Goal: Task Accomplishment & Management: Manage account settings

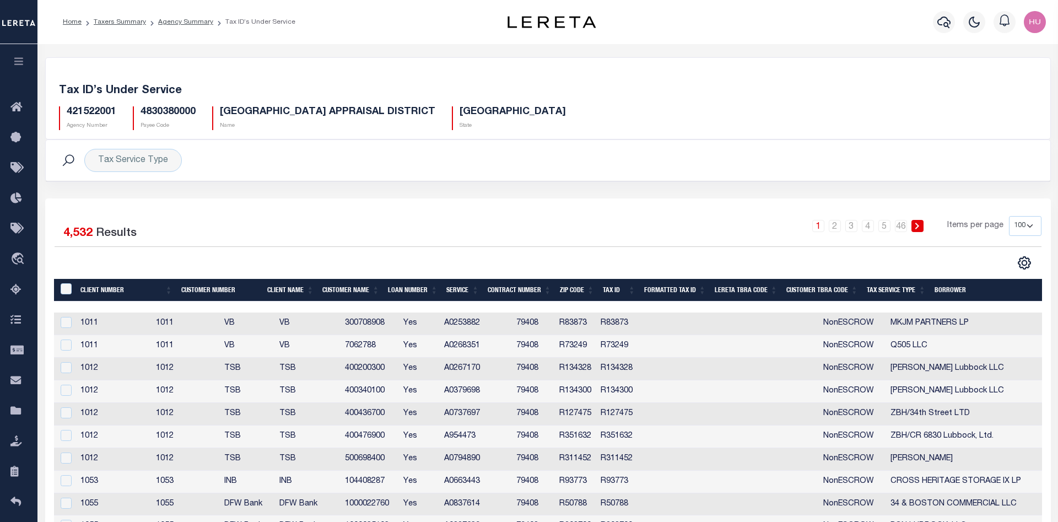
select select "100"
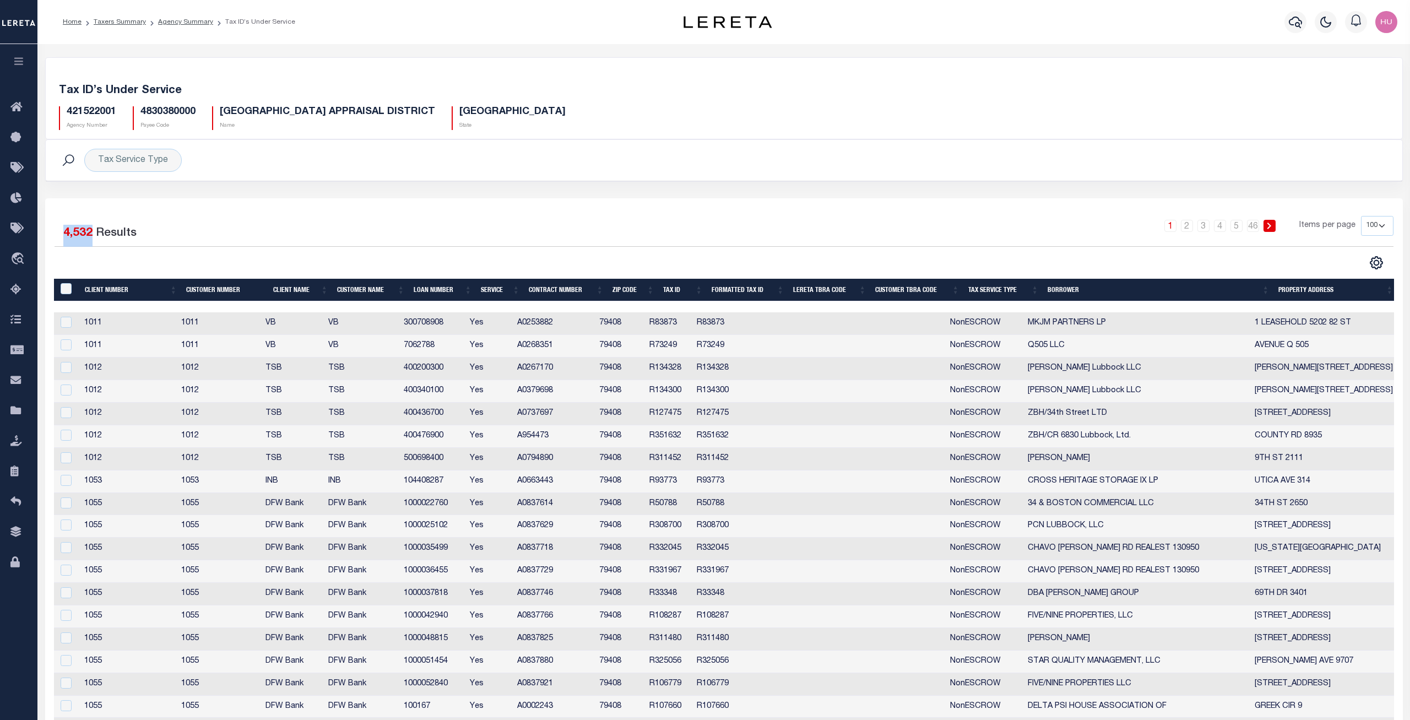
drag, startPoint x: 66, startPoint y: 232, endPoint x: 90, endPoint y: 232, distance: 24.2
click at [90, 232] on span "4,532" at bounding box center [77, 234] width 29 height 12
click at [241, 219] on div "1 Selected 4,532 Results" at bounding box center [216, 231] width 322 height 31
drag, startPoint x: 112, startPoint y: 234, endPoint x: 53, endPoint y: 234, distance: 58.4
click at [53, 234] on div "1 Selected 4,532 Results" at bounding box center [215, 231] width 339 height 31
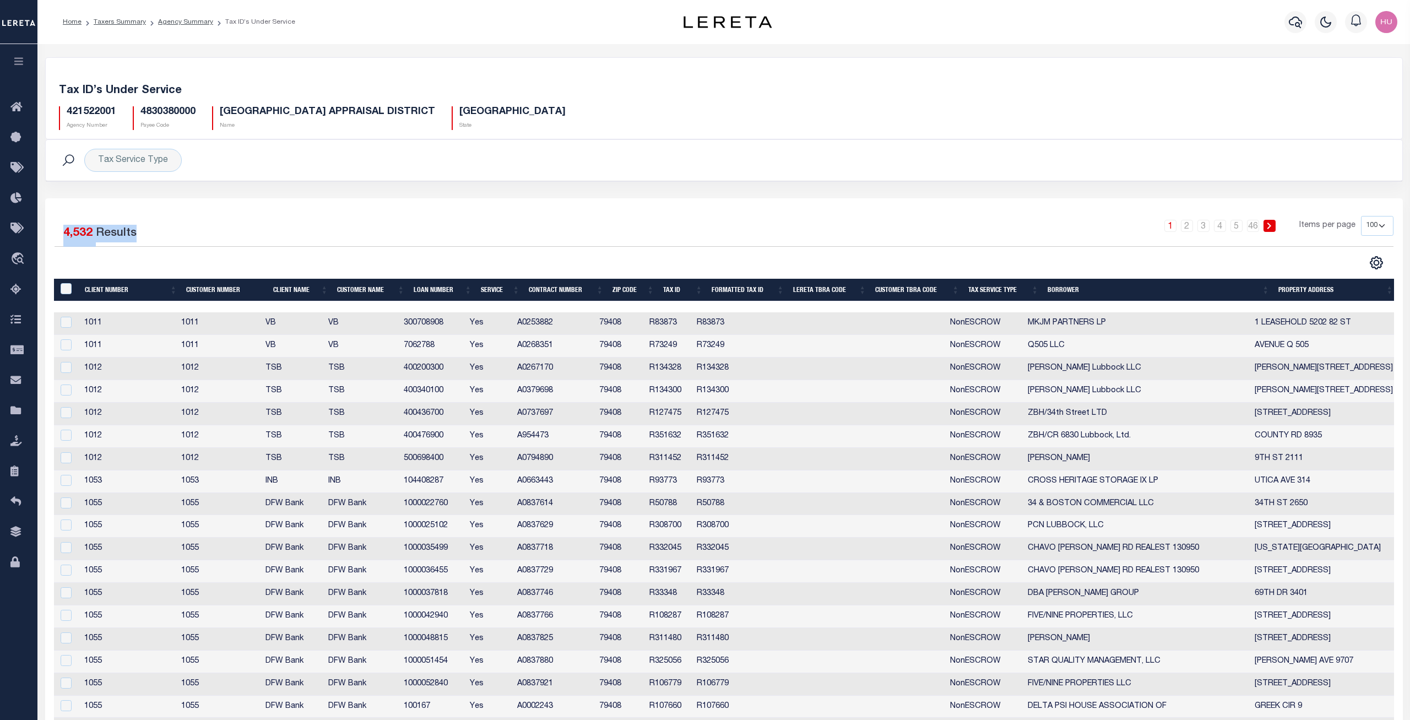
click at [184, 231] on div "1 Selected 4,532 Results" at bounding box center [216, 231] width 322 height 31
drag, startPoint x: 131, startPoint y: 232, endPoint x: 71, endPoint y: 234, distance: 60.1
click at [61, 232] on div "1 Selected 4,532 Results" at bounding box center [216, 231] width 322 height 31
click at [189, 220] on div "1 Selected 4,532 Results" at bounding box center [216, 231] width 322 height 31
drag, startPoint x: 147, startPoint y: 235, endPoint x: 67, endPoint y: 239, distance: 80.0
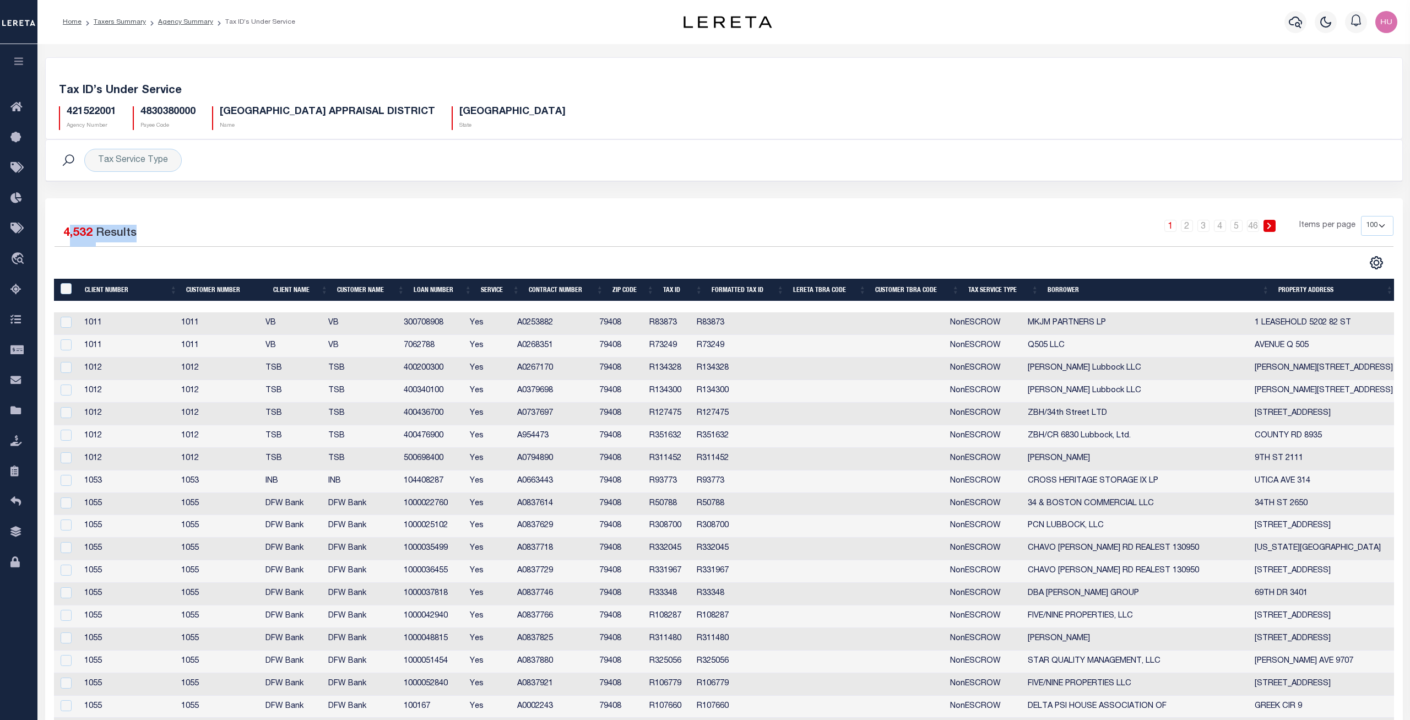
click at [67, 239] on div "1 Selected 4,532 Results" at bounding box center [216, 231] width 322 height 31
click at [166, 237] on div "1 Selected 4,532 Results" at bounding box center [216, 231] width 322 height 31
drag, startPoint x: 140, startPoint y: 236, endPoint x: 49, endPoint y: 235, distance: 90.9
click at [49, 235] on div "1 Selected 4,532 Results" at bounding box center [215, 231] width 339 height 31
click at [171, 226] on div "1 Selected 4,532 Results" at bounding box center [216, 231] width 322 height 31
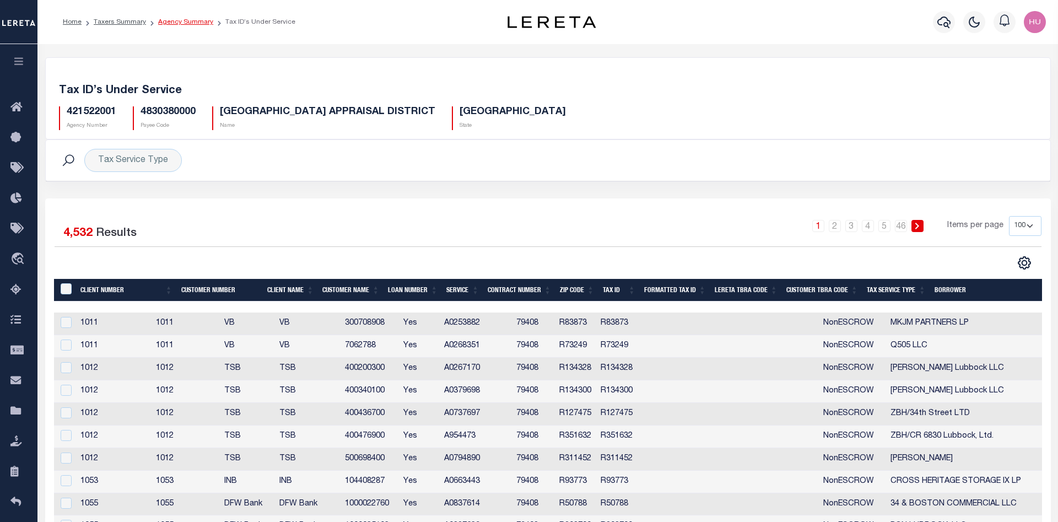
click at [168, 22] on link "Agency Summary" at bounding box center [185, 22] width 55 height 7
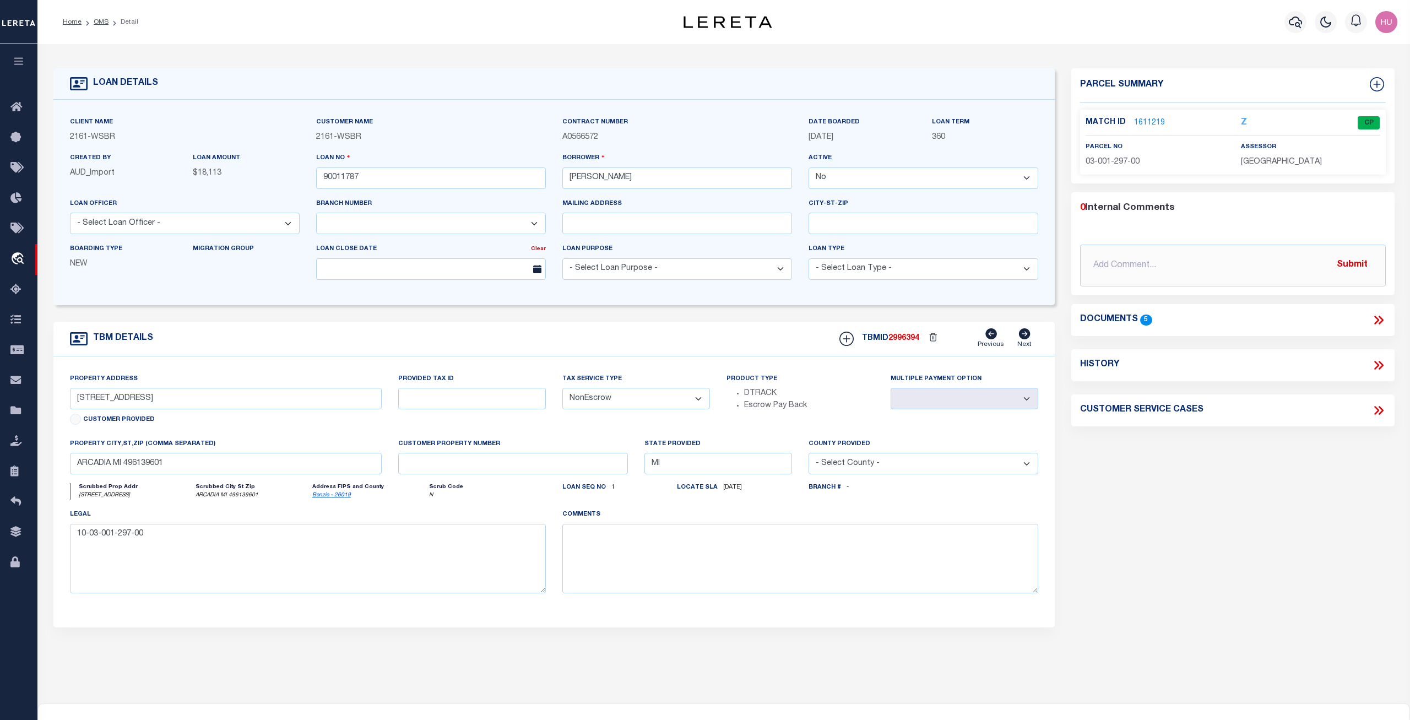
select select "False"
select select "4567"
select select "NonEscrow"
select select
click at [103, 20] on link "OMS" at bounding box center [101, 22] width 15 height 7
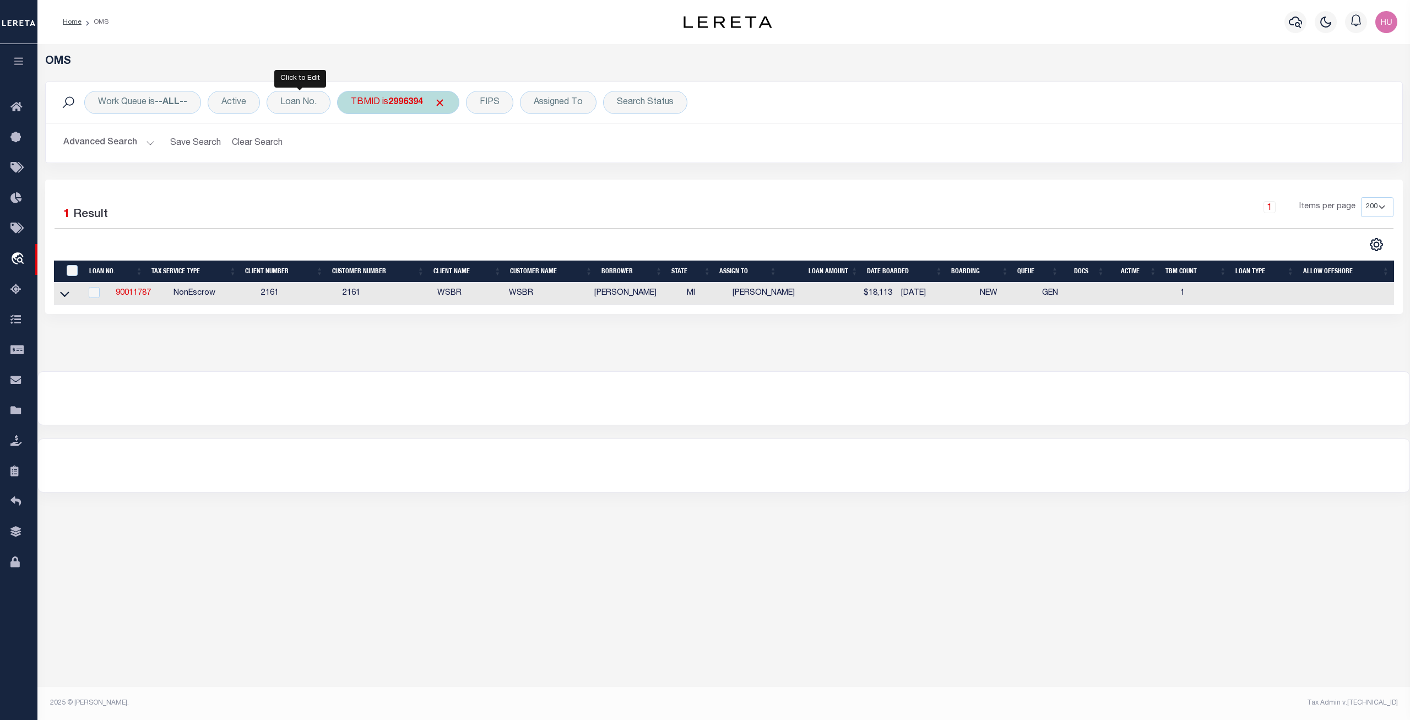
click at [392, 110] on div "TBMID is 2996394 Equals Is Not Equal To Is Greater Than Is Less Than 2996394 Ca…" at bounding box center [398, 102] width 122 height 23
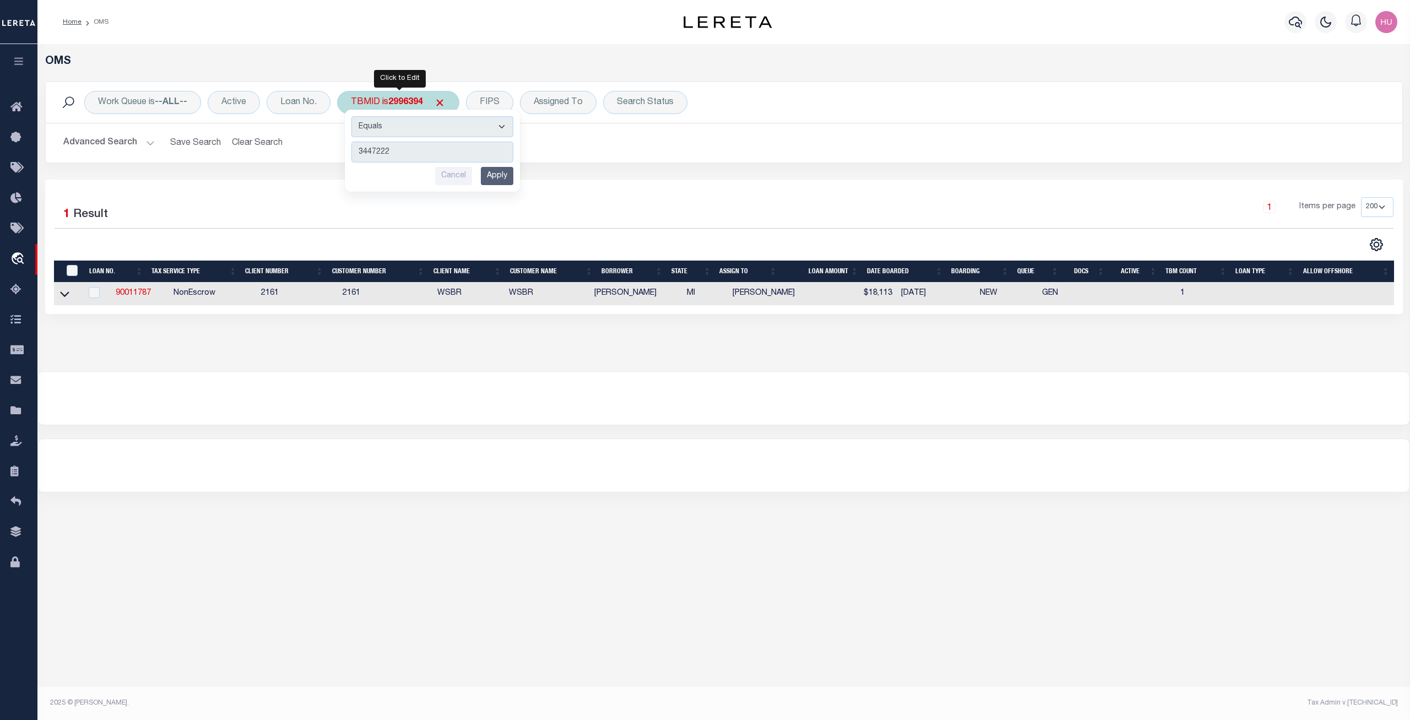
type input "3447222"
click at [479, 172] on div "Cancel Apply" at bounding box center [432, 176] width 162 height 18
click at [484, 175] on input "Apply" at bounding box center [497, 176] width 33 height 18
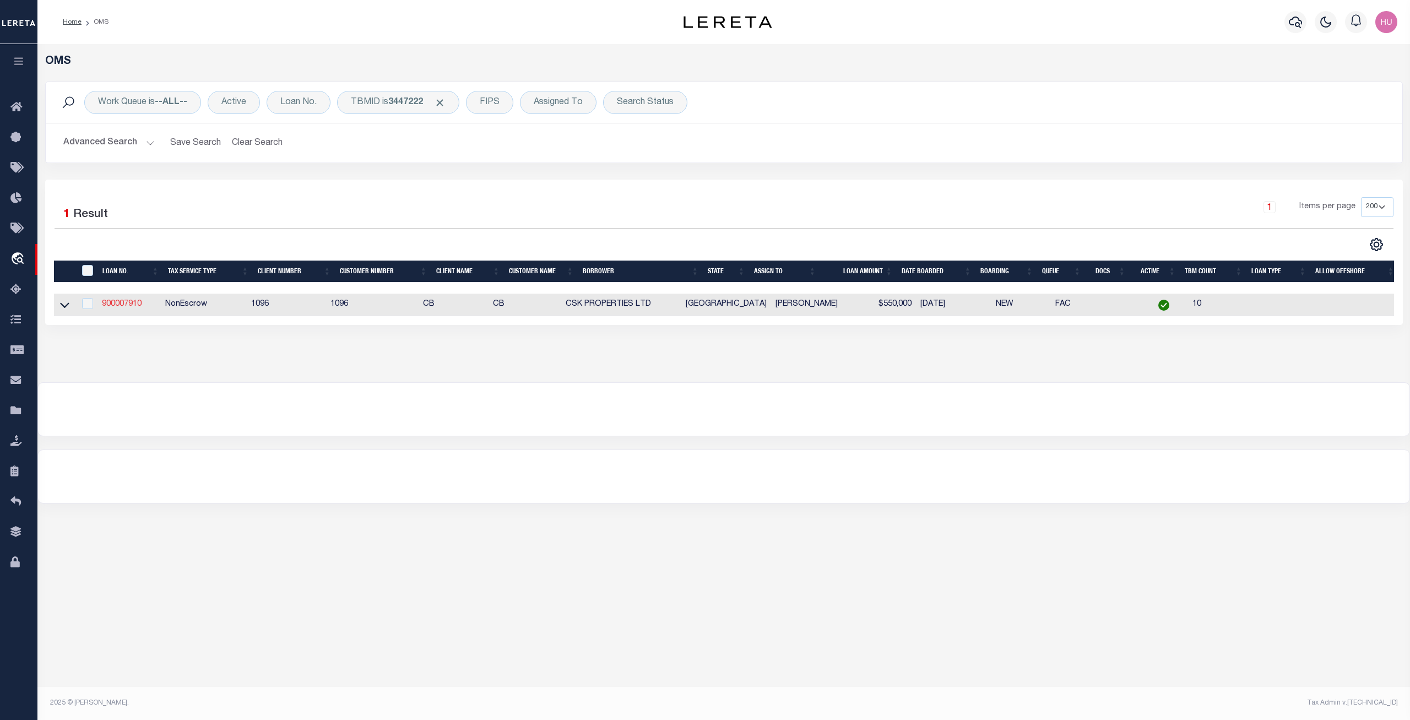
click at [132, 304] on link "900007910" at bounding box center [122, 304] width 40 height 8
checkbox input "true"
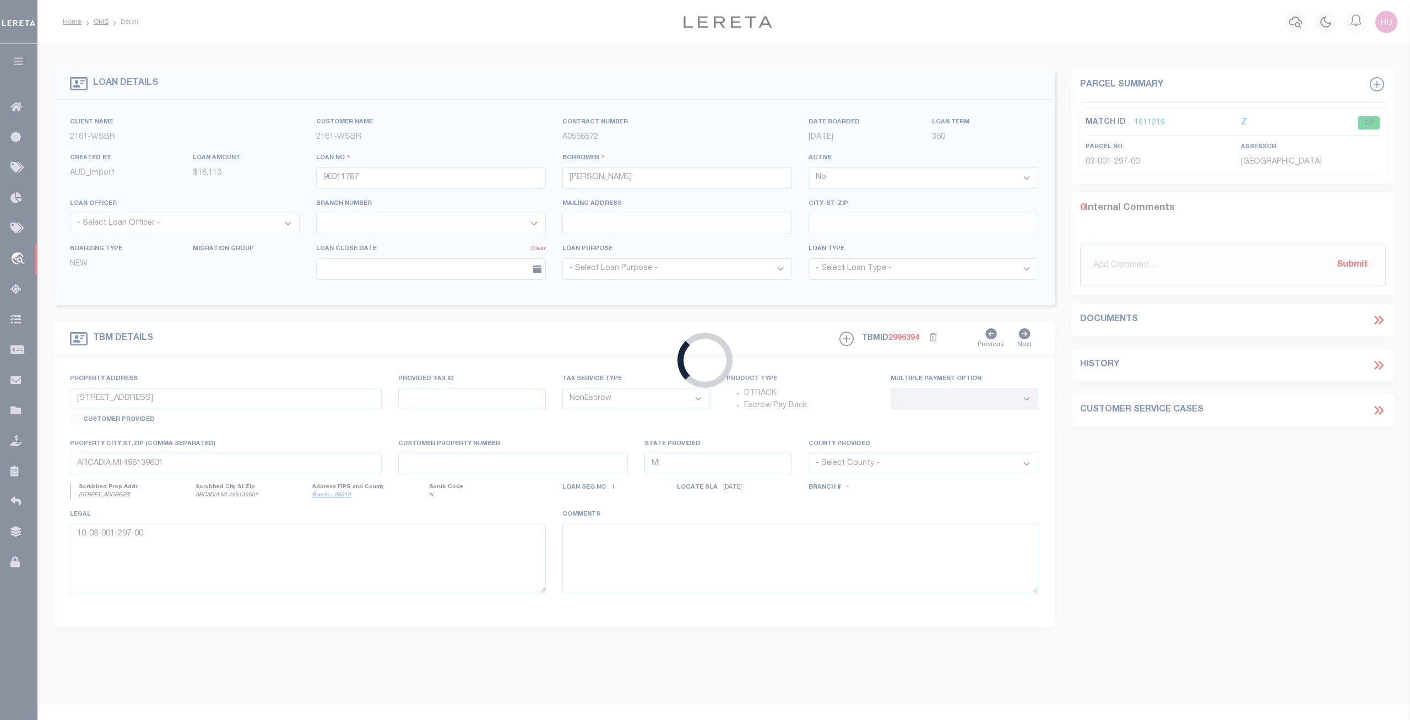
type input "900007910"
type input "CSK PROPERTIES LTD"
select select "True"
select select
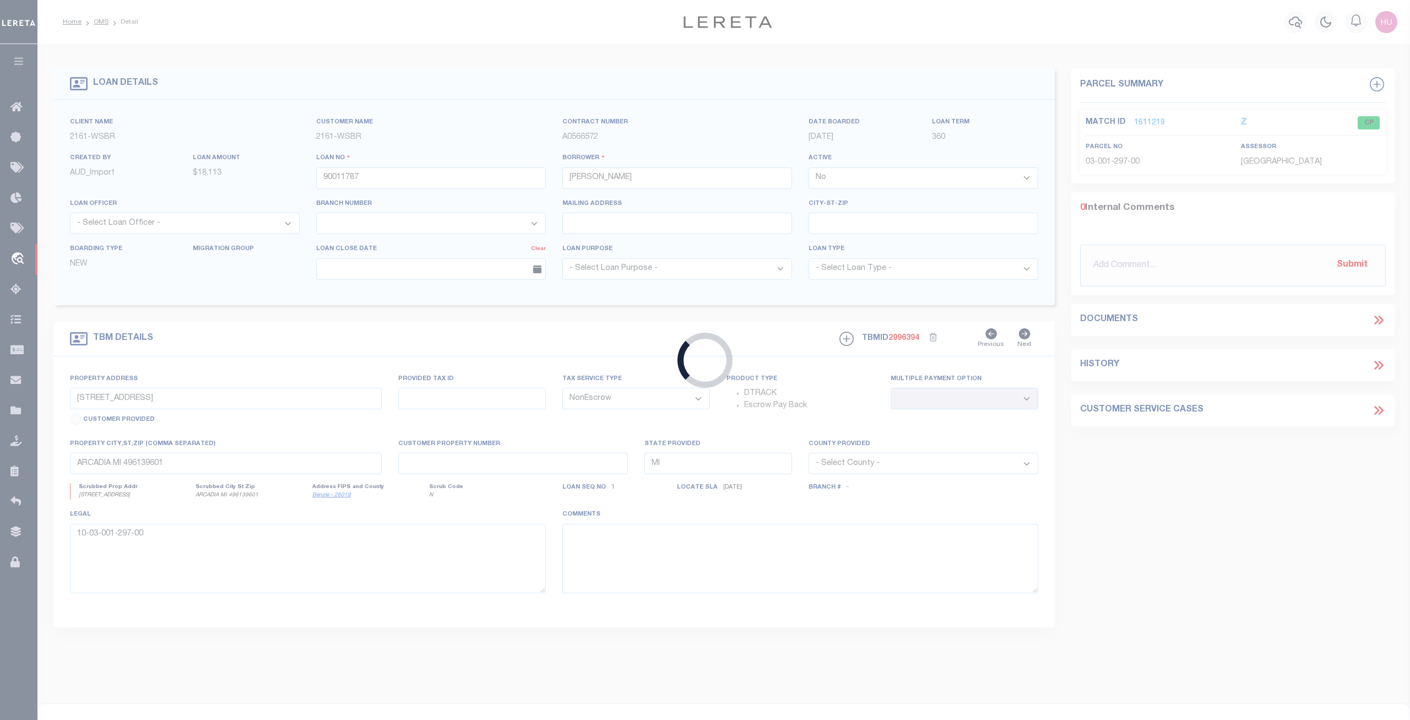
select select "100"
type input "2722 37TH ST"
type input "R85395"
select select
type input "LUBBOCK, TX"
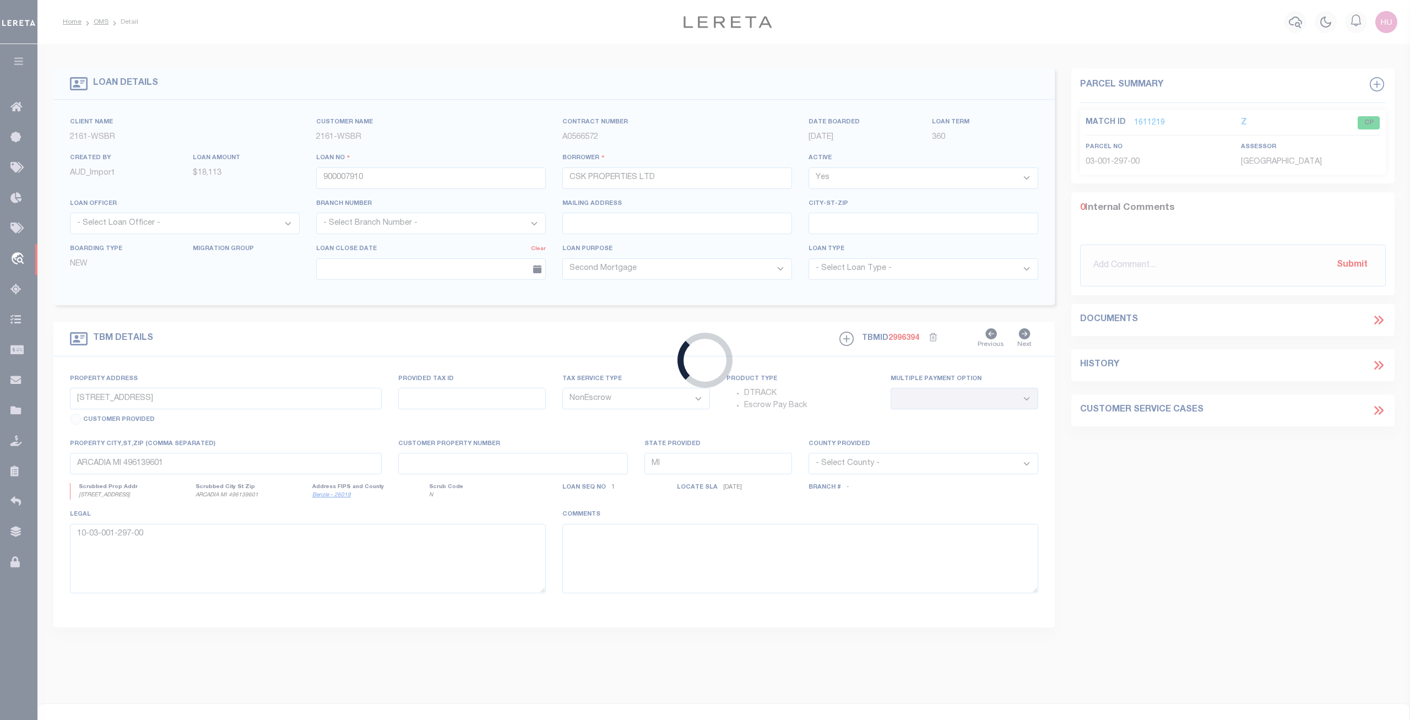
type input "[GEOGRAPHIC_DATA]"
select select
select select "7403"
select select "3872"
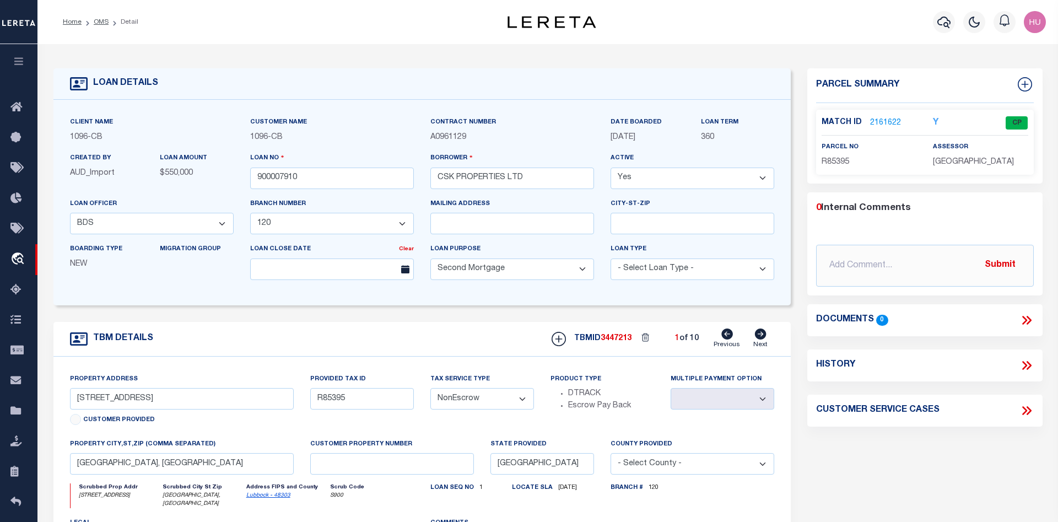
click at [100, 15] on ol "Home OMS Detail" at bounding box center [100, 21] width 93 height 23
click at [102, 21] on link "OMS" at bounding box center [101, 22] width 15 height 7
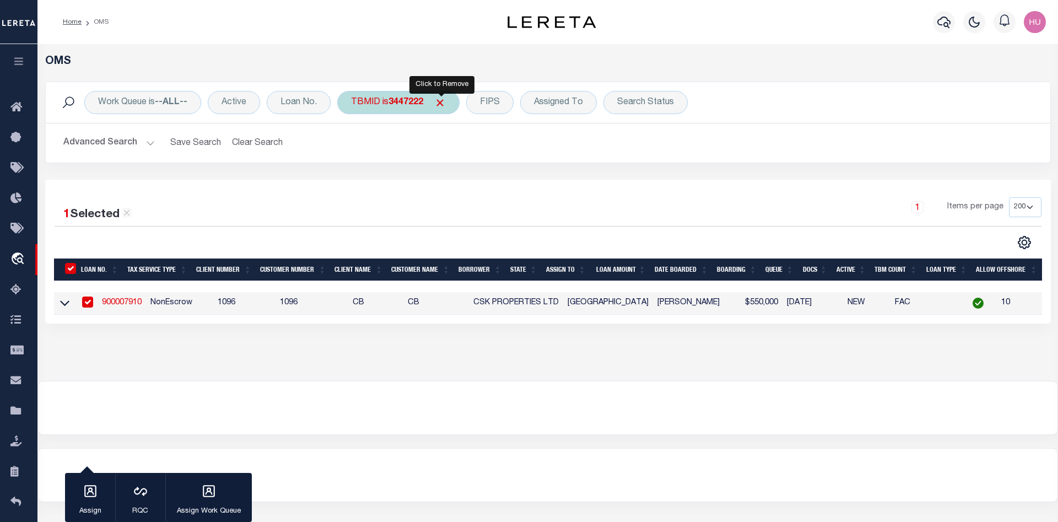
click at [440, 105] on span "Click to Remove" at bounding box center [440, 103] width 12 height 12
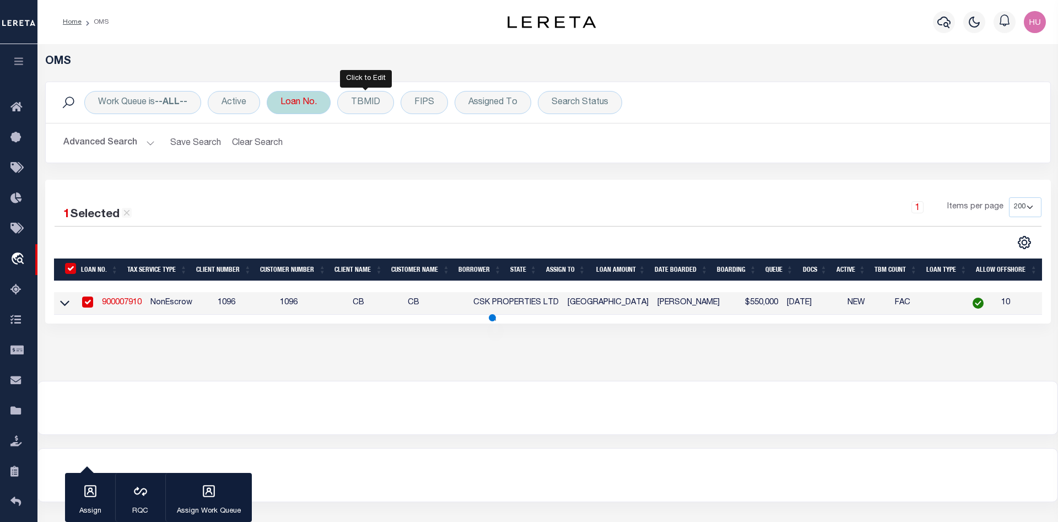
click at [308, 103] on div "Loan No." at bounding box center [299, 102] width 64 height 23
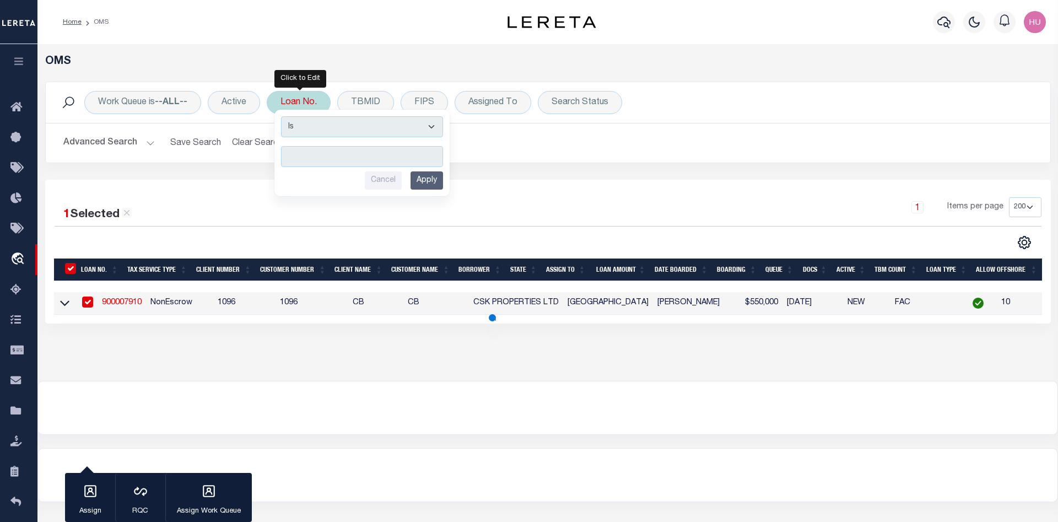
type input "300708908"
click at [435, 185] on input "Apply" at bounding box center [426, 180] width 33 height 18
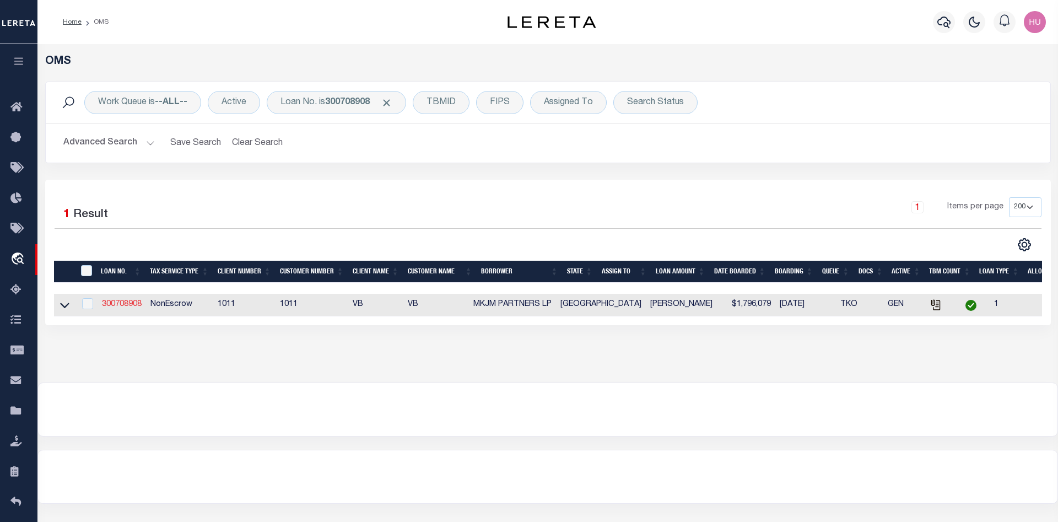
click at [127, 305] on link "300708908" at bounding box center [122, 304] width 40 height 8
type input "300708908"
type input "MKJM PARTNERS LP"
select select
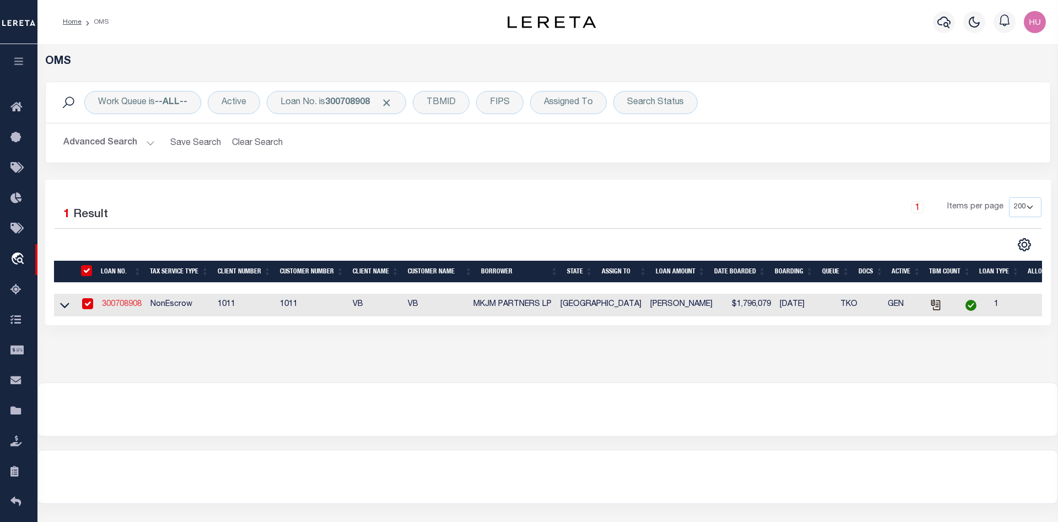
select select
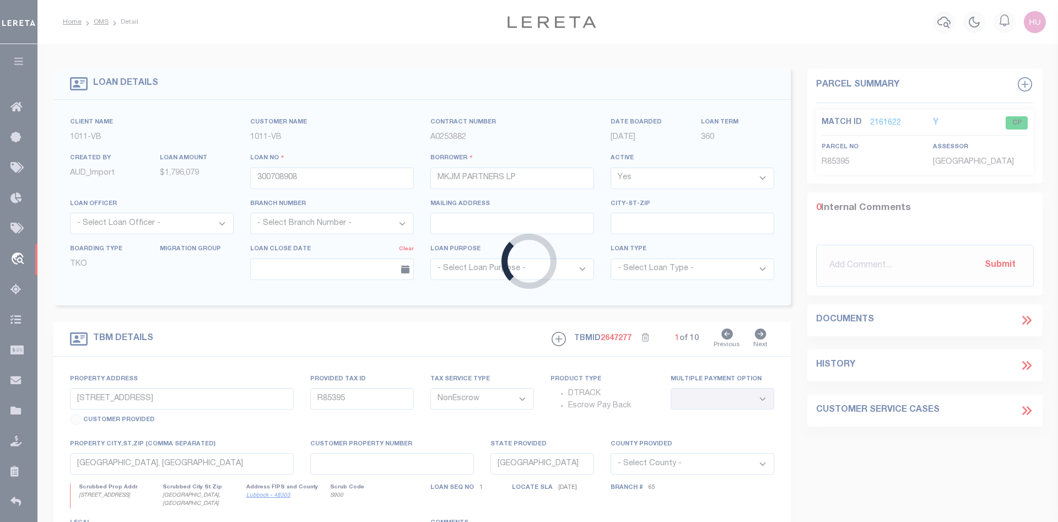
type input "FIRST LEASEHOLD 5202 82ND ST"
select select
type input "LUBBOCK TX 79424"
select select "9242"
select select "3121"
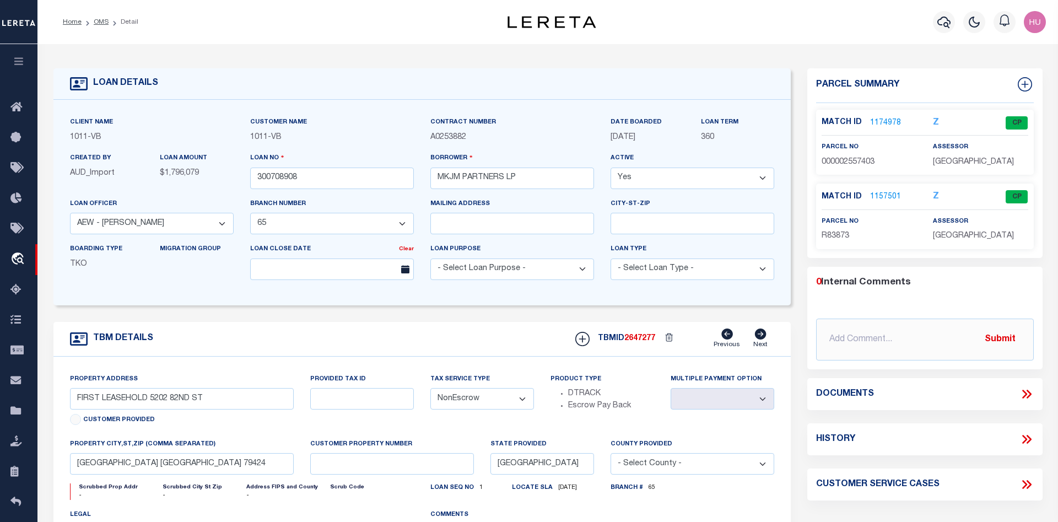
click at [887, 121] on link "1174978" at bounding box center [885, 123] width 31 height 12
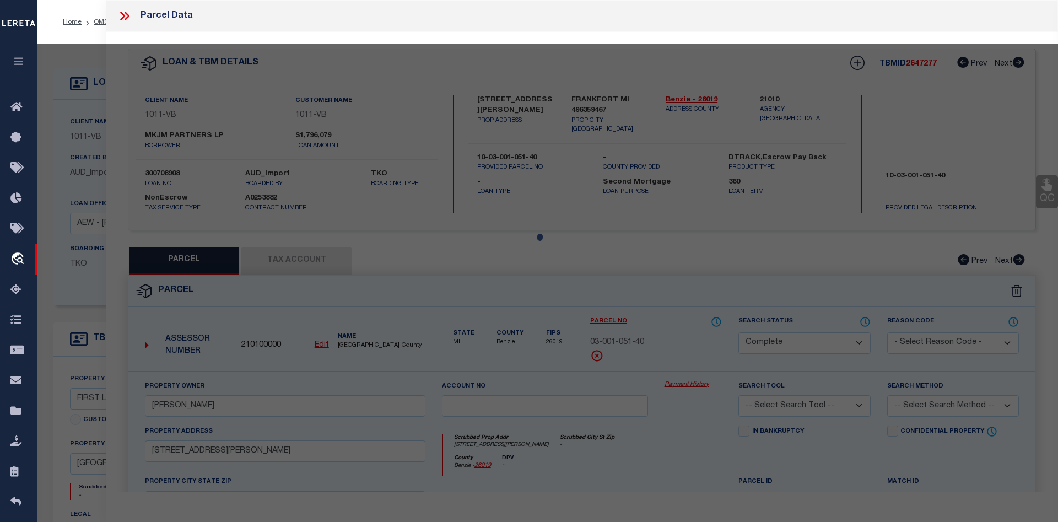
select select "AS"
checkbox input "false"
select select "CP"
type input "Fig & Olive Medical LLC C/O Sid Siddiqui"
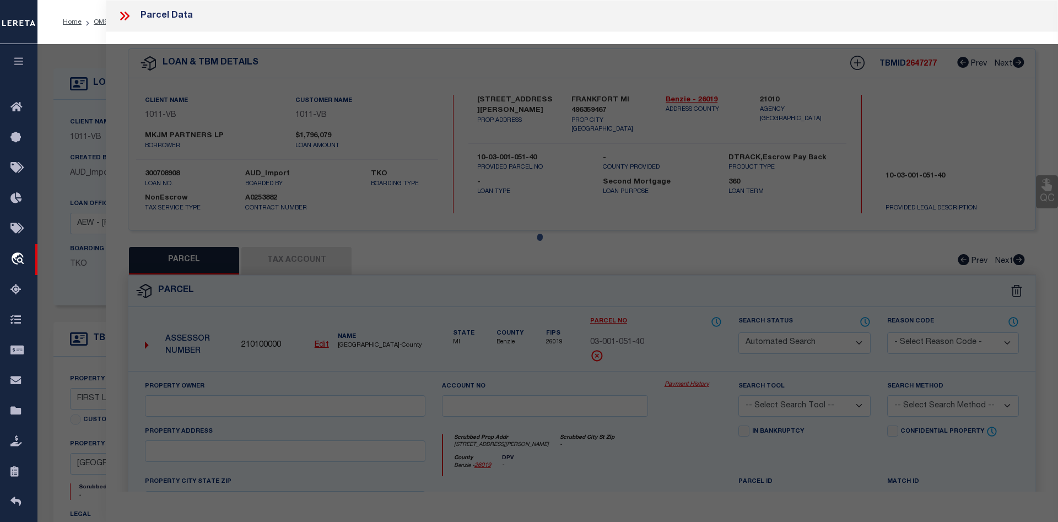
select select
type input "6501 Preston Rd"
type input "Plano TX 75024"
type textarea "Whitestone Addition, Blk A, Lot 1"
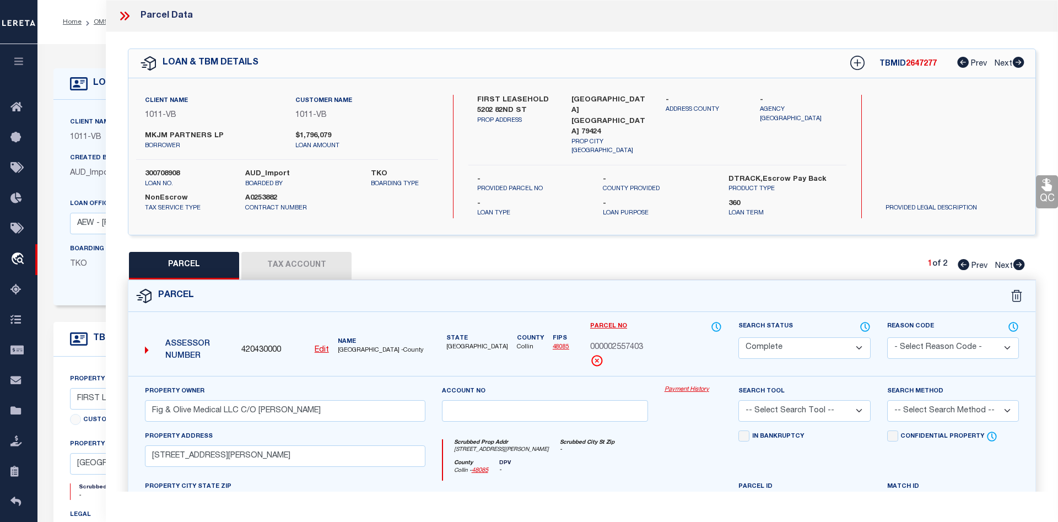
click at [315, 264] on button "Tax Account" at bounding box center [296, 266] width 110 height 28
select select "100"
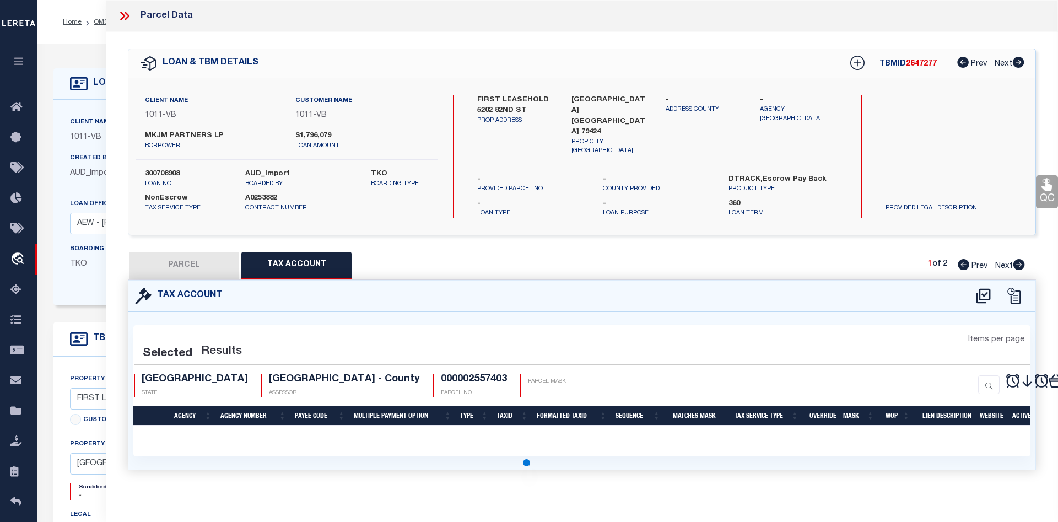
select select "100"
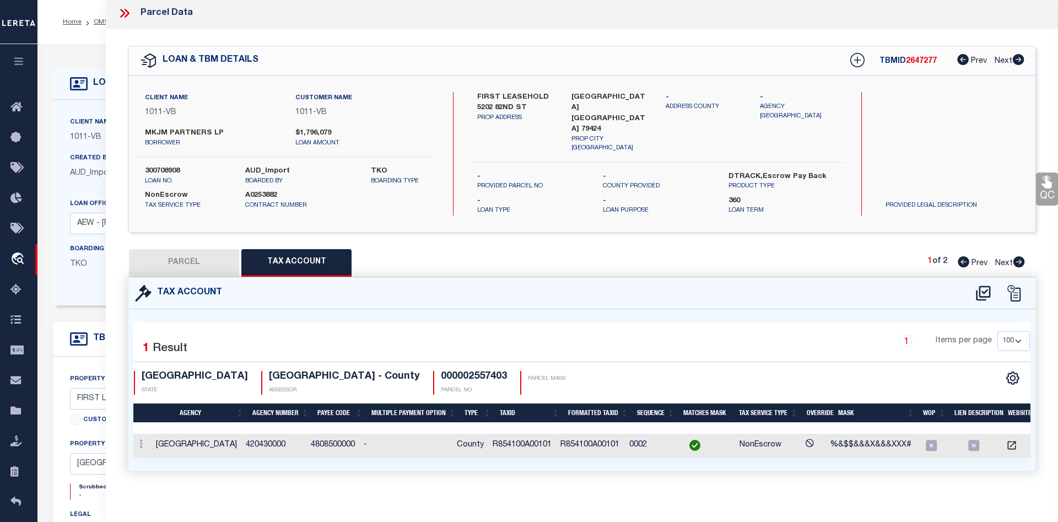
scroll to position [0, 24]
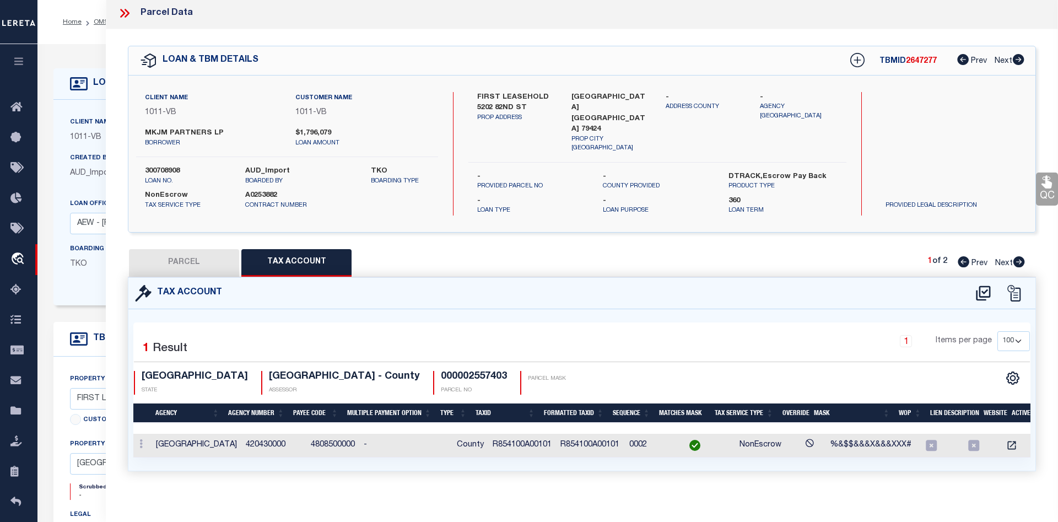
click at [223, 252] on button "PARCEL" at bounding box center [184, 263] width 110 height 28
select select "AS"
checkbox input "false"
select select "CP"
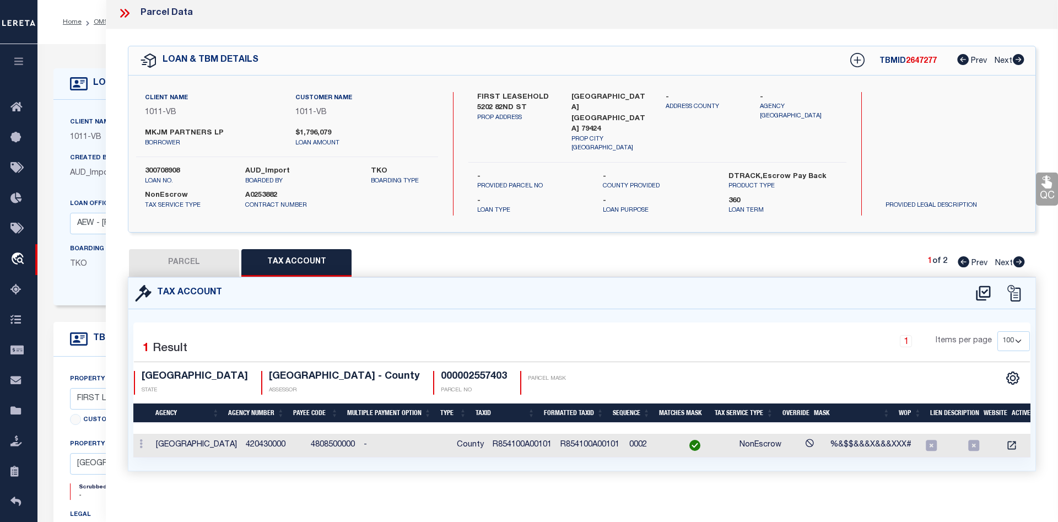
type input "Fig & Olive Medical LLC C/O Sid Siddiqui"
select select
type input "6501 Preston Rd"
type input "Plano TX 75024"
type textarea "Whitestone Addition, Blk A, Lot 1"
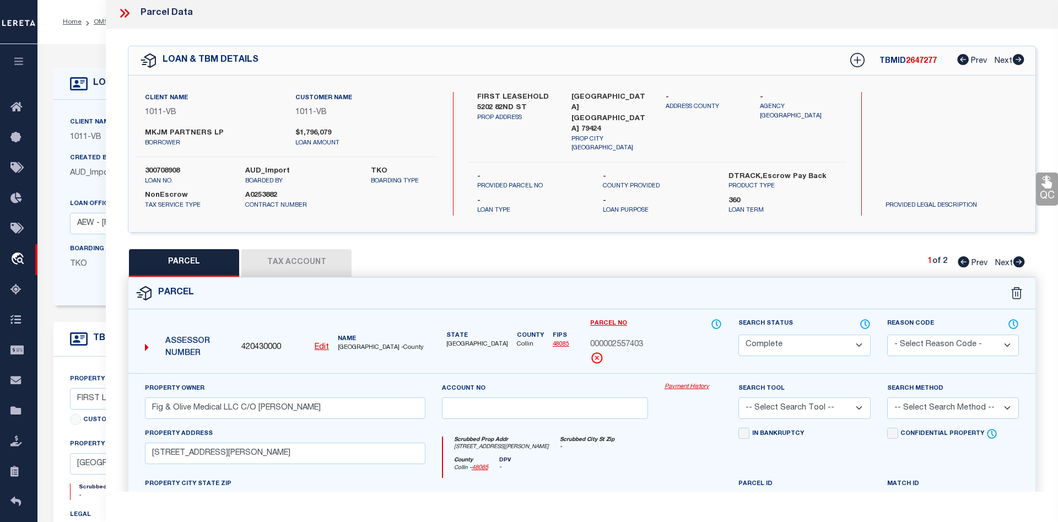
click at [685, 382] on link "Payment History" at bounding box center [693, 386] width 58 height 9
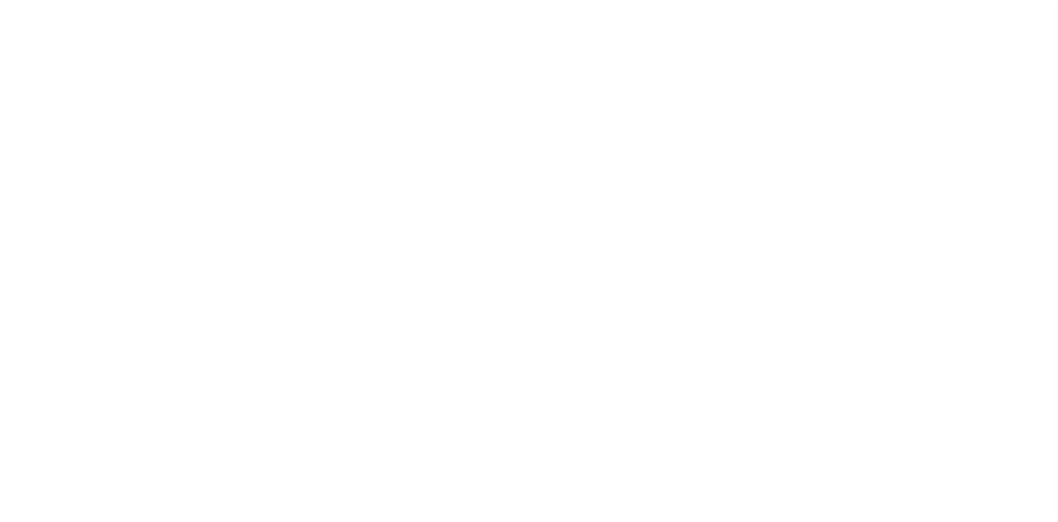
select select
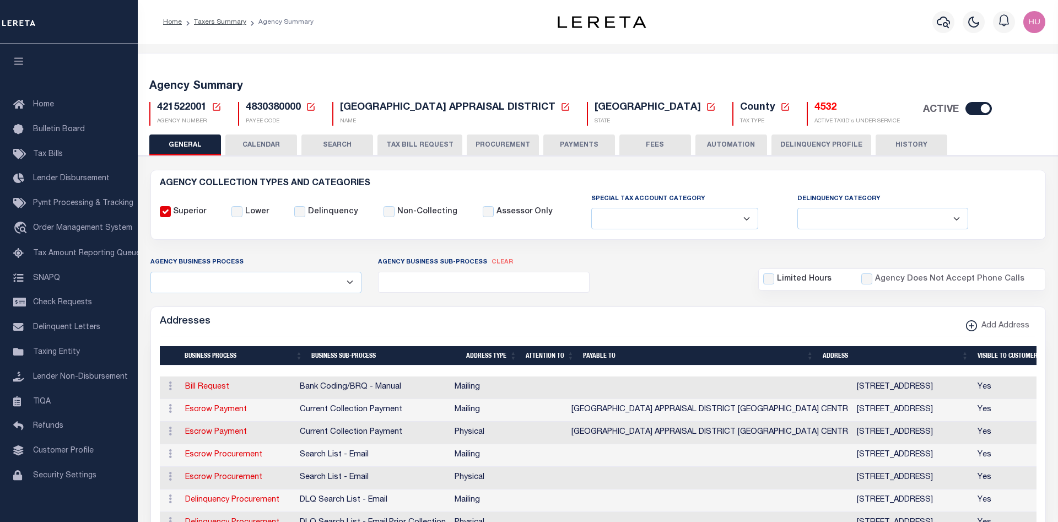
drag, startPoint x: 301, startPoint y: 110, endPoint x: 245, endPoint y: 110, distance: 55.6
click at [245, 110] on div "4830380000 Payee Code Cancel Ok PAYEE CODE" at bounding box center [277, 114] width 78 height 24
copy span "4830380000"
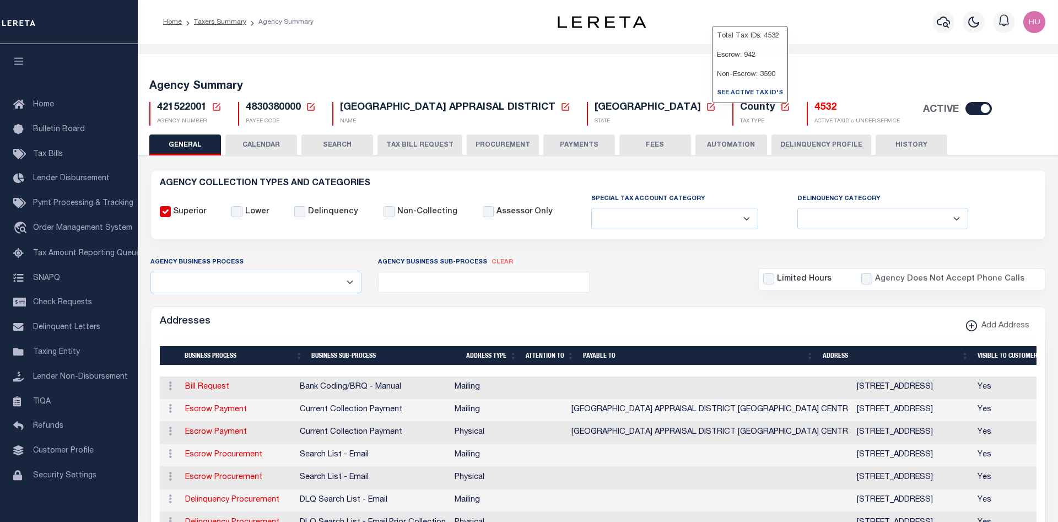
click at [814, 107] on h5 "4532" at bounding box center [856, 108] width 85 height 12
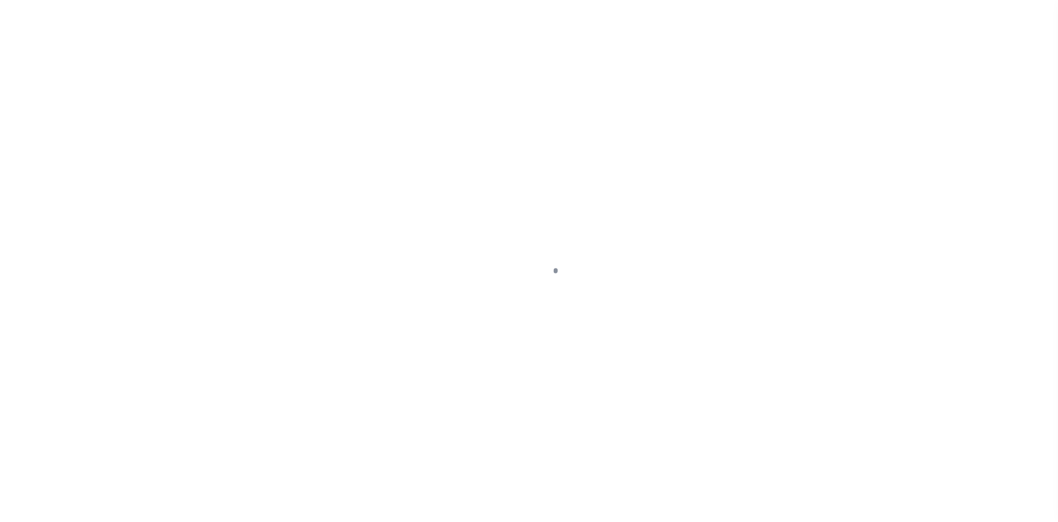
select select "100"
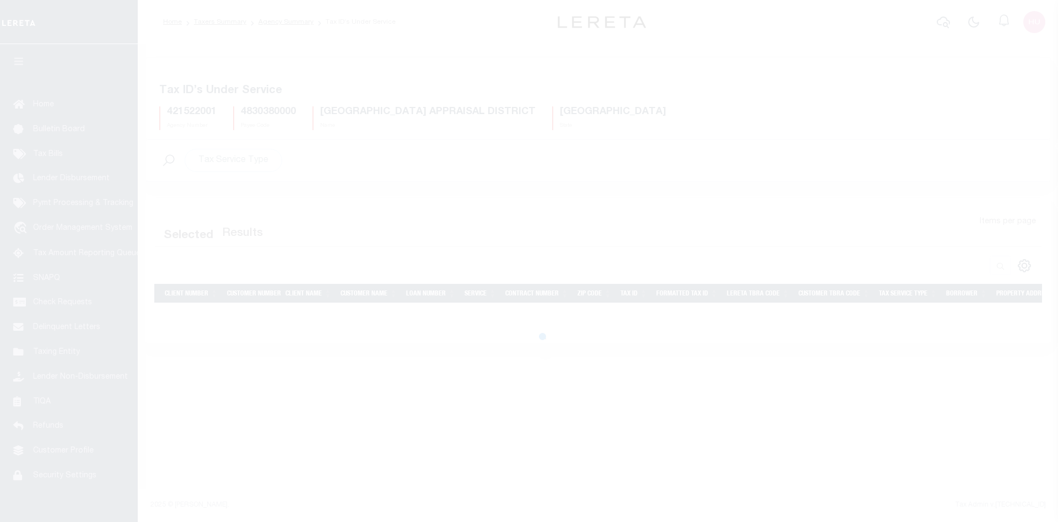
select select "100"
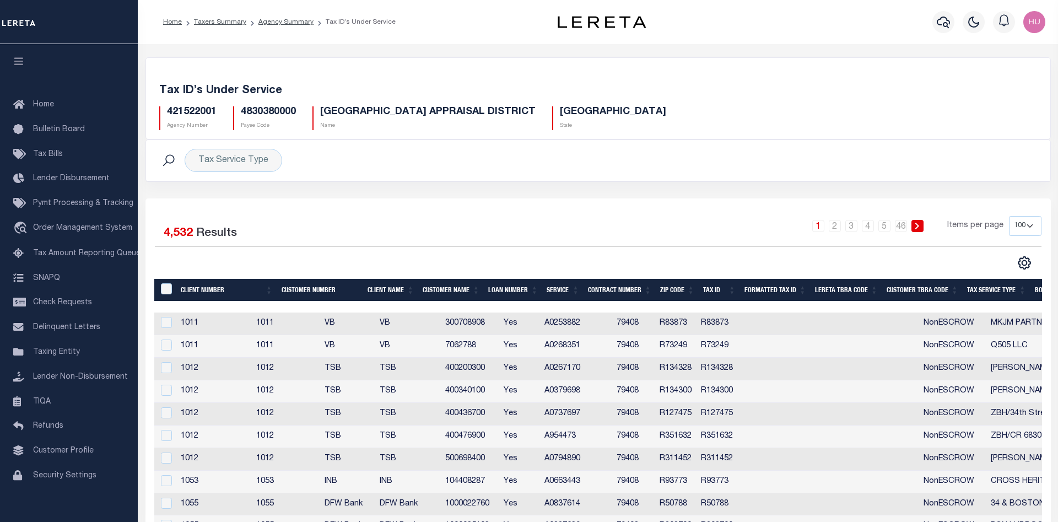
scroll to position [56, 0]
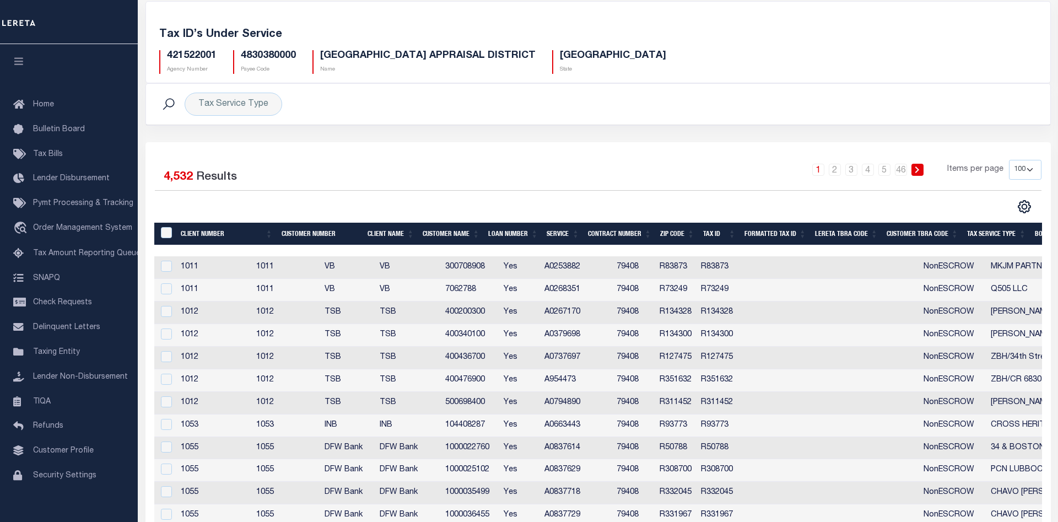
click at [499, 269] on td "300708908" at bounding box center [470, 267] width 58 height 23
checkbox input "true"
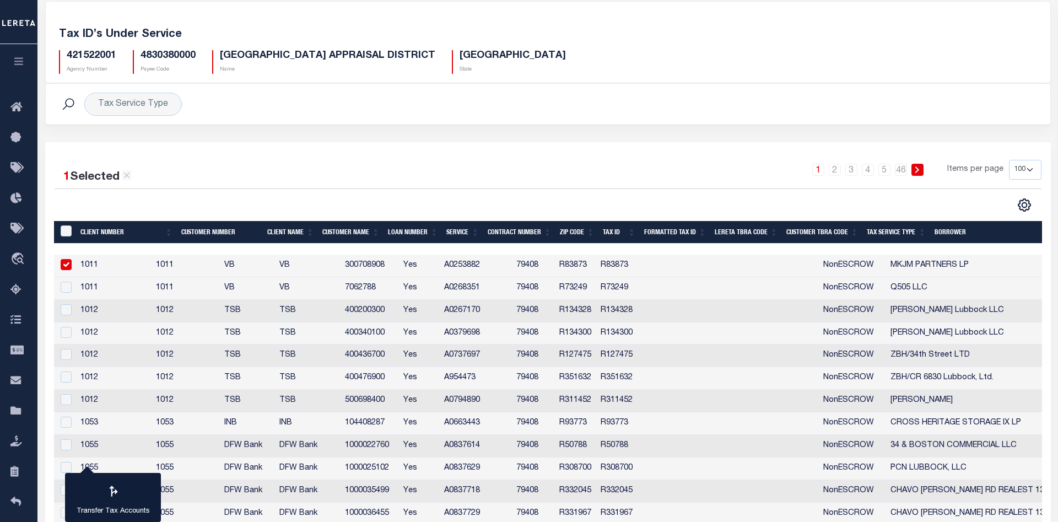
click at [508, 269] on tr "1011 1011 VB VB 300708908 Yes A0253882 79408 R83873 R83873 NonESCROW MKJM PARTN…" at bounding box center [641, 266] width 1175 height 23
copy td "300708908"
click at [399, 335] on td "400340100" at bounding box center [369, 333] width 58 height 23
checkbox input "false"
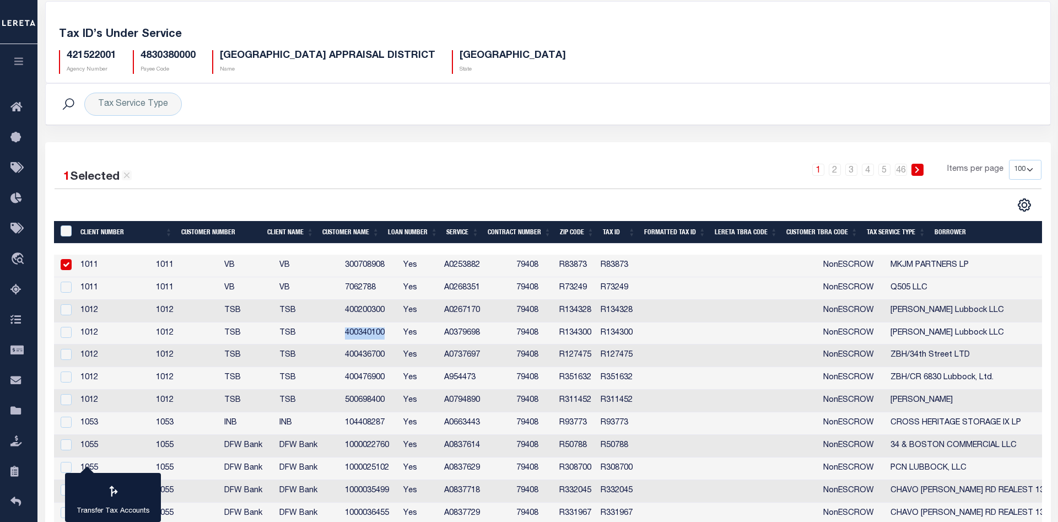
copy td "400340100"
click at [443, 118] on div "Tax Service Type Search" at bounding box center [548, 104] width 1004 height 41
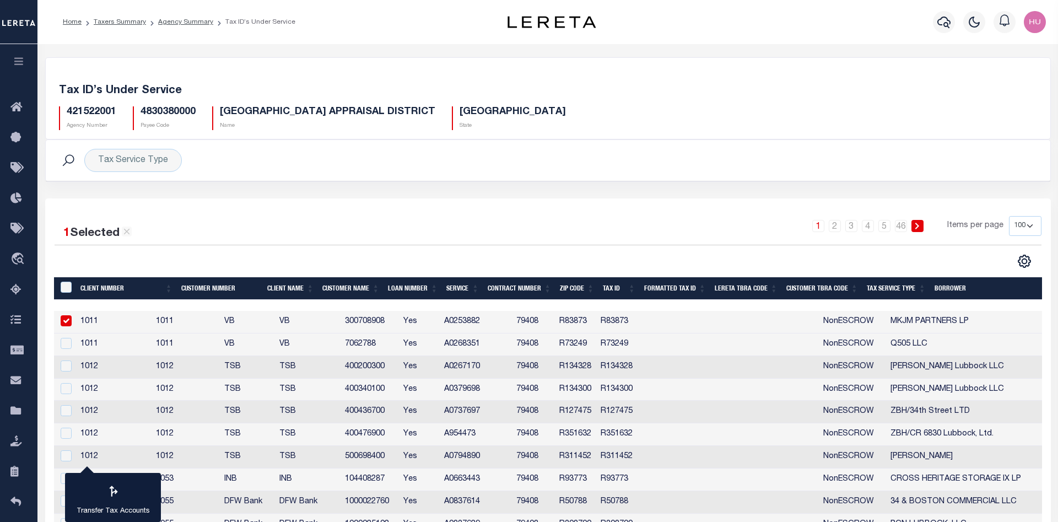
click at [522, 79] on div "Tax ID’s Under Service 421522001 Agency Number 4830380000 Payee Code LUBBOCK CO…" at bounding box center [548, 105] width 1004 height 68
click at [399, 322] on td "300708908" at bounding box center [369, 322] width 58 height 23
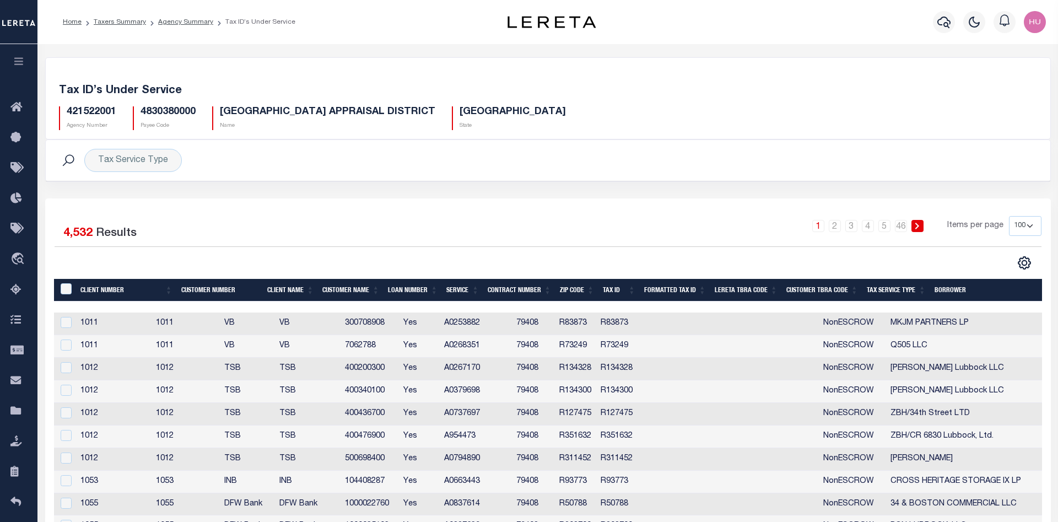
click at [399, 322] on td "300708908" at bounding box center [369, 323] width 58 height 23
checkbox input "true"
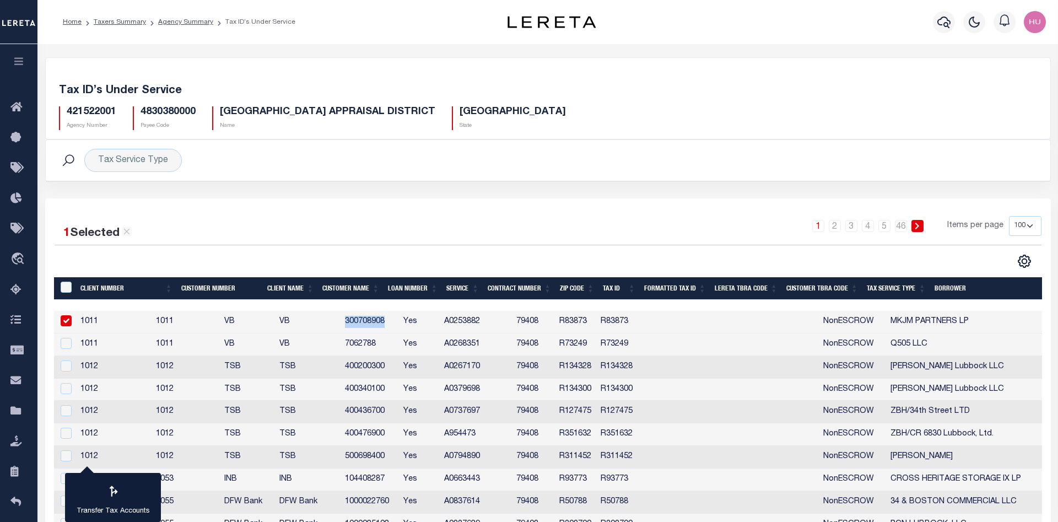
copy td "300708908"
click at [399, 370] on td "400200300" at bounding box center [369, 367] width 58 height 23
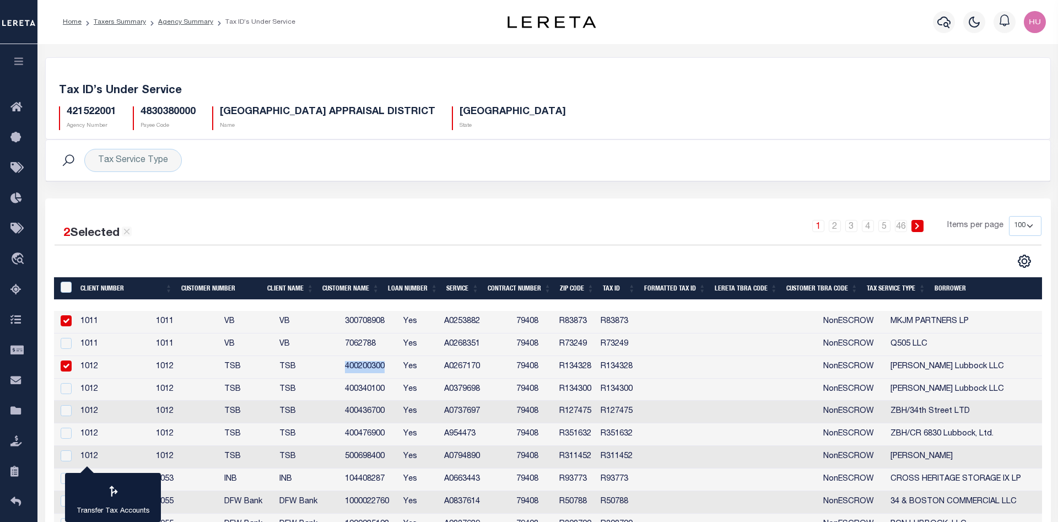
click at [399, 370] on td "400200300" at bounding box center [369, 367] width 58 height 23
checkbox input "false"
copy td "400200300"
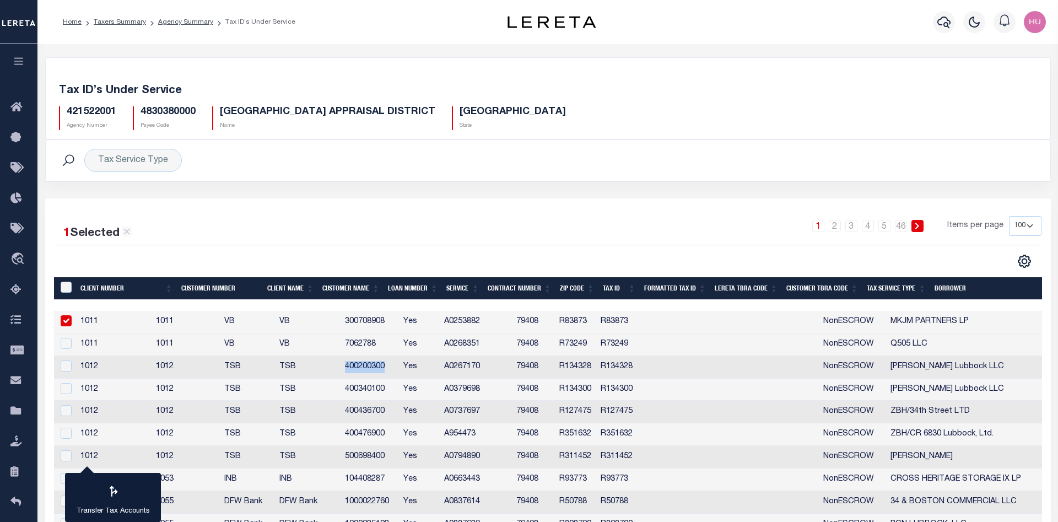
click at [399, 415] on td "400436700" at bounding box center [369, 411] width 58 height 23
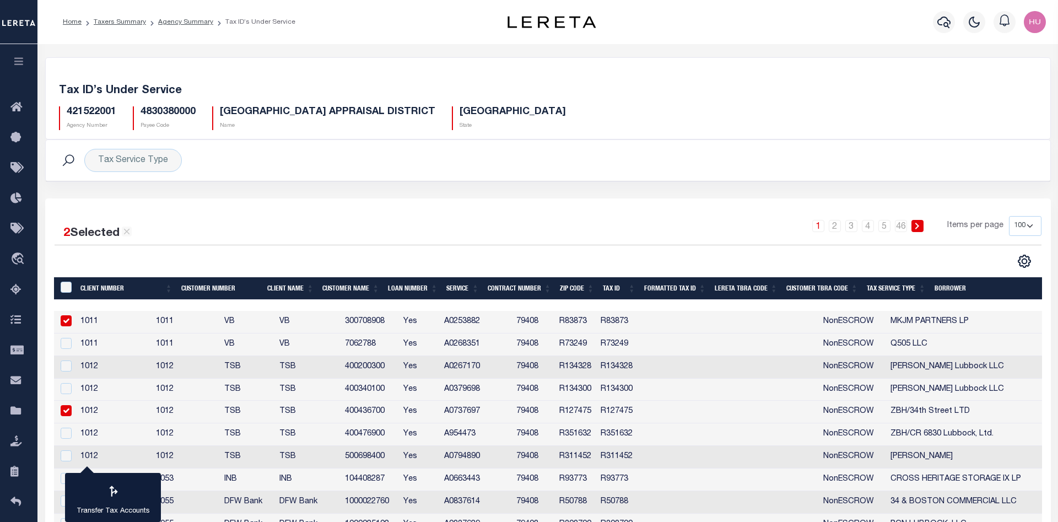
click at [399, 415] on td "400436700" at bounding box center [369, 411] width 58 height 23
checkbox input "false"
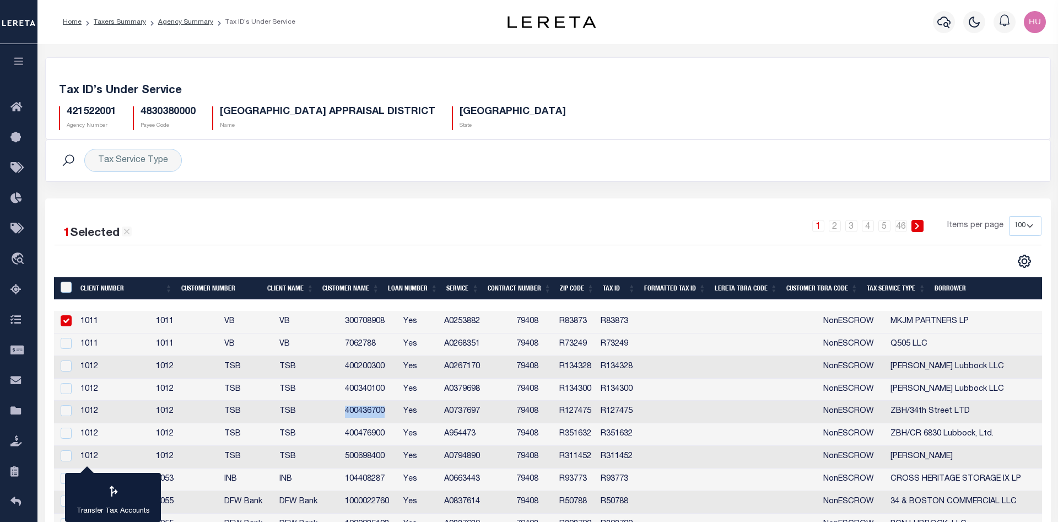
copy td "400436700"
click at [399, 455] on td "500698400" at bounding box center [369, 457] width 58 height 23
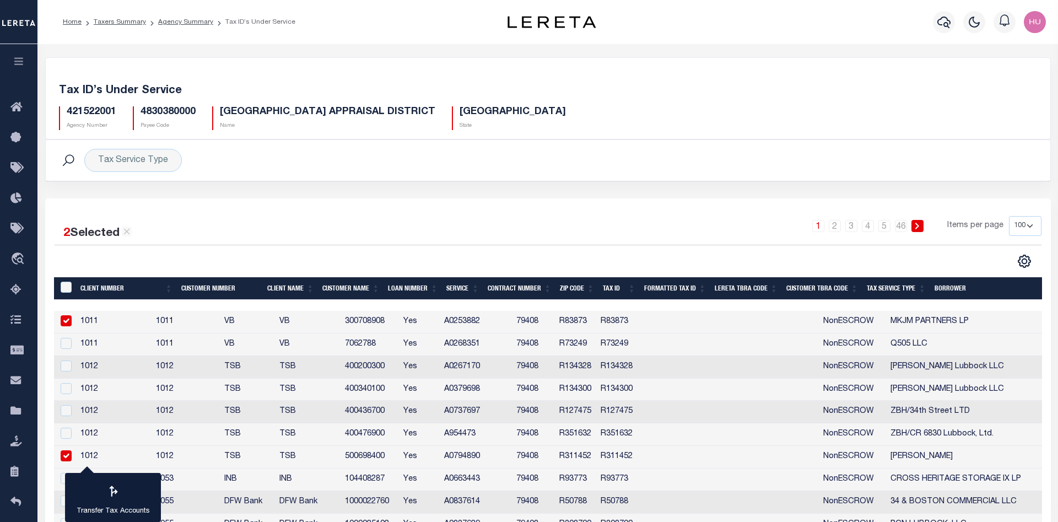
click at [399, 455] on td "500698400" at bounding box center [369, 457] width 58 height 23
checkbox input "false"
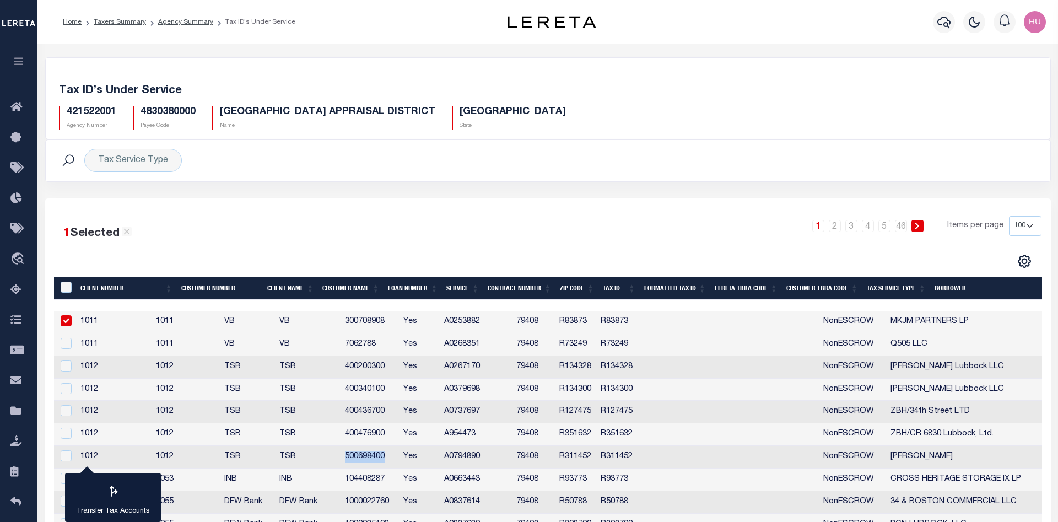
copy td "500698400"
click at [399, 481] on td "104408287" at bounding box center [369, 479] width 58 height 23
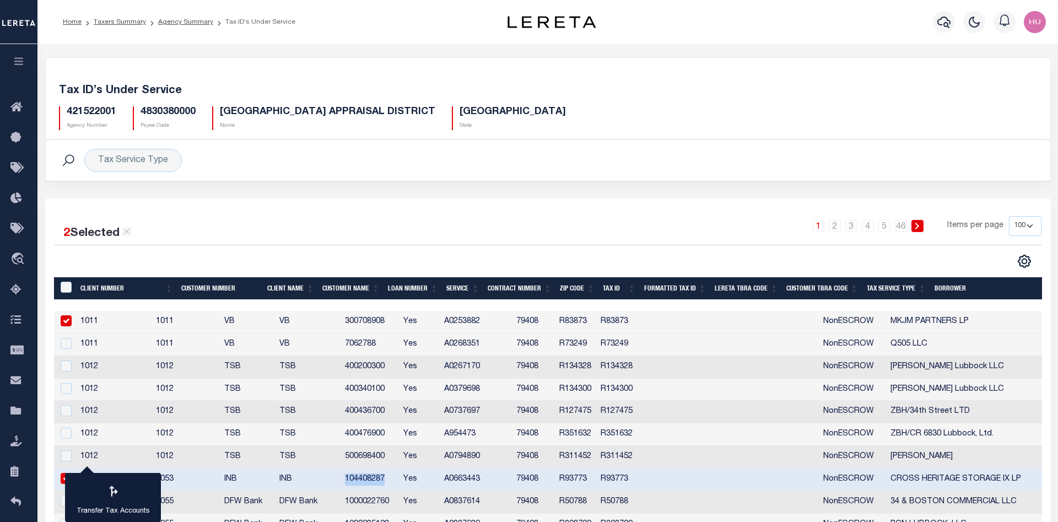
click at [399, 481] on td "104408287" at bounding box center [369, 479] width 58 height 23
checkbox input "false"
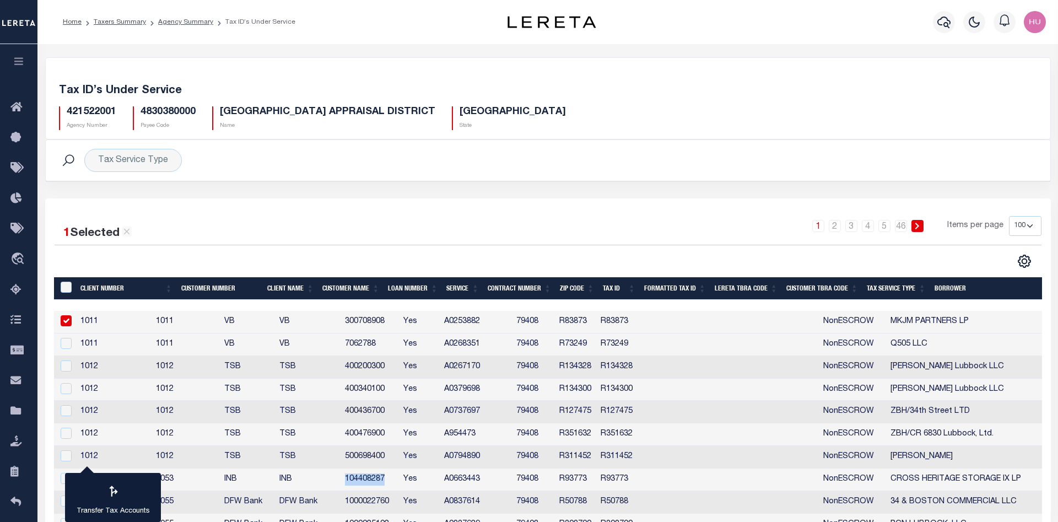
copy td "104408287"
click at [399, 501] on td "1000022760" at bounding box center [369, 502] width 58 height 23
checkbox input "false"
copy td "1000022760"
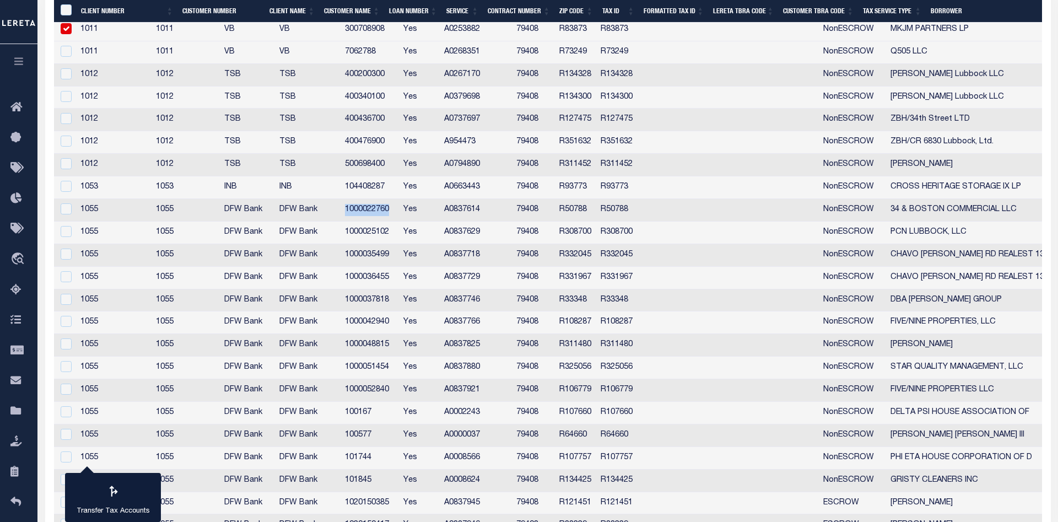
scroll to position [337, 0]
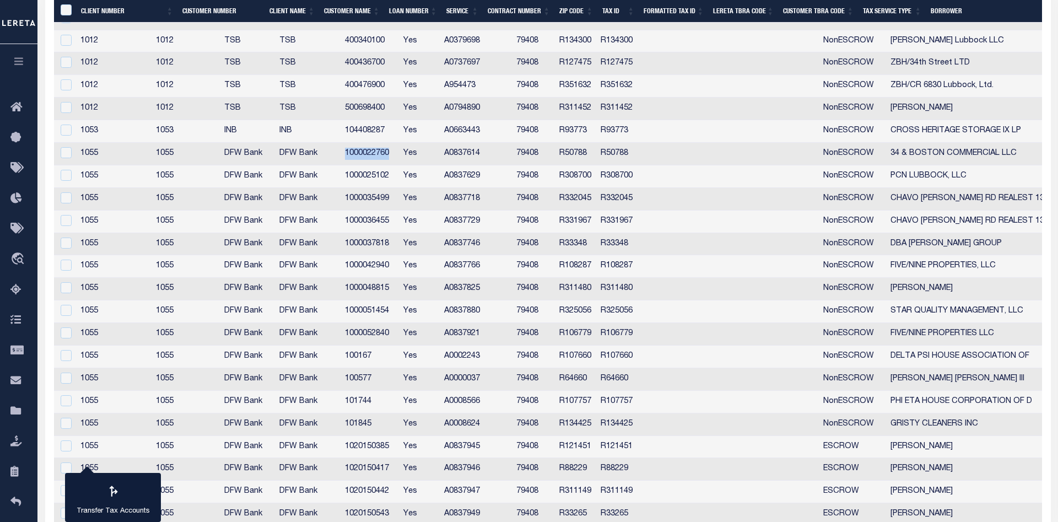
click at [399, 446] on td "1020150385" at bounding box center [369, 447] width 58 height 23
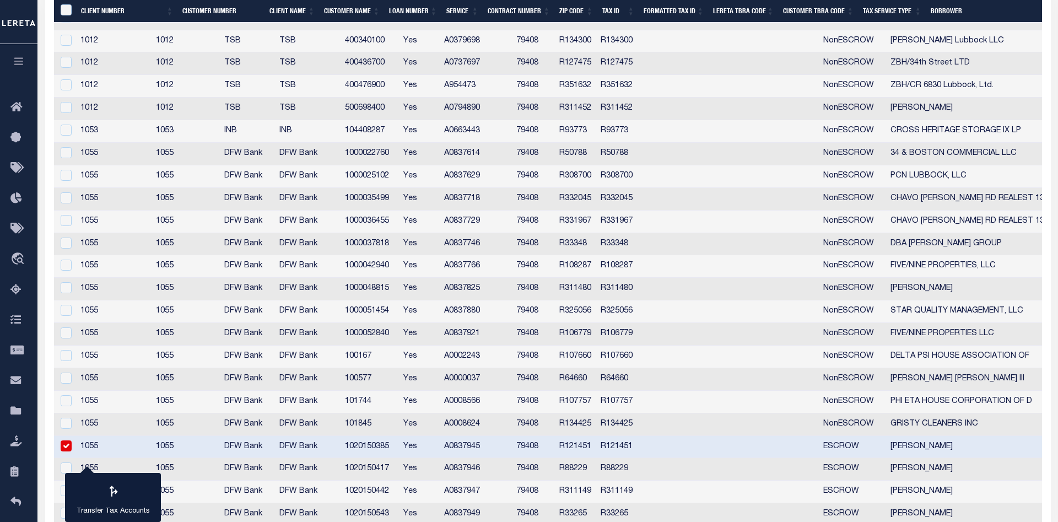
click at [399, 446] on td "1020150385" at bounding box center [369, 447] width 58 height 23
checkbox input "false"
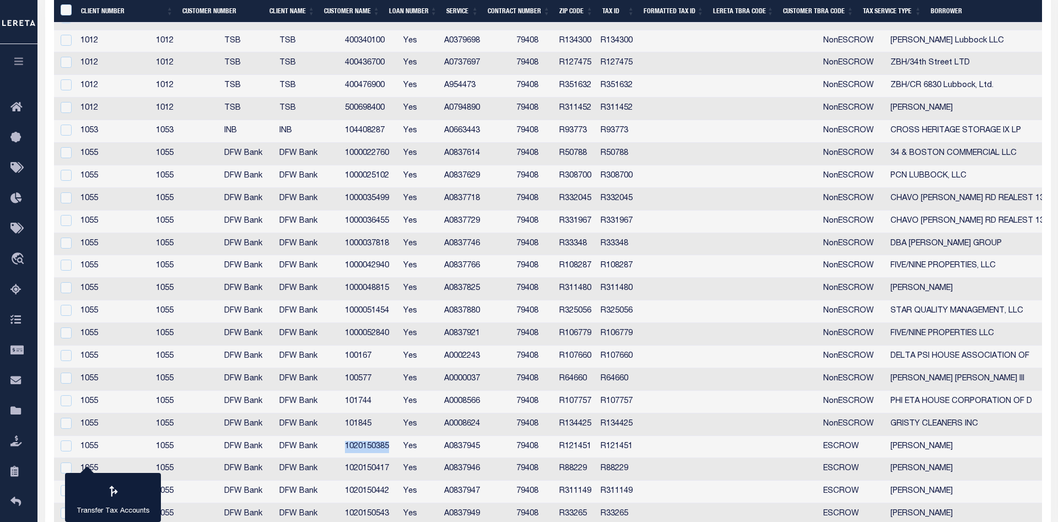
copy td "1020150385"
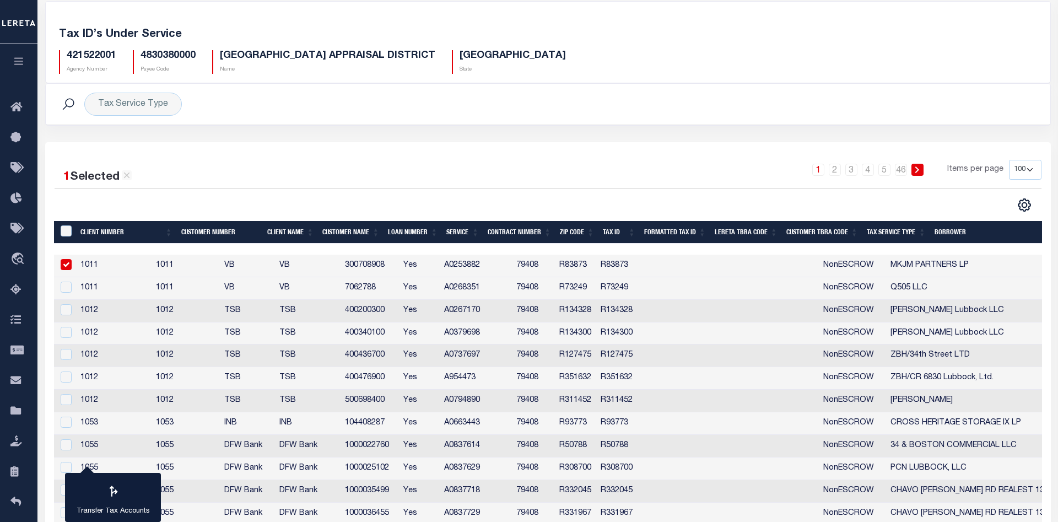
scroll to position [0, 0]
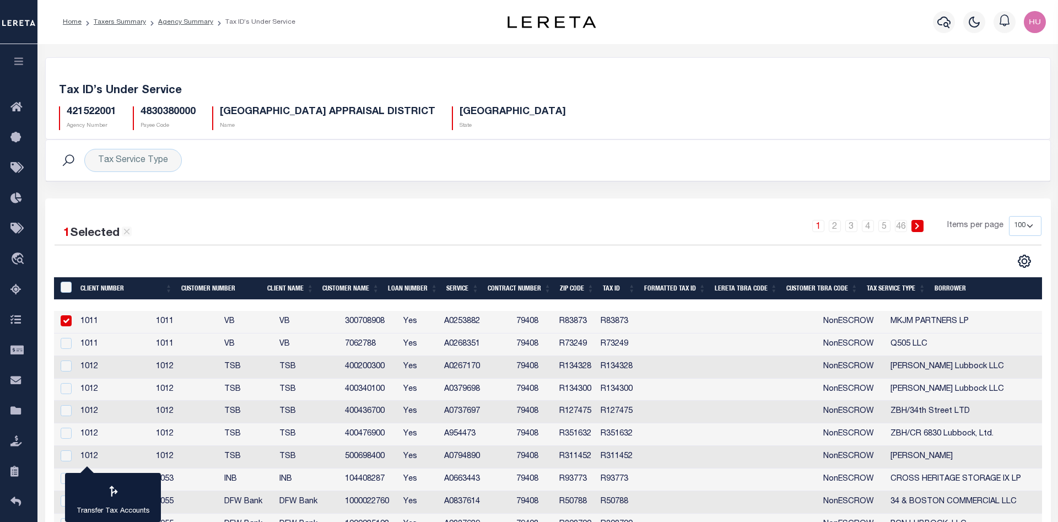
click at [193, 26] on li "Agency Summary" at bounding box center [179, 22] width 67 height 10
click at [193, 23] on link "Agency Summary" at bounding box center [185, 22] width 55 height 7
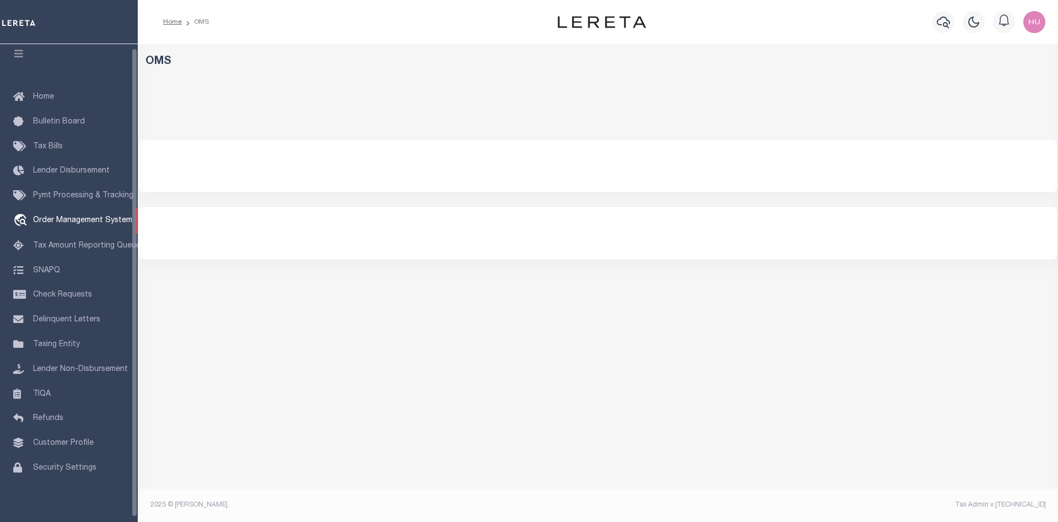
scroll to position [9, 0]
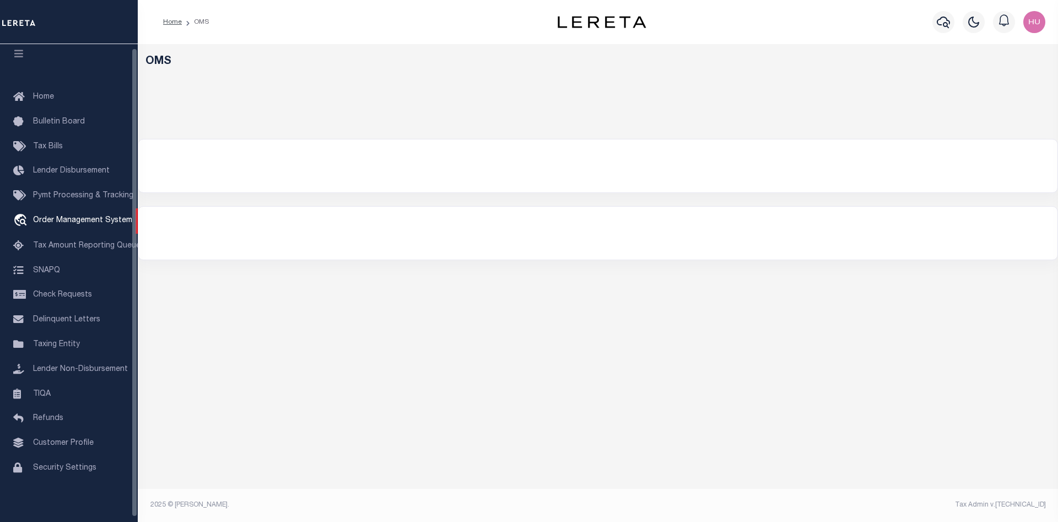
select select "200"
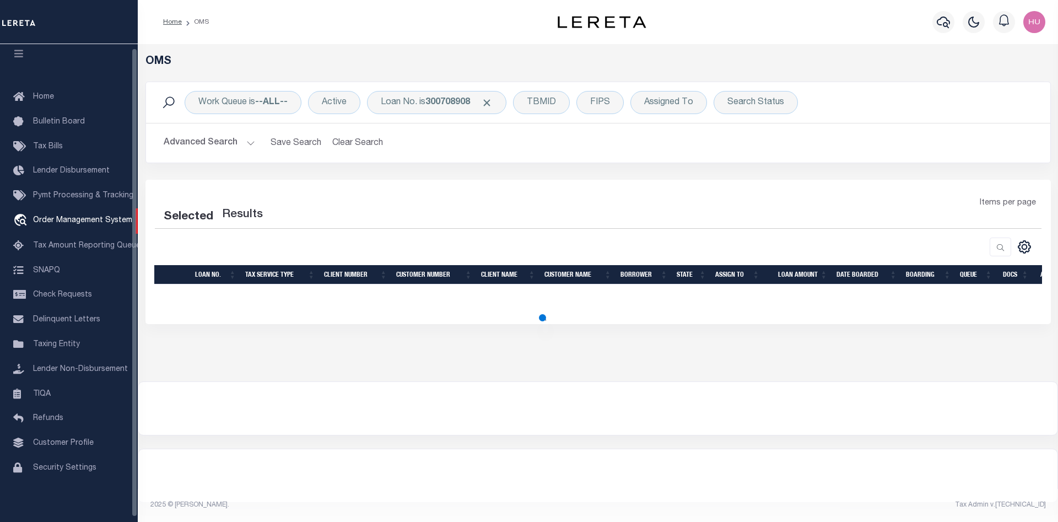
select select "200"
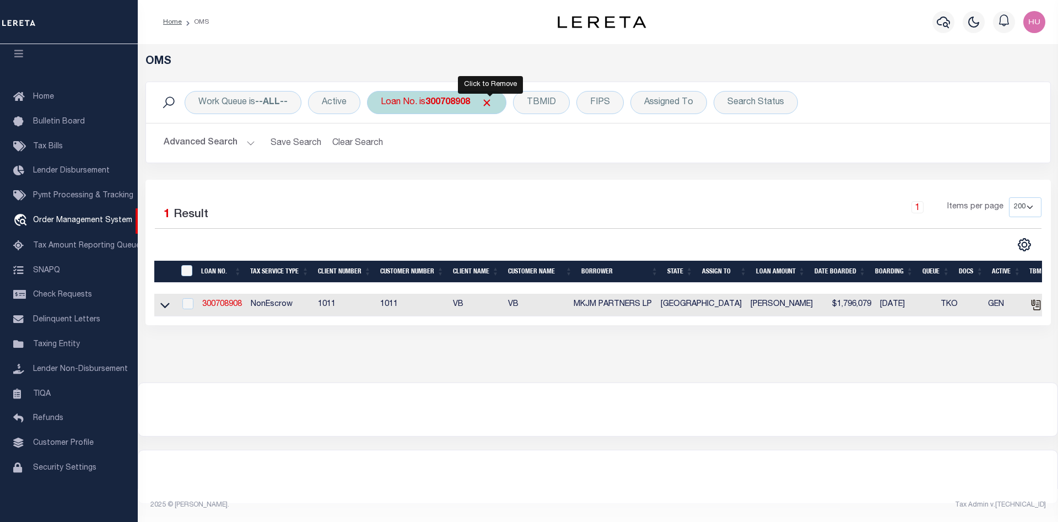
click at [490, 105] on span "Click to Remove" at bounding box center [487, 103] width 12 height 12
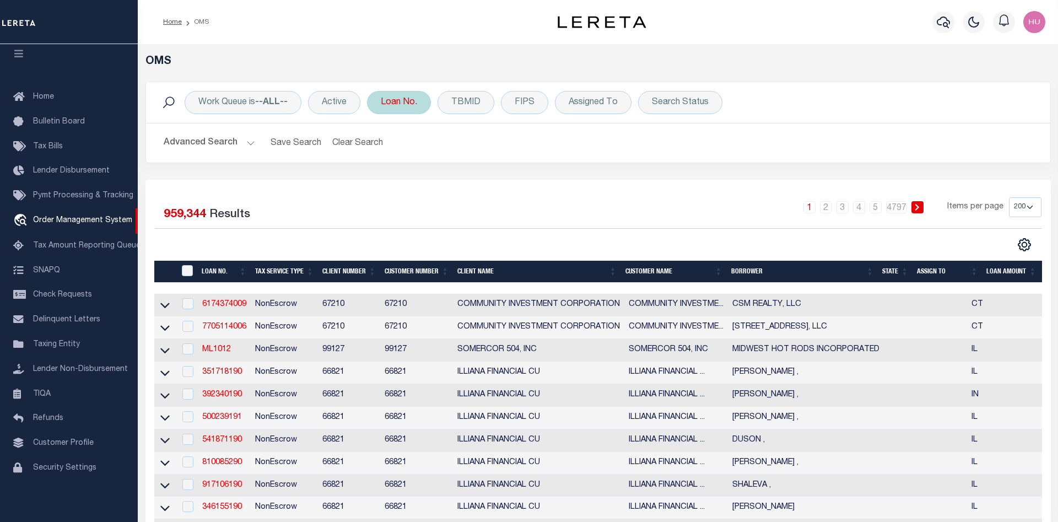
click at [416, 101] on div "Loan No." at bounding box center [399, 102] width 64 height 23
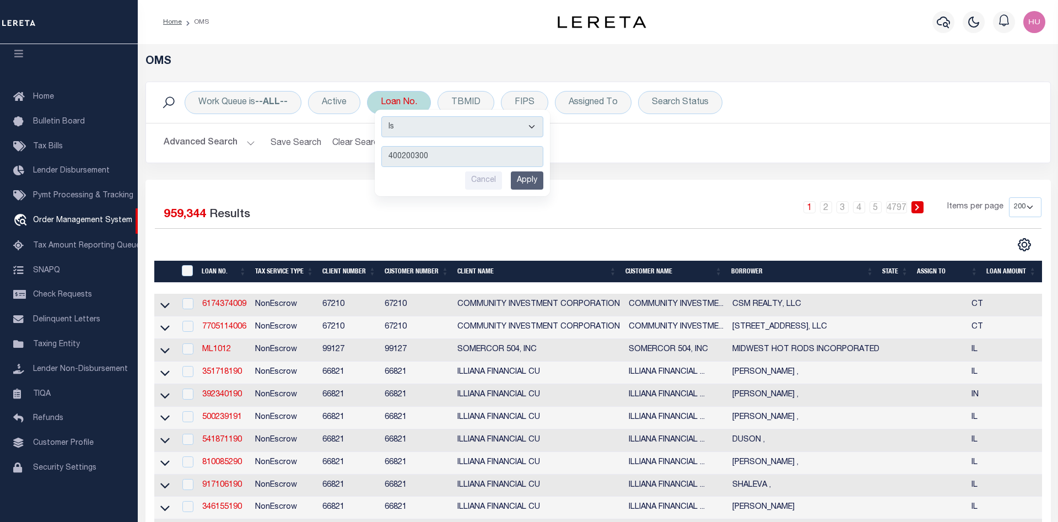
type input "400200300"
click at [528, 184] on input "Apply" at bounding box center [527, 180] width 33 height 18
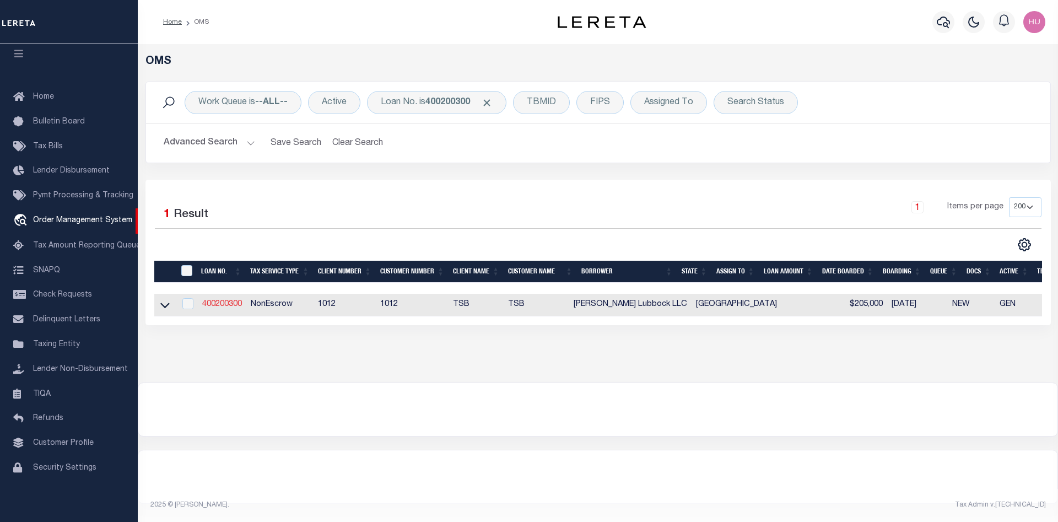
click at [228, 304] on link "400200300" at bounding box center [222, 304] width 40 height 8
checkbox input "true"
type input "400200300"
type input "[PERSON_NAME] Lubbock LLC"
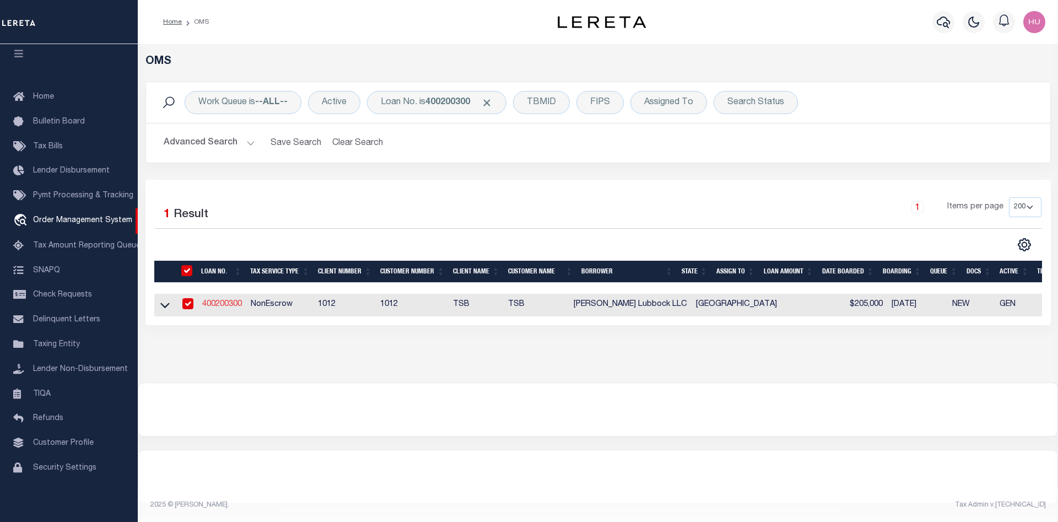
select select
select select "10"
select select "NonEscrow"
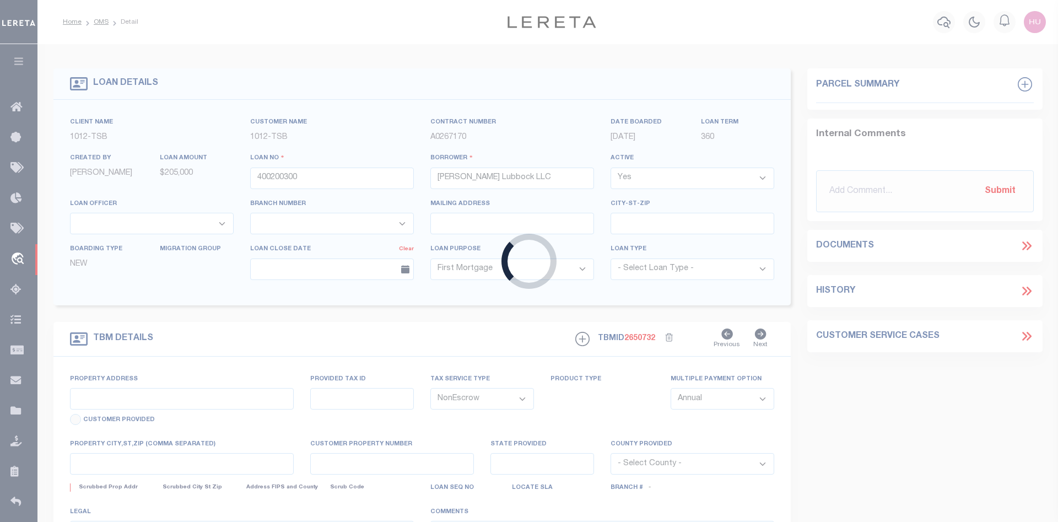
type input "[STREET_ADDRESS][PERSON_NAME]"
select select
type input "Lubbock [GEOGRAPHIC_DATA] 79404"
type input "[GEOGRAPHIC_DATA]"
select select "Lubbock"
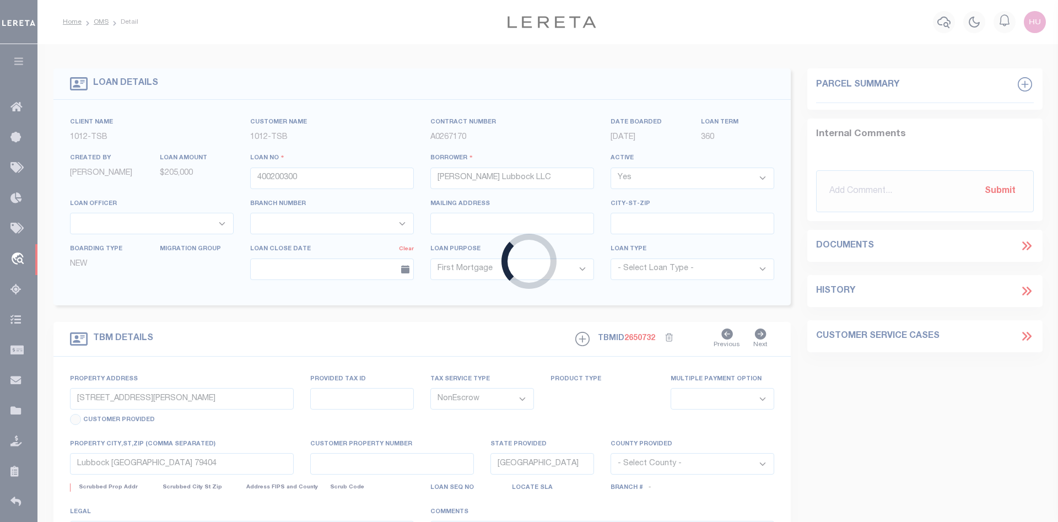
type textarea "Lot Fifty-Five (55) and Lot Fifty-Six (56), Block One (1), [PERSON_NAME] Additi…"
select select "4117"
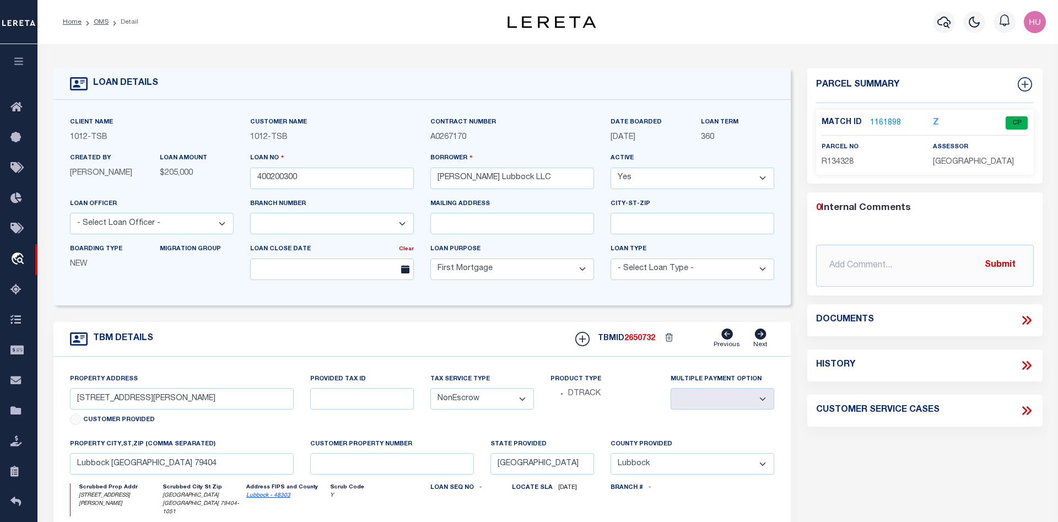
click at [886, 121] on link "1161898" at bounding box center [885, 123] width 31 height 12
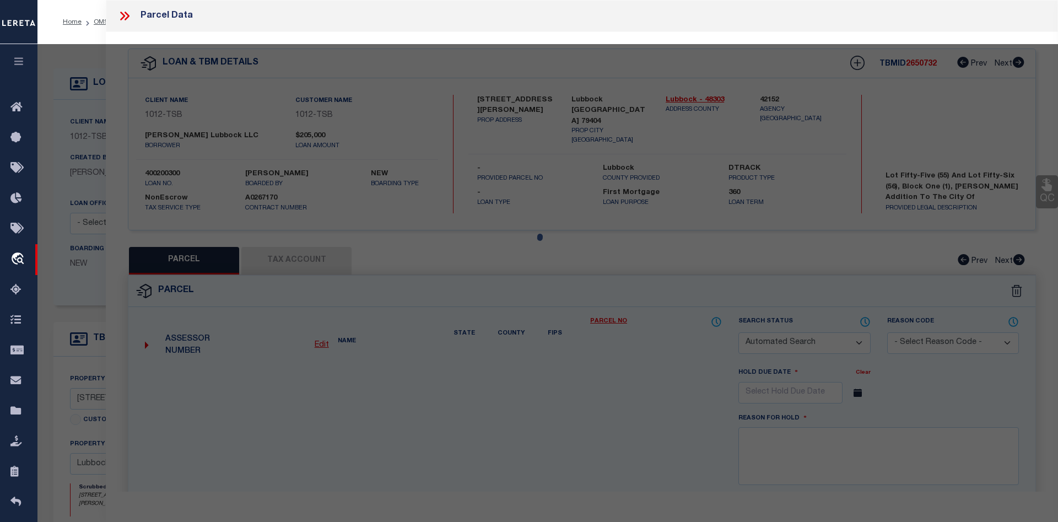
checkbox input "false"
select select "CP"
type input "BUDDY HOLLY LUBBOCK LLC"
type input "R196900-00001-00340-000"
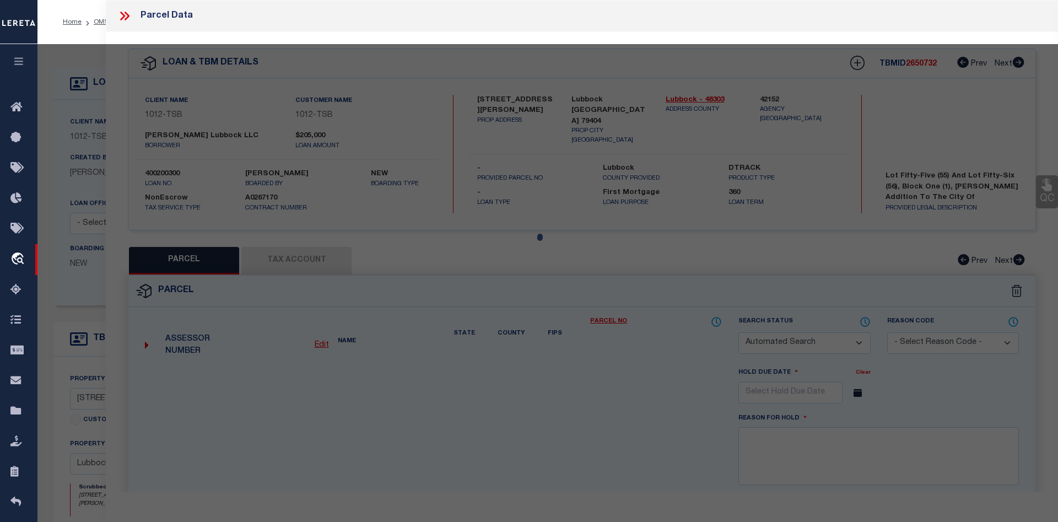
type input "2228 BUDDY HOLLY AVE"
checkbox input "false"
type input "LUBBOCK, TX 79404"
type textarea "DUPREE BLK 1 L 55 & 56"
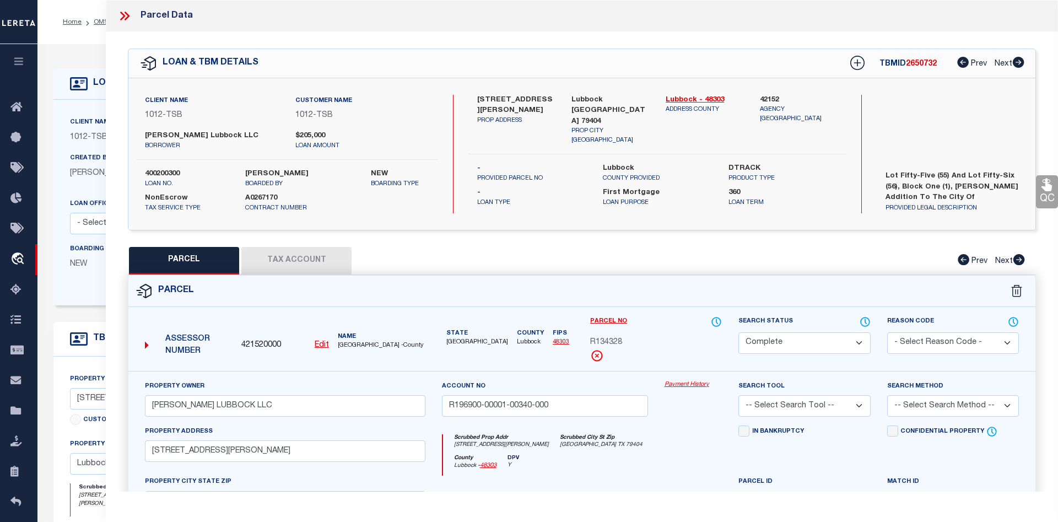
click at [326, 263] on button "Tax Account" at bounding box center [296, 261] width 110 height 28
select select "100"
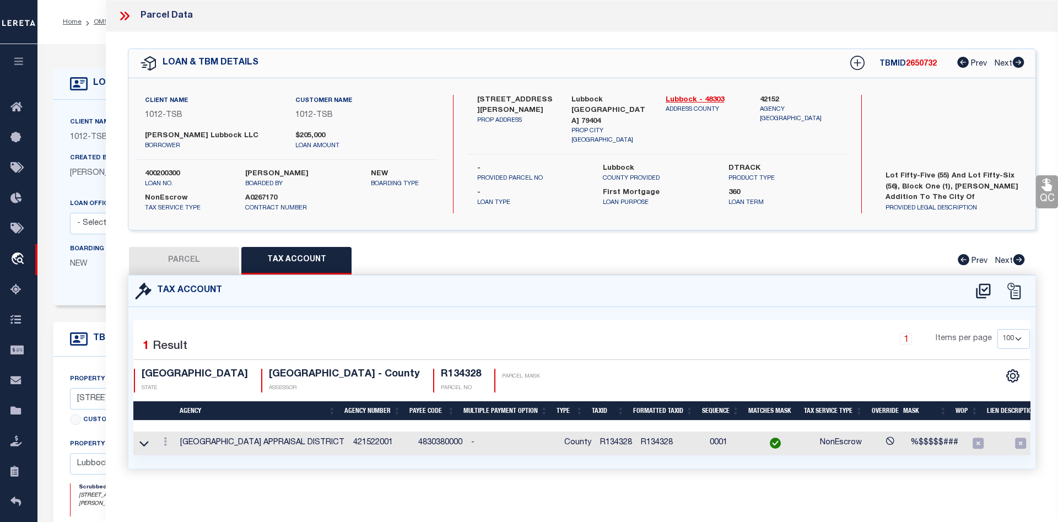
scroll to position [0, 57]
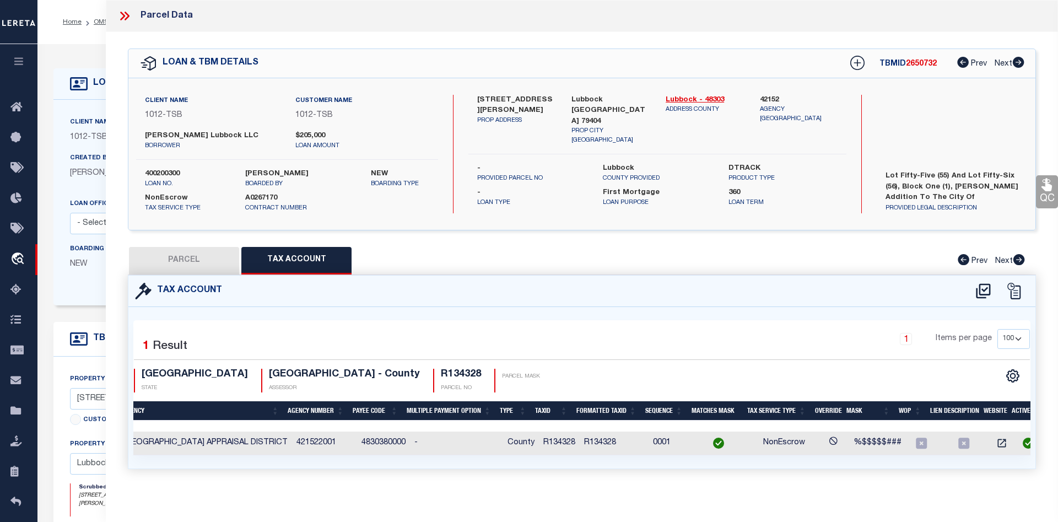
click at [196, 257] on button "PARCEL" at bounding box center [184, 261] width 110 height 28
select select "AS"
checkbox input "false"
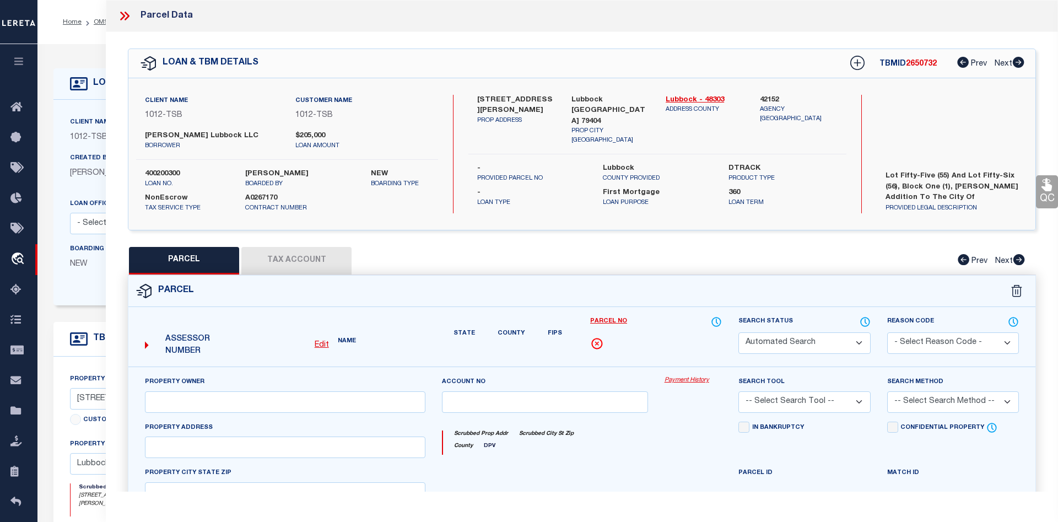
select select "CP"
type input "BUDDY HOLLY LUBBOCK LLC"
type input "R196900-00001-00340-000"
type input "2228 BUDDY HOLLY AVE"
checkbox input "false"
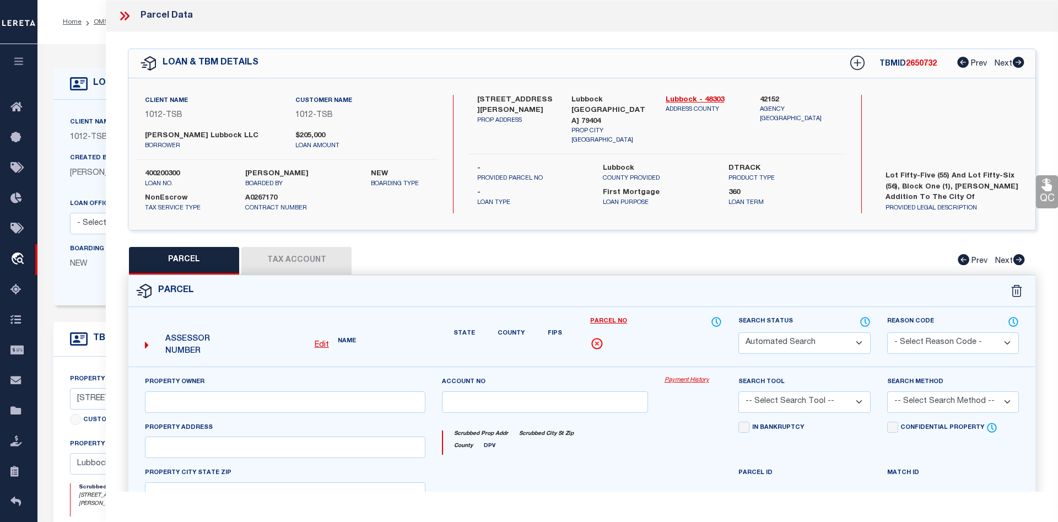
type input "LUBBOCK, TX 79404"
type textarea "DUPREE BLK 1 L 55 & 56"
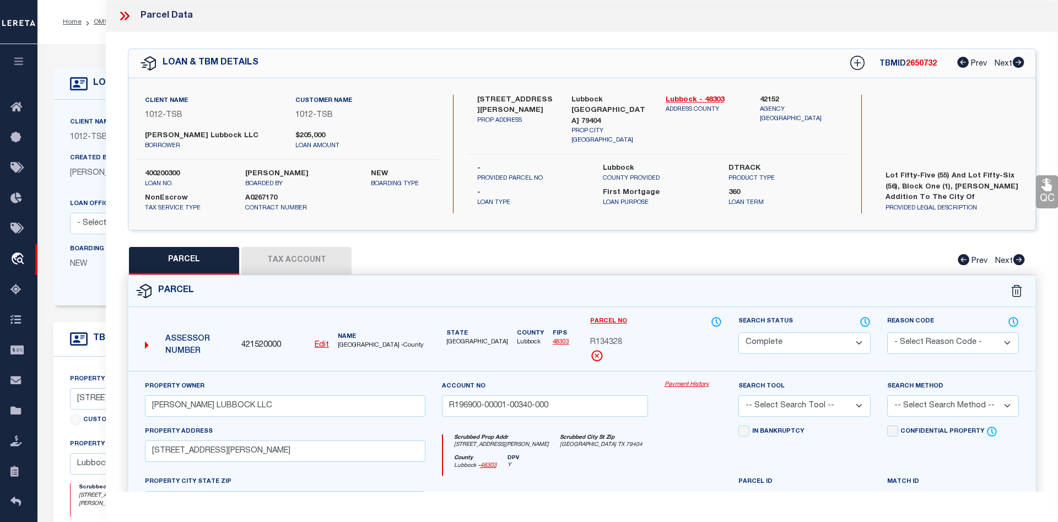
click at [677, 384] on link "Payment History" at bounding box center [693, 384] width 58 height 9
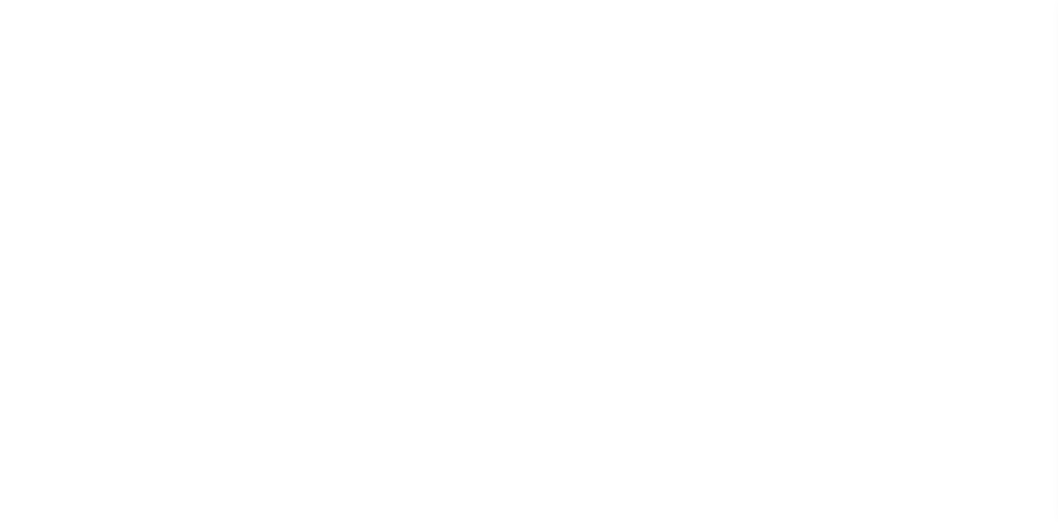
scroll to position [9, 0]
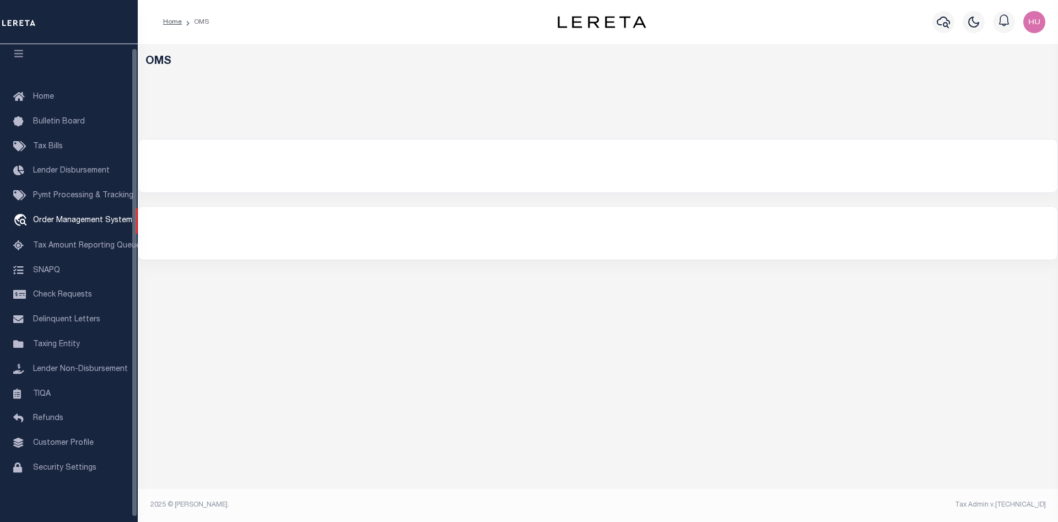
select select "200"
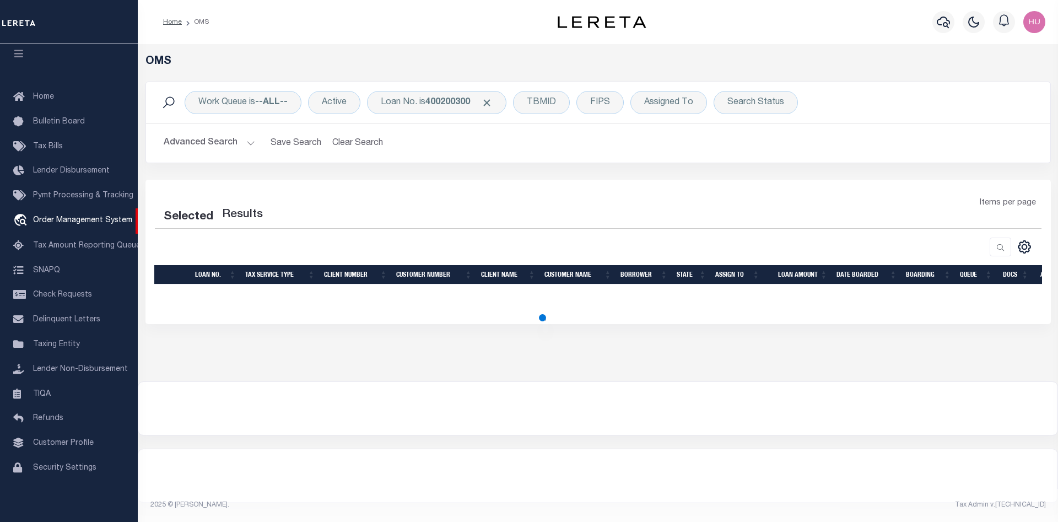
select select "200"
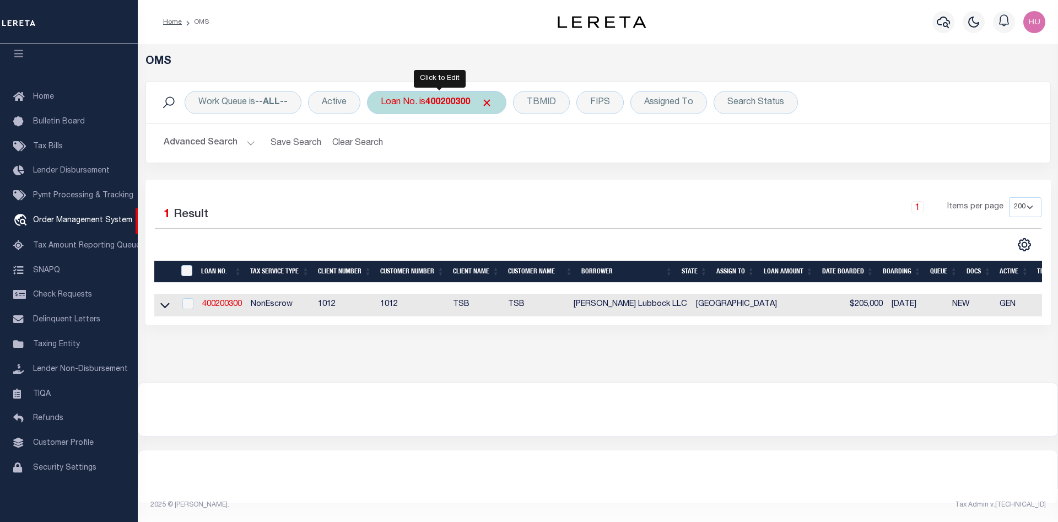
click at [414, 102] on div "Loan No. is 400200300" at bounding box center [436, 102] width 139 height 23
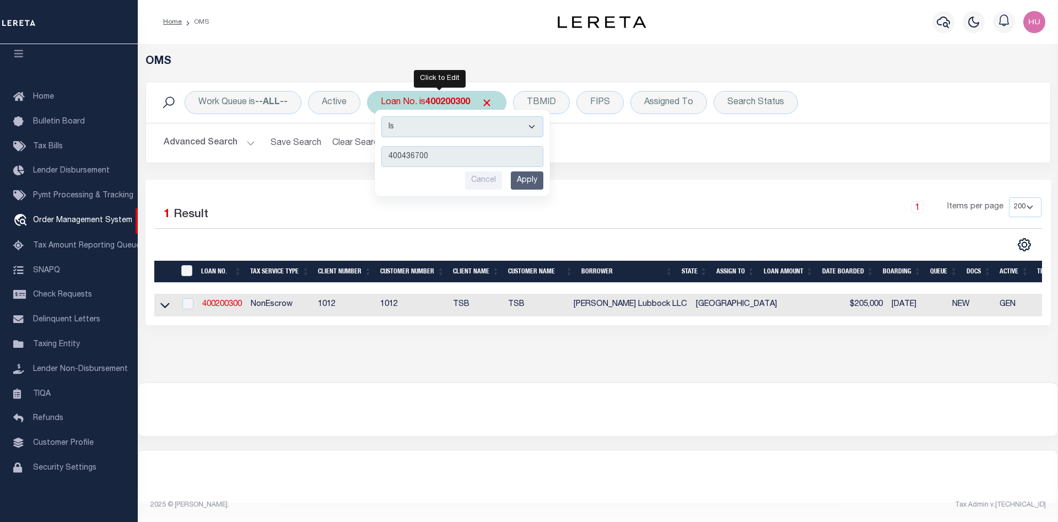
type input "400436700"
click at [537, 183] on input "Apply" at bounding box center [527, 180] width 33 height 18
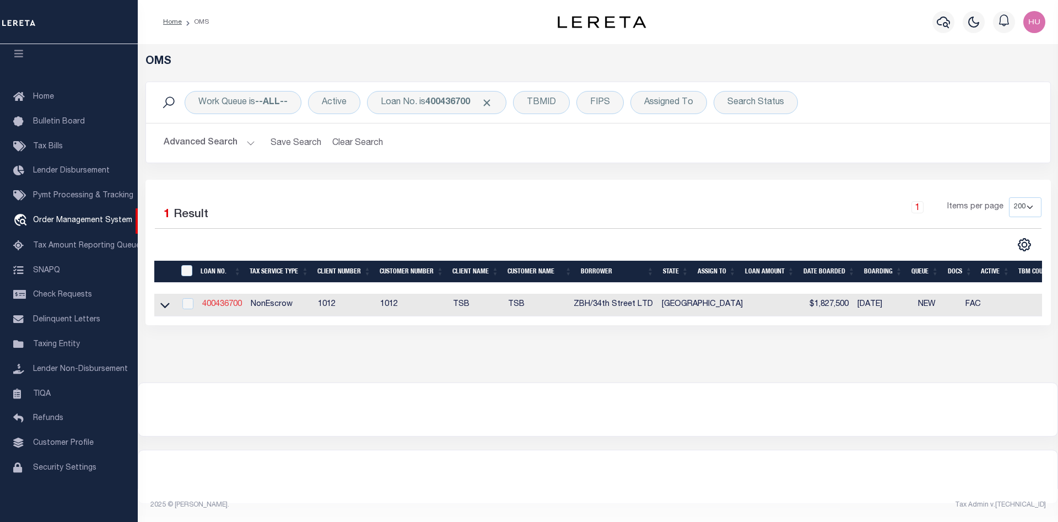
click at [220, 305] on link "400436700" at bounding box center [222, 304] width 40 height 8
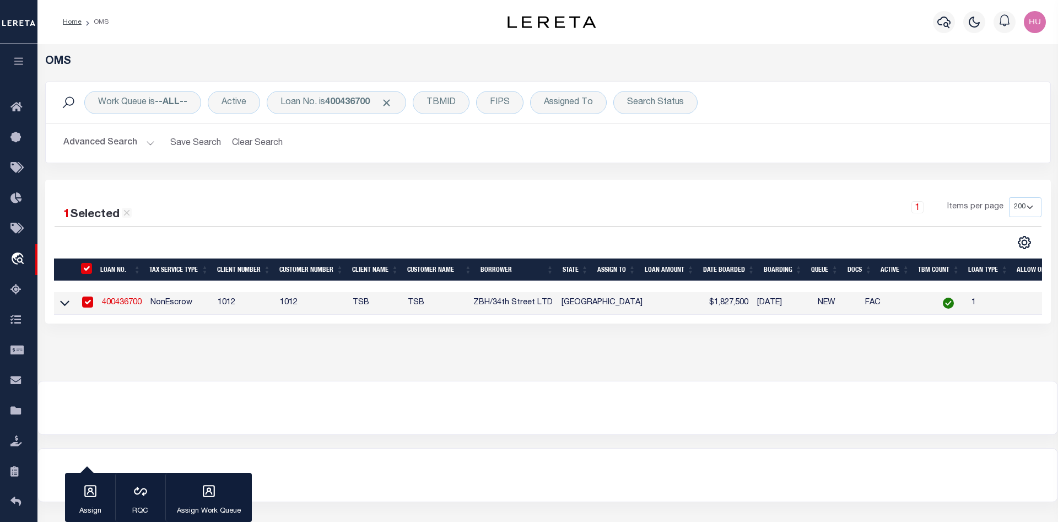
type input "400436700"
type input "ZBH/34th Street LTD"
select select
select select "10"
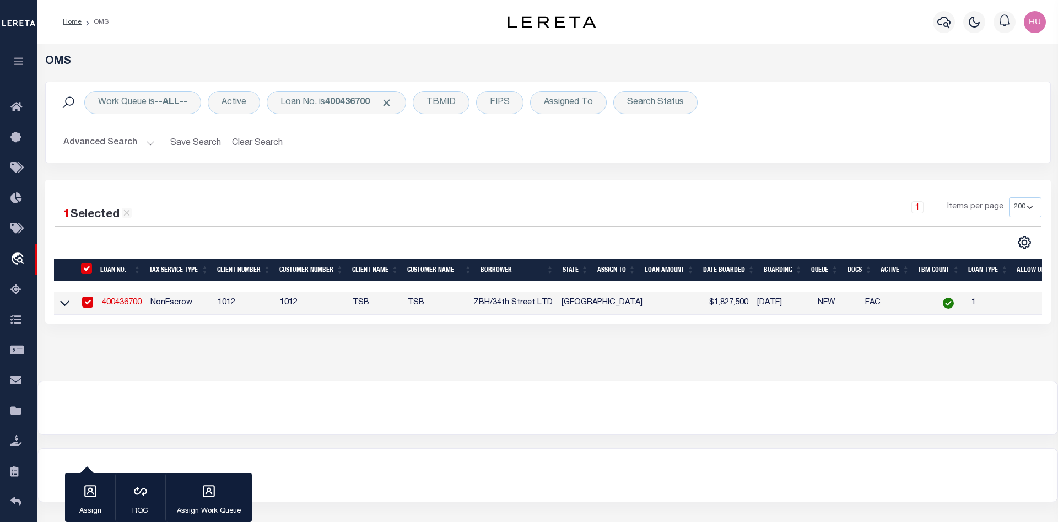
select select "NonEscrow"
type input "7341 W 34th Street and 7421 W"
select select
type input "Lubbock TX 79407"
type input "[GEOGRAPHIC_DATA]"
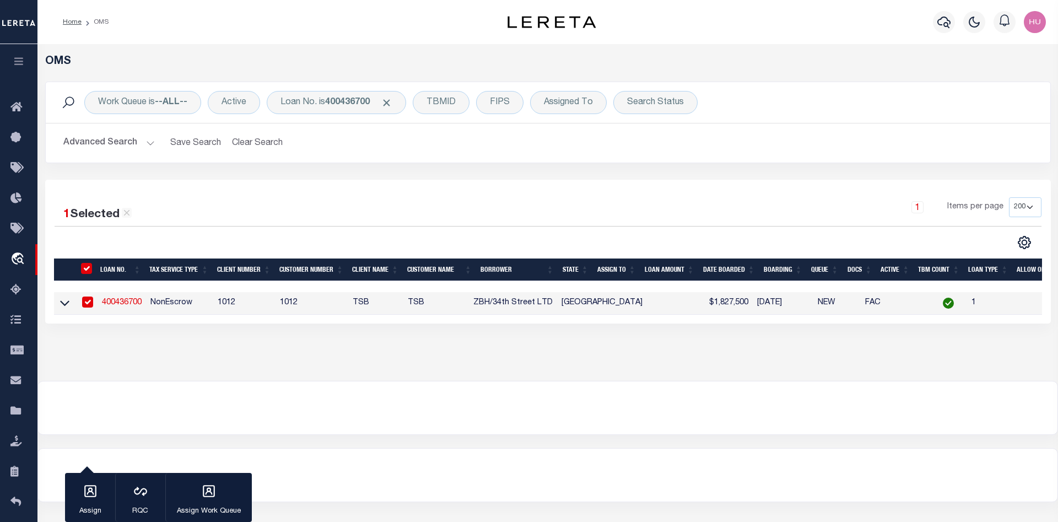
select select
select select "4117"
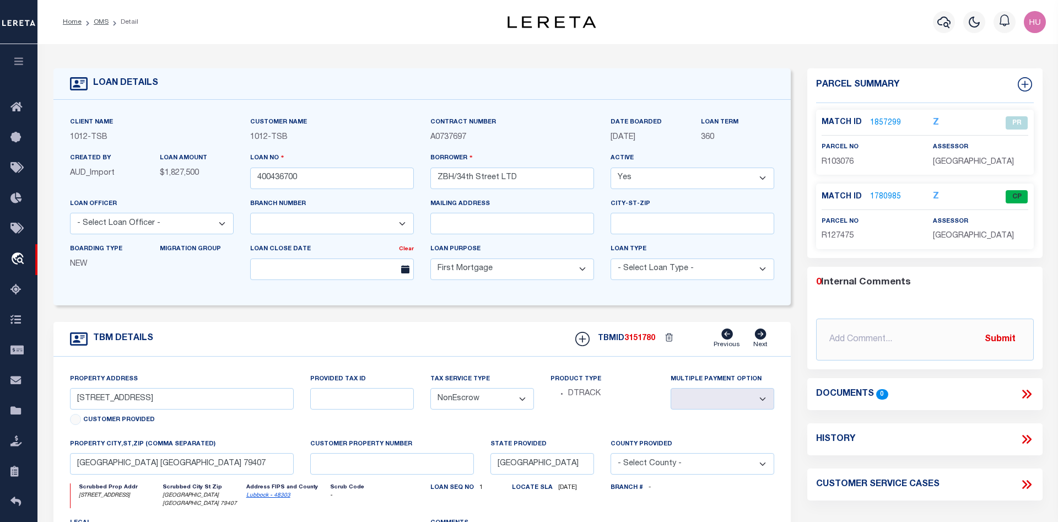
click at [884, 196] on link "1780985" at bounding box center [885, 197] width 31 height 12
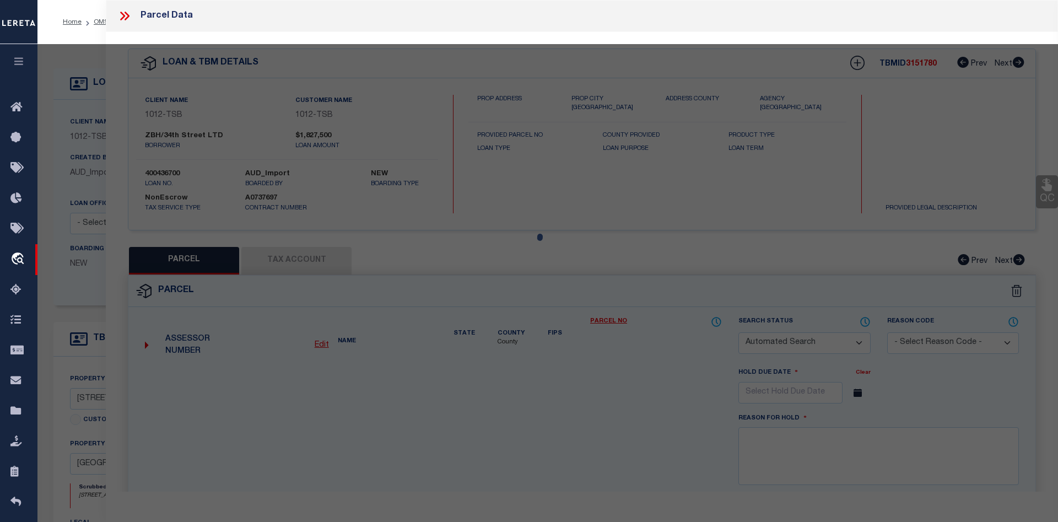
checkbox input "false"
select select "CP"
type input "ZBH/34TH STREET LTD"
type input "AC12039-90228-02680-000"
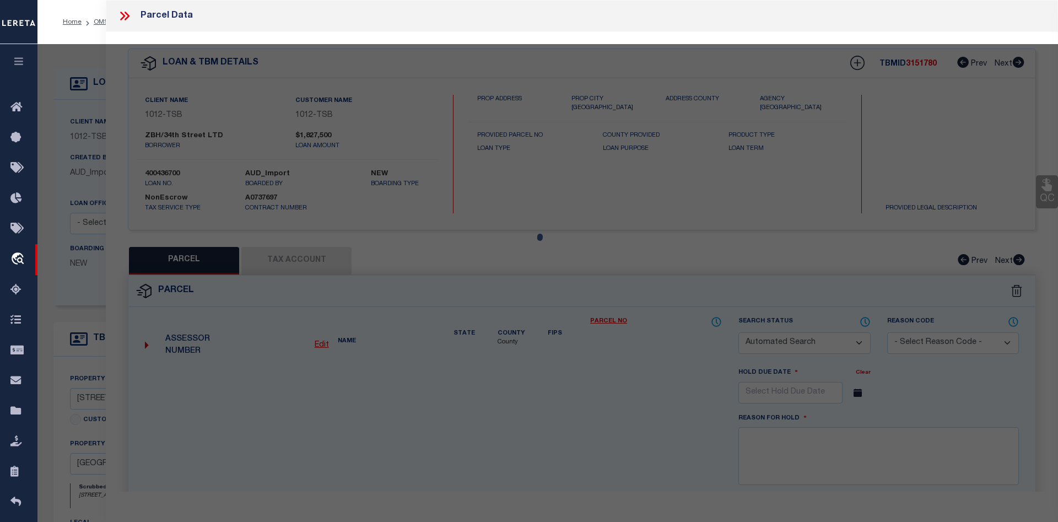
select select "AGW"
select select
type input "7421 34TH ST"
type input "Lubbock TX 79407"
type textarea "BLK AK SEC 39 AB 228 TR A4 Acres: 8.759 ( 381,547 sq ft )"
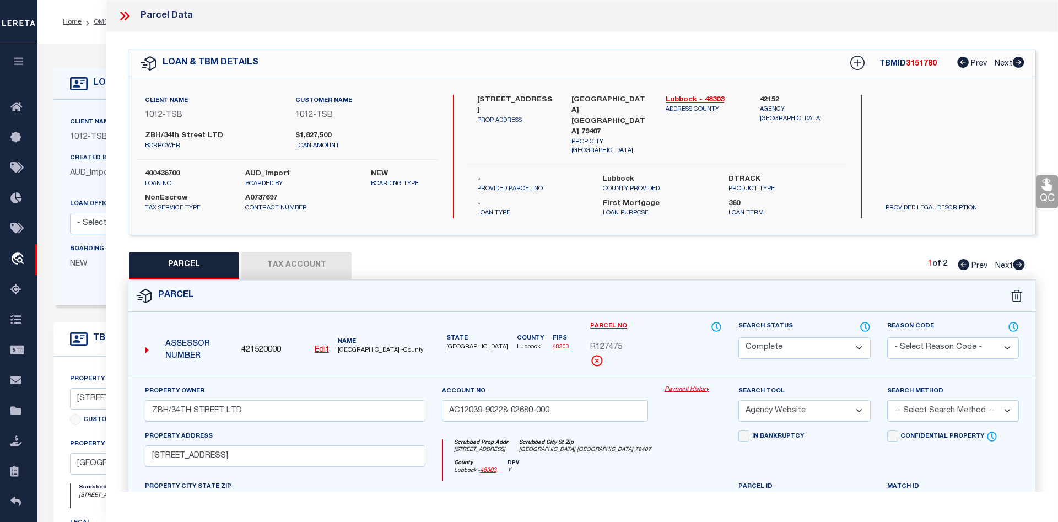
click at [324, 252] on button "Tax Account" at bounding box center [296, 266] width 110 height 28
select select "100"
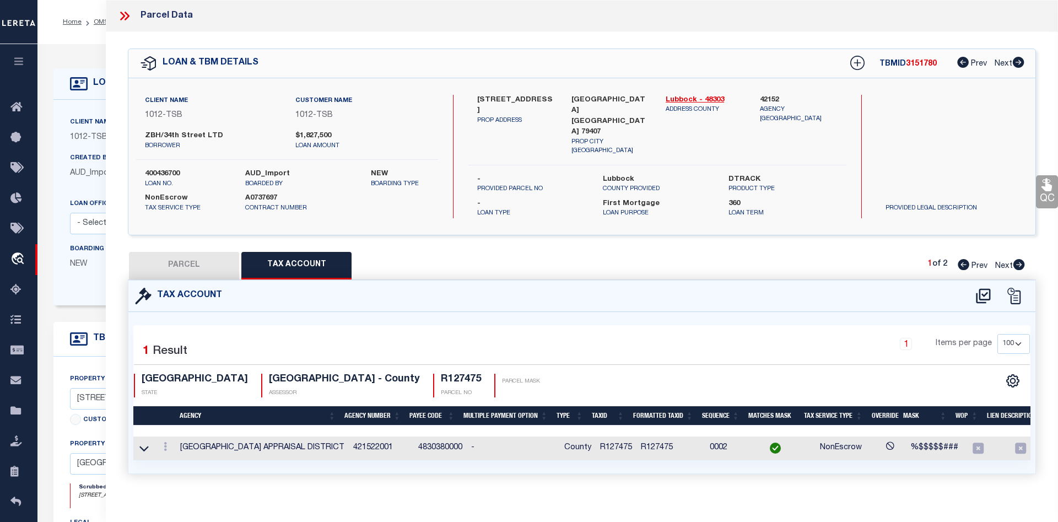
scroll to position [0, 57]
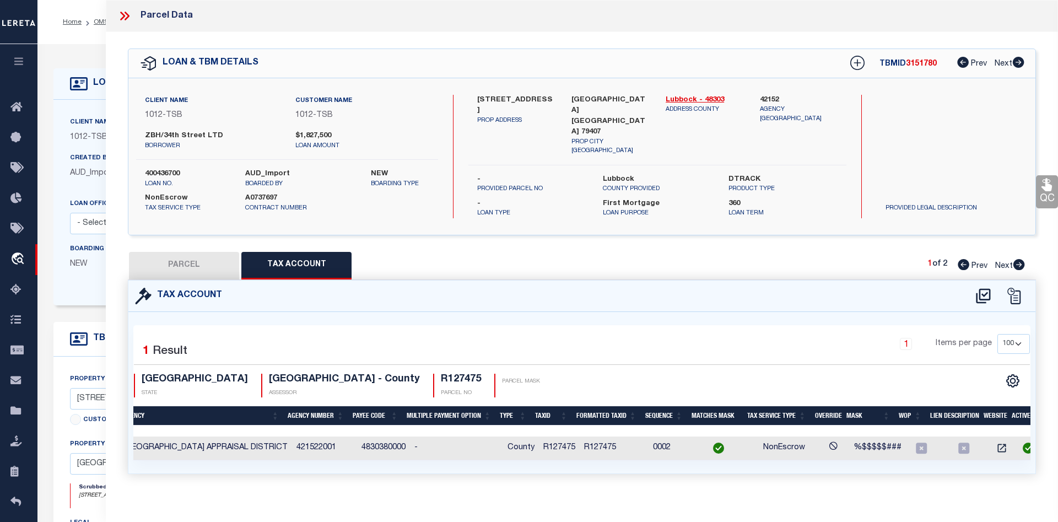
click at [217, 263] on button "PARCEL" at bounding box center [184, 266] width 110 height 28
select select "AS"
select select
checkbox input "false"
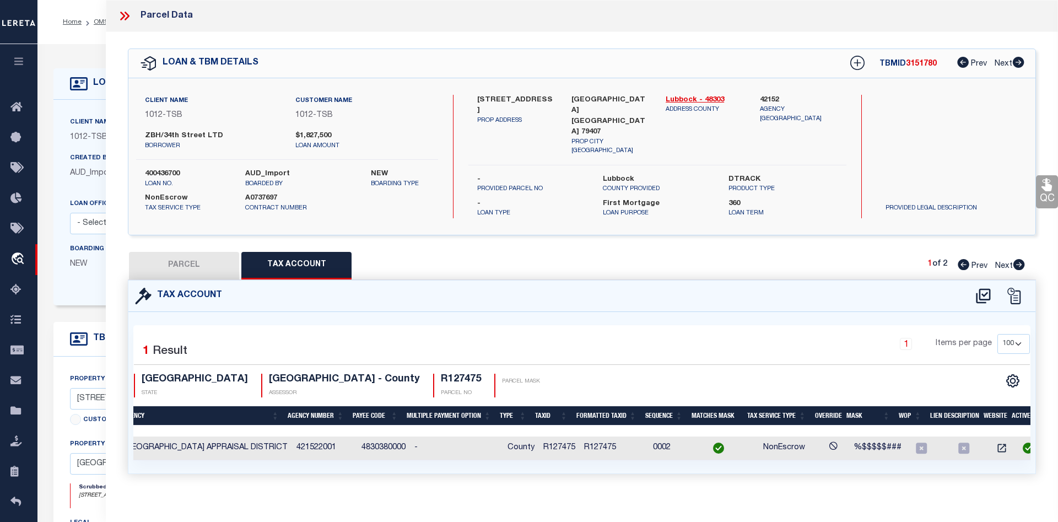
select select "CP"
type input "ZBH/34TH STREET LTD"
type input "AC12039-90228-02680-000"
select select "AGW"
select select
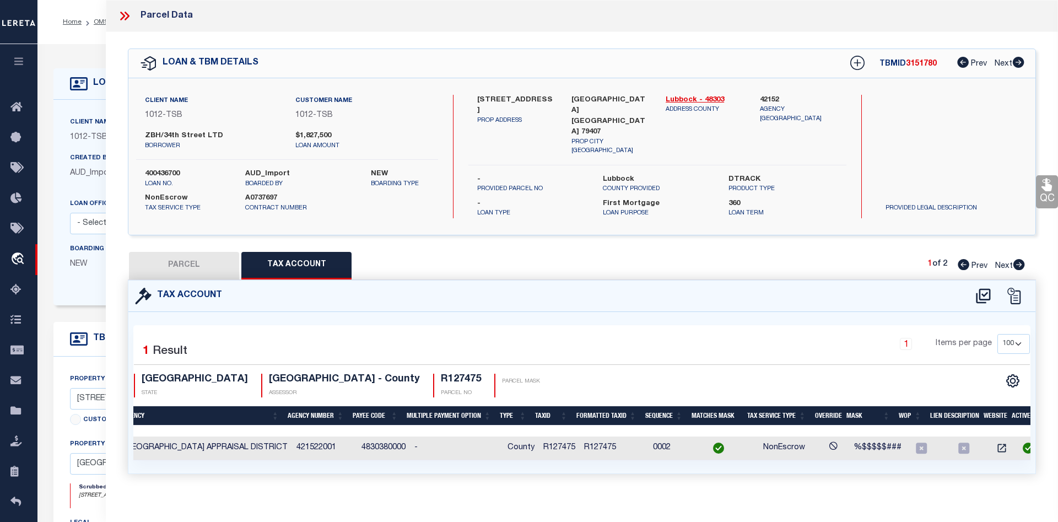
type input "7421 34TH ST"
type input "Lubbock TX 79407"
type textarea "BLK AK SEC 39 AB 228 TR A4 Acres: 8.759 ( 381,547 sq ft )"
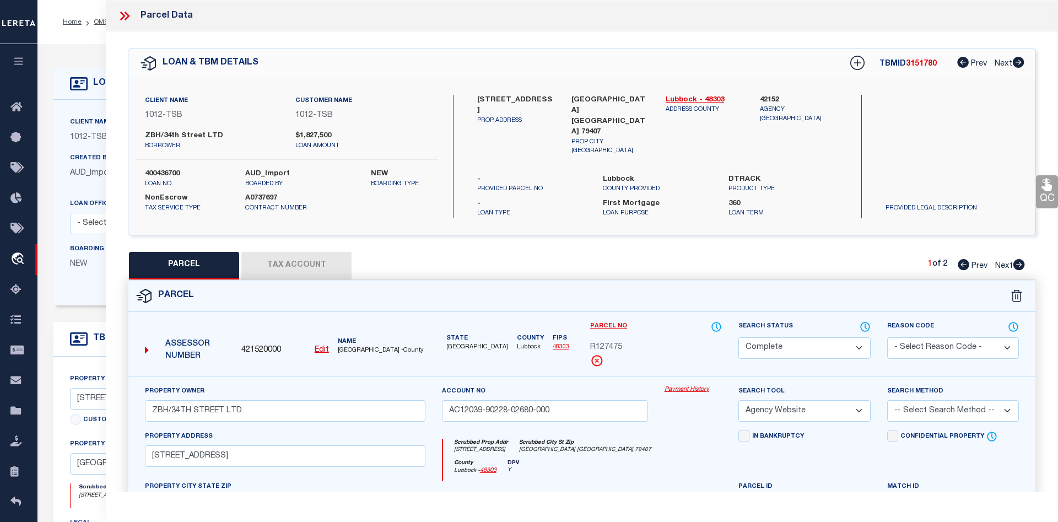
click at [676, 385] on link "Payment History" at bounding box center [693, 389] width 58 height 9
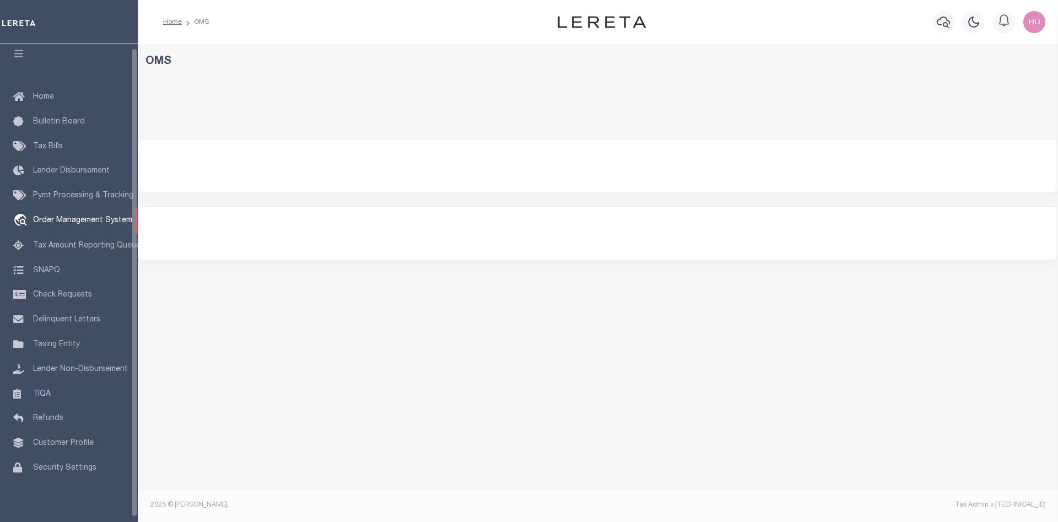
scroll to position [9, 0]
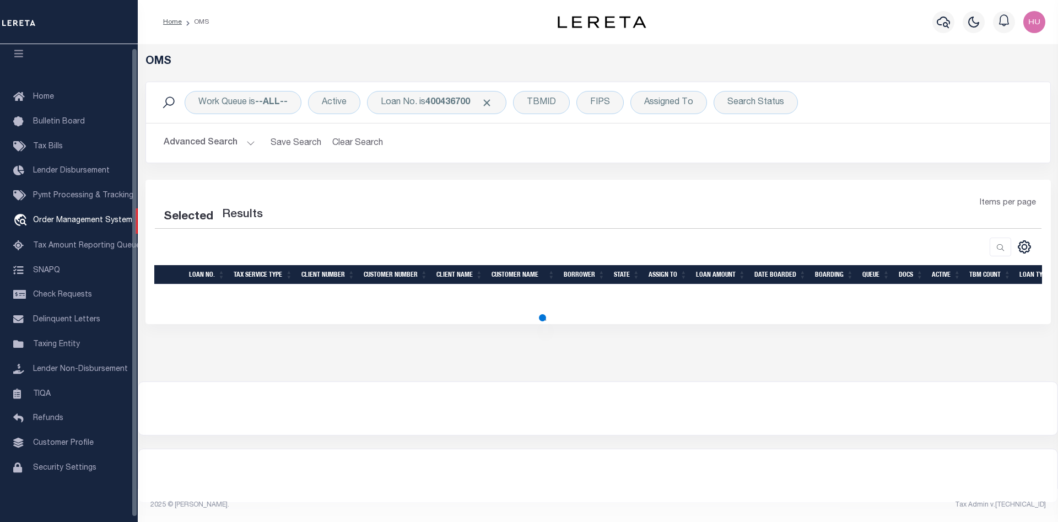
select select "200"
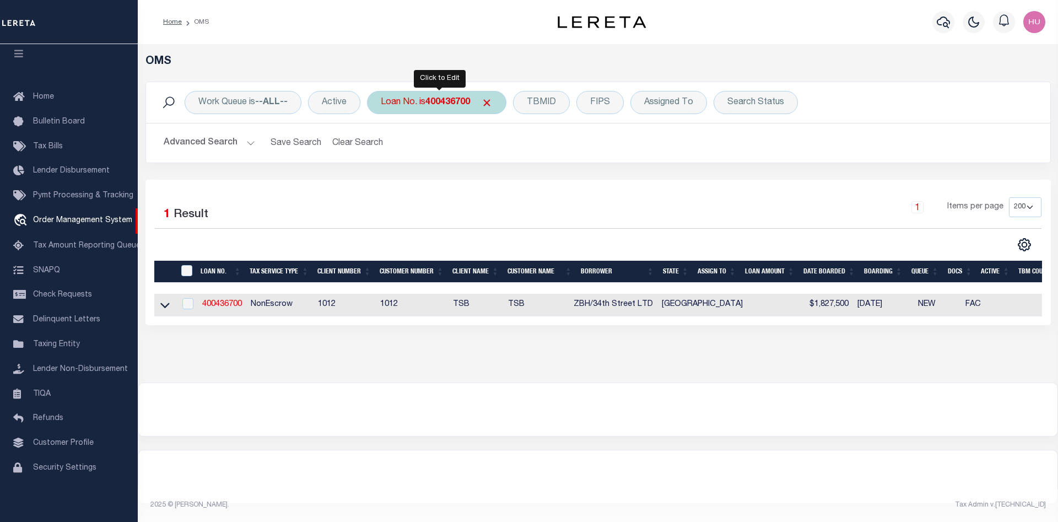
click at [440, 99] on b "400436700" at bounding box center [447, 102] width 45 height 9
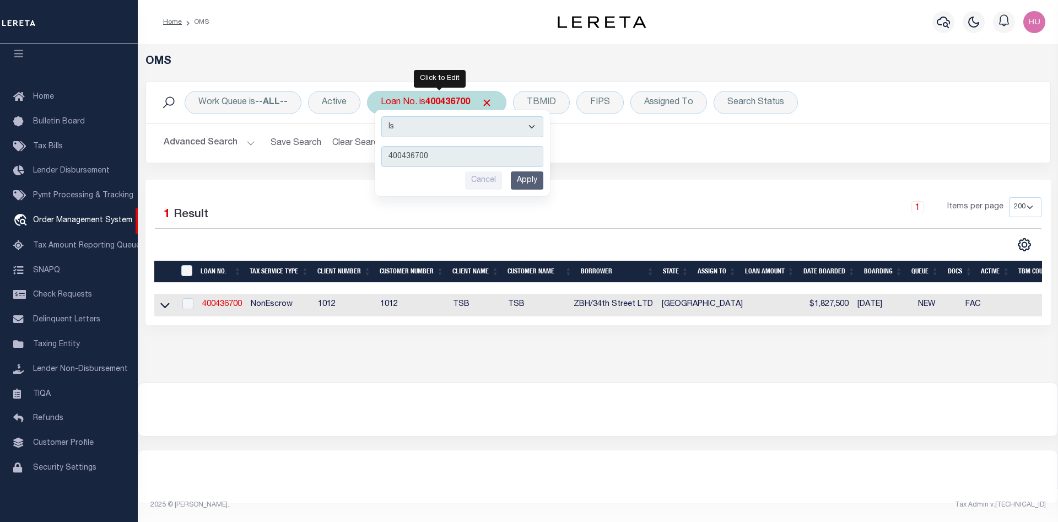
type input "500698400"
click at [521, 182] on input "Apply" at bounding box center [527, 180] width 33 height 18
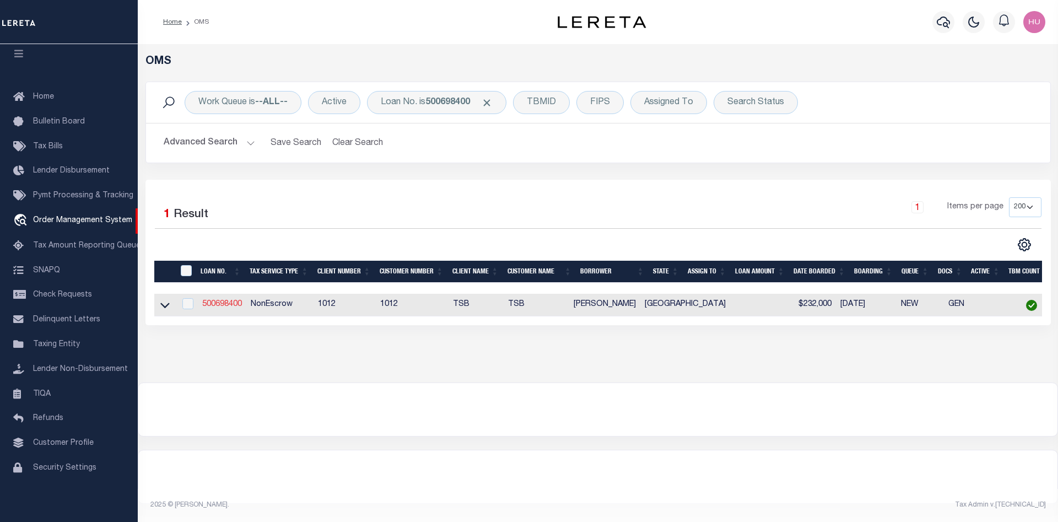
click at [226, 308] on link "500698400" at bounding box center [222, 304] width 40 height 8
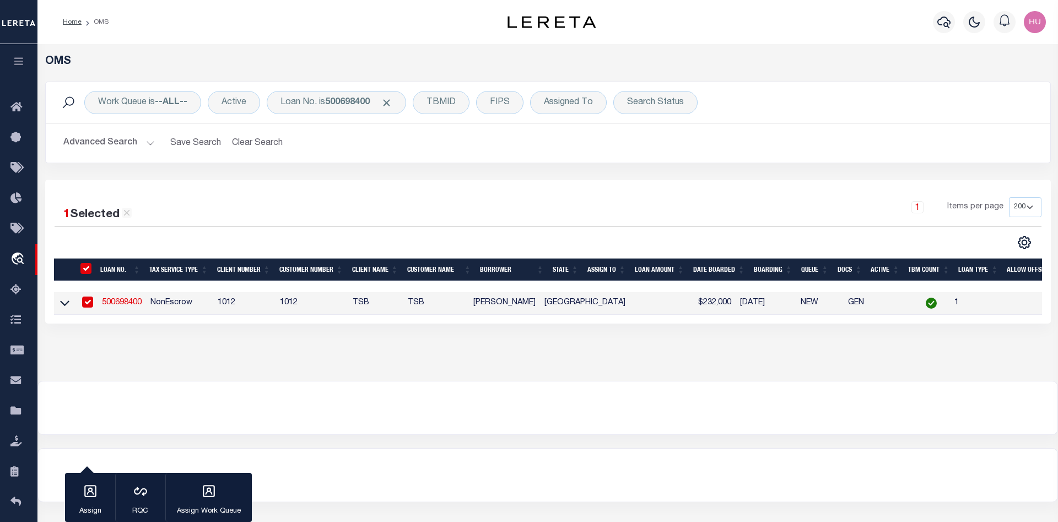
type input "500698400"
type input "[PERSON_NAME]"
select select
select select "10"
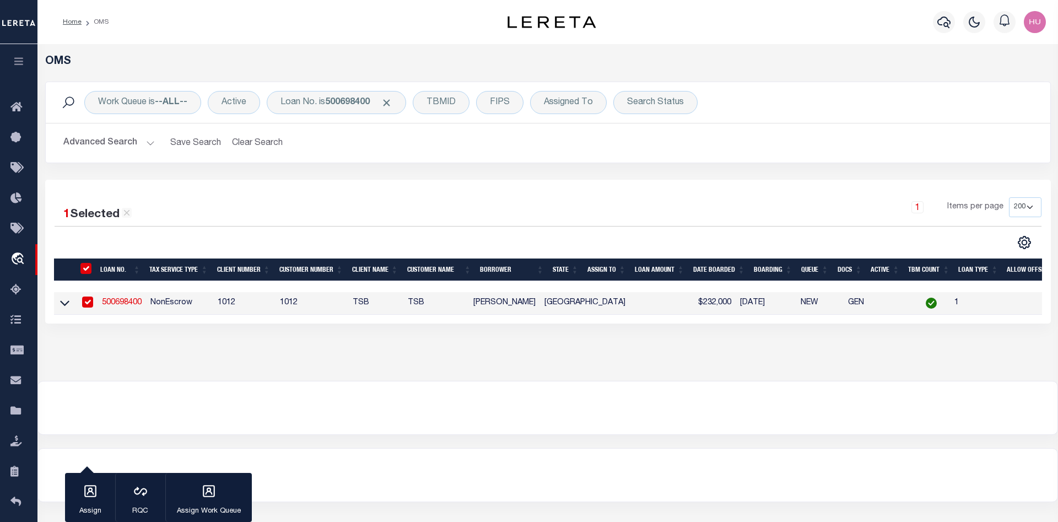
select select "NonEscrow"
type input "[STREET_ADDRESS]"
select select
type input "Lubbock TX 79401"
type input "[GEOGRAPHIC_DATA]"
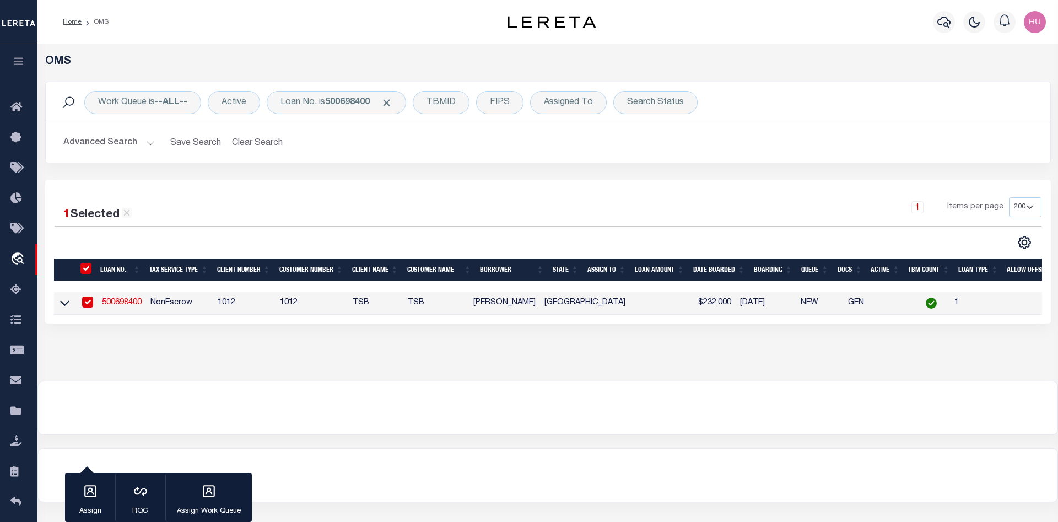
select select
select select "4117"
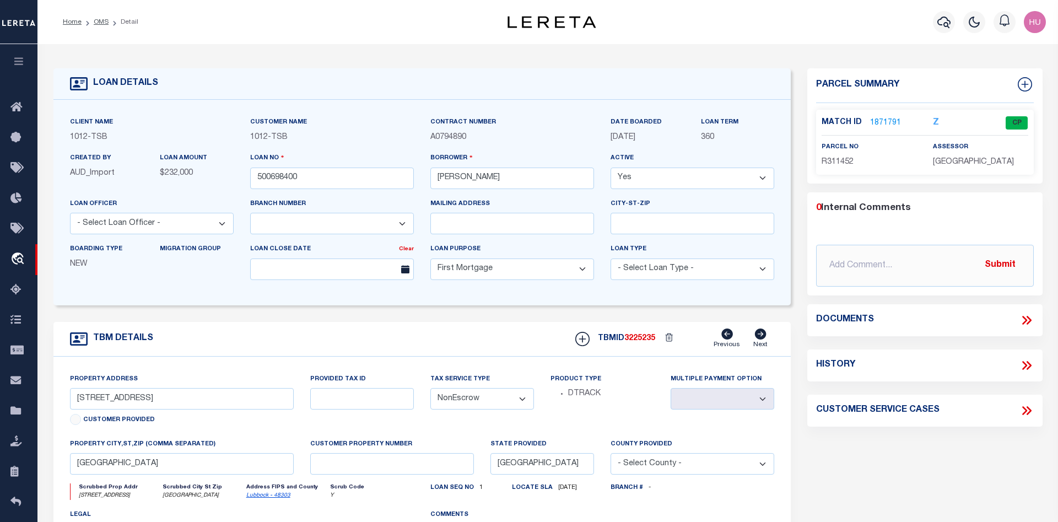
click at [888, 123] on link "1871791" at bounding box center [885, 123] width 31 height 12
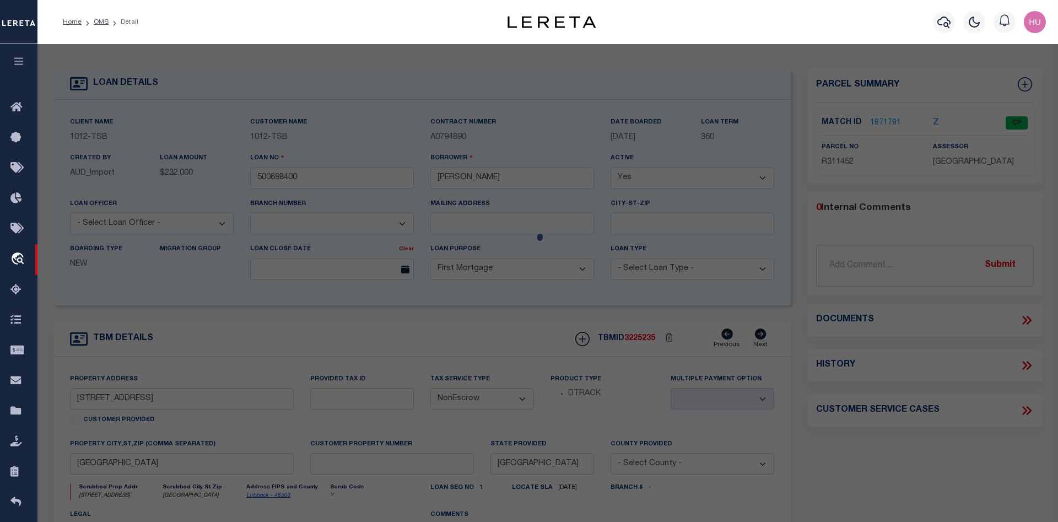
checkbox input "false"
select select "CP"
type input "MC CANTON WOODS LC"
type input "R674500-00200-00060-000"
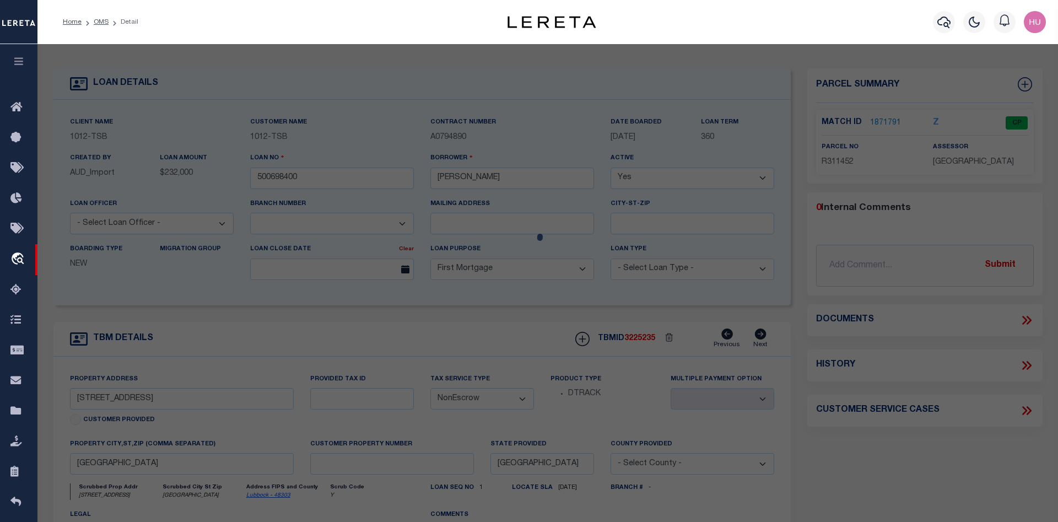
type input "2111 9TH ST"
type input "LUBBOCK TX 79401"
type textarea "OVERTON PARK BLK 2 L 6"
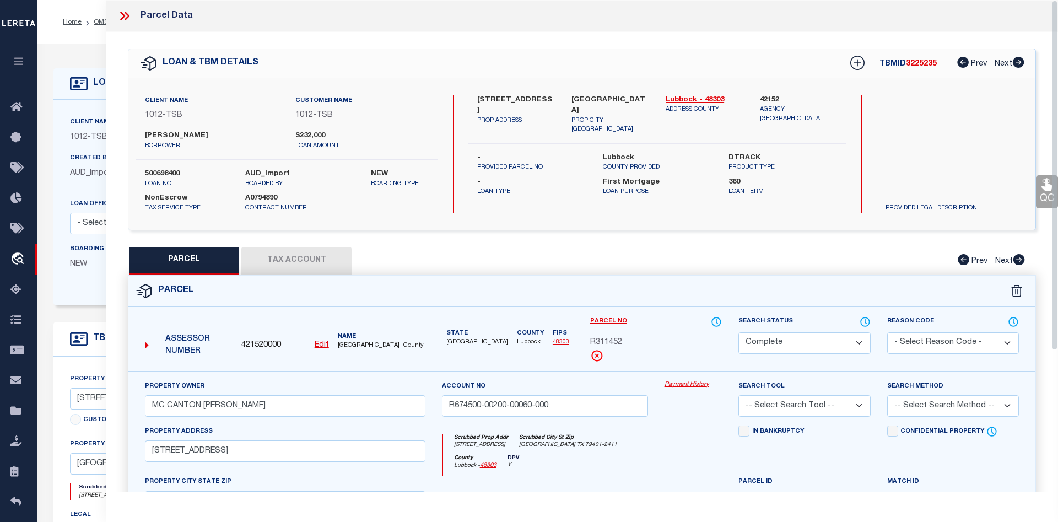
click at [676, 386] on link "Payment History" at bounding box center [693, 384] width 58 height 9
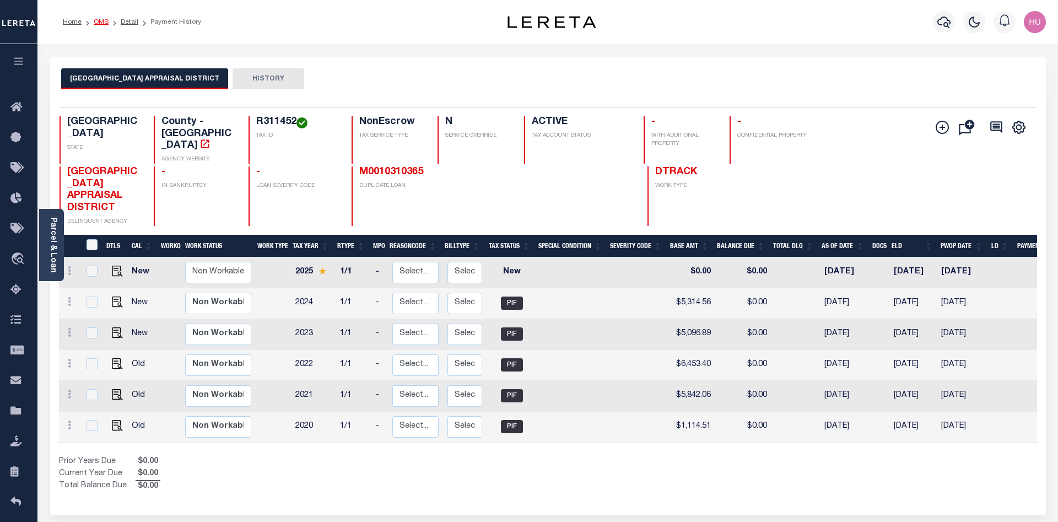
click at [100, 21] on link "OMS" at bounding box center [101, 22] width 15 height 7
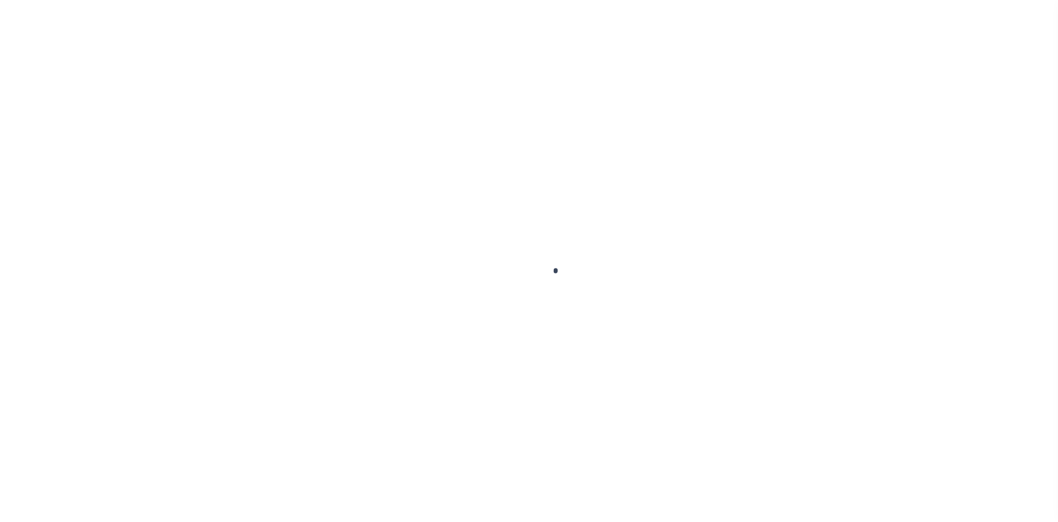
select select "200"
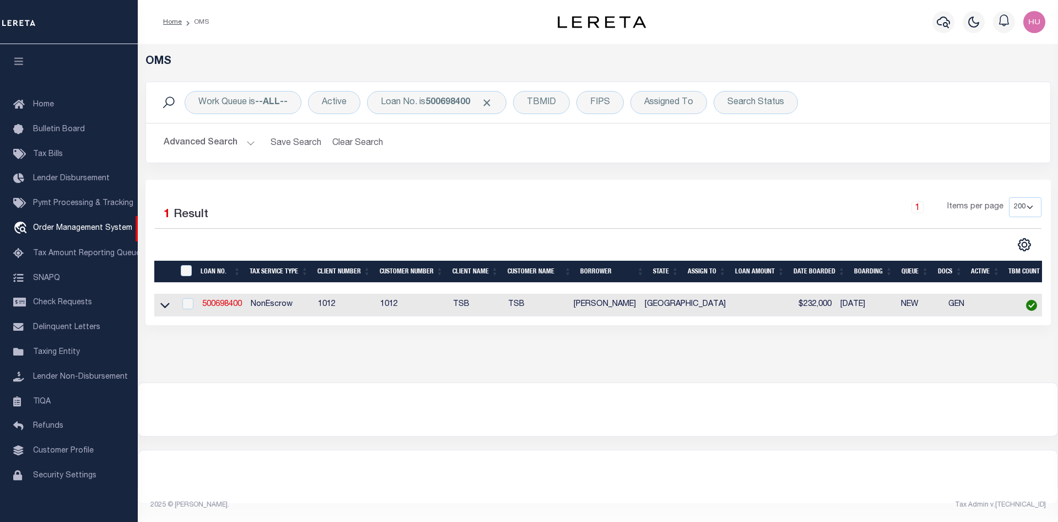
scroll to position [9, 0]
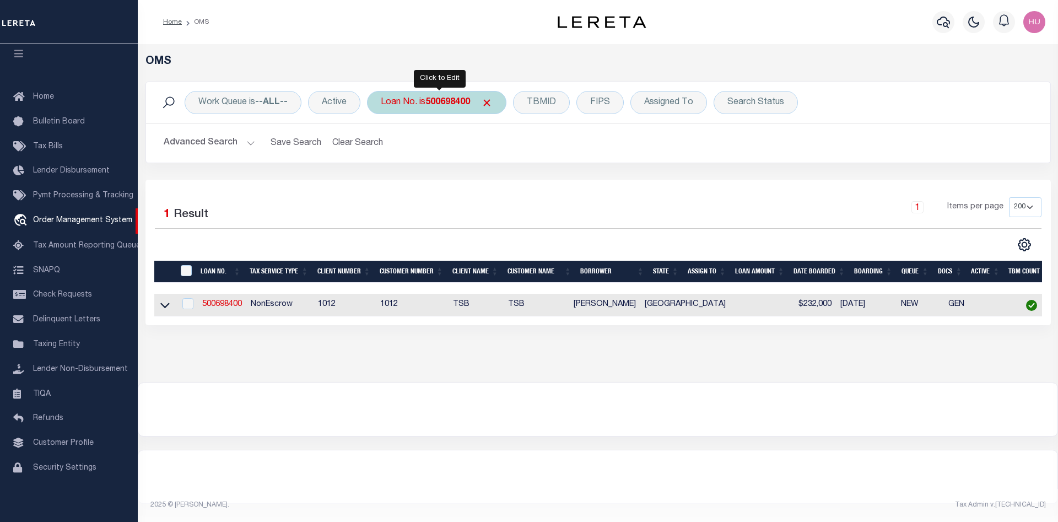
click at [425, 104] on div "Loan No. is 500698400" at bounding box center [436, 102] width 139 height 23
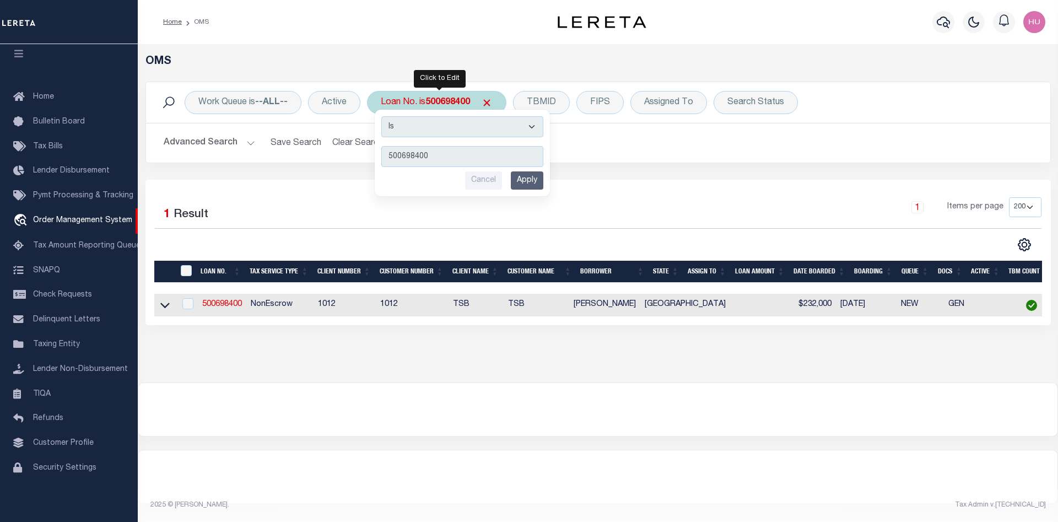
type input "104408287"
drag, startPoint x: 519, startPoint y: 180, endPoint x: 531, endPoint y: 178, distance: 12.2
click at [524, 180] on input "Apply" at bounding box center [527, 180] width 33 height 18
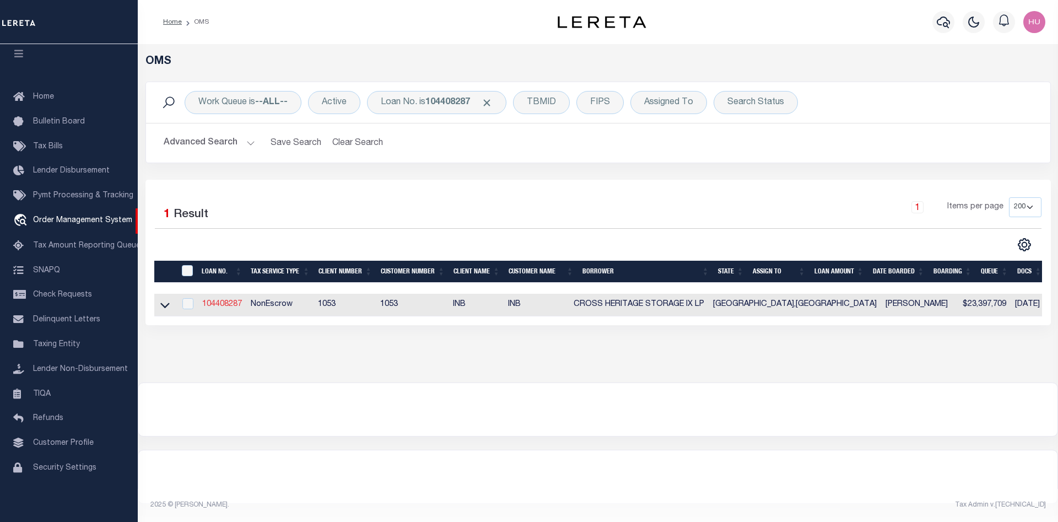
click at [220, 305] on link "104408287" at bounding box center [222, 304] width 40 height 8
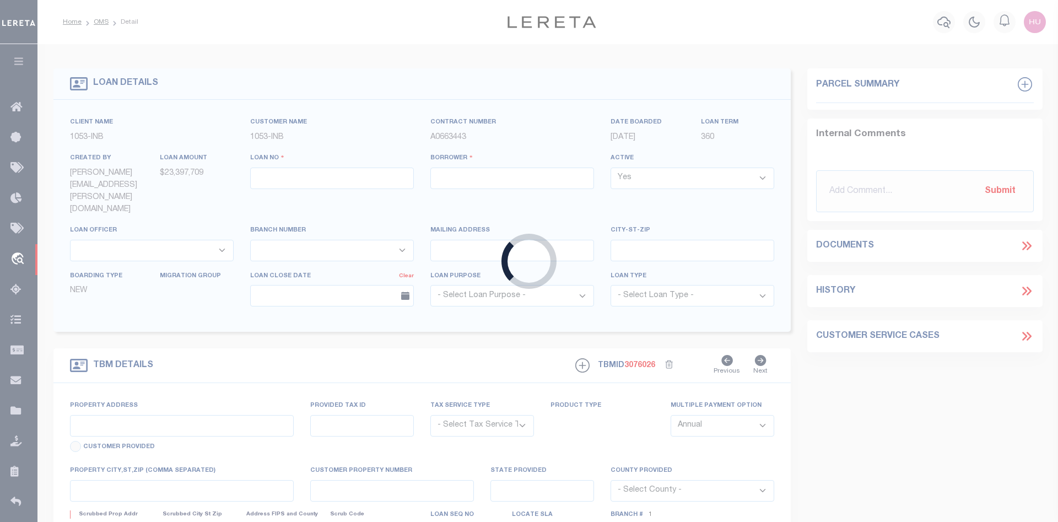
type input "104408287"
type input "CROSS HERITAGE STORAGE IX LP"
select select
select select "NonEscrow"
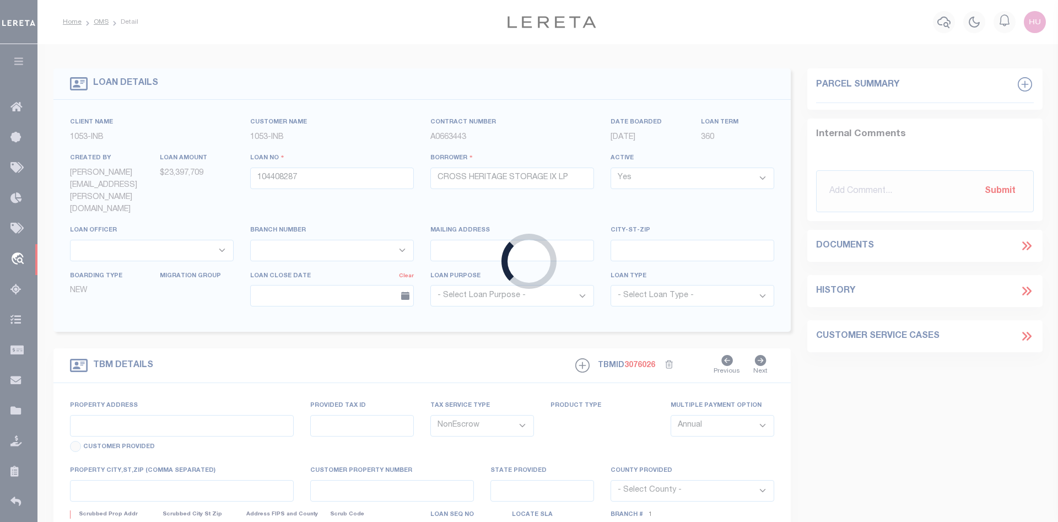
type input "8213 S SONCY"
type input "216918"
select select
type input "AMARILLO TX 79119"
type input "[GEOGRAPHIC_DATA]"
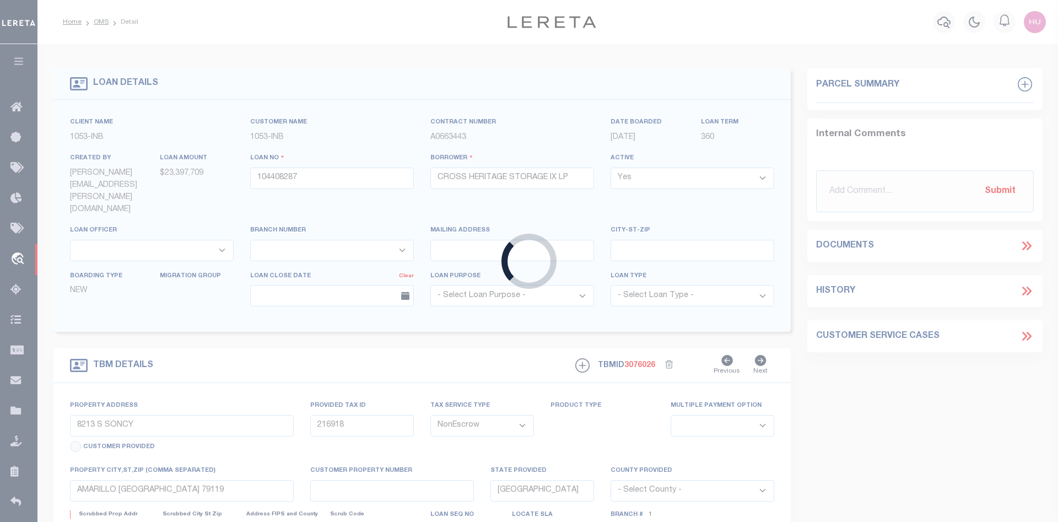
select select
type textarea "COULTER ACRES #17 LOT 004 BLOCK 004 ABST/SUB ID S9260017"
type textarea "released Soncy as collateral on 1.23.24"
select select "254"
select select "91"
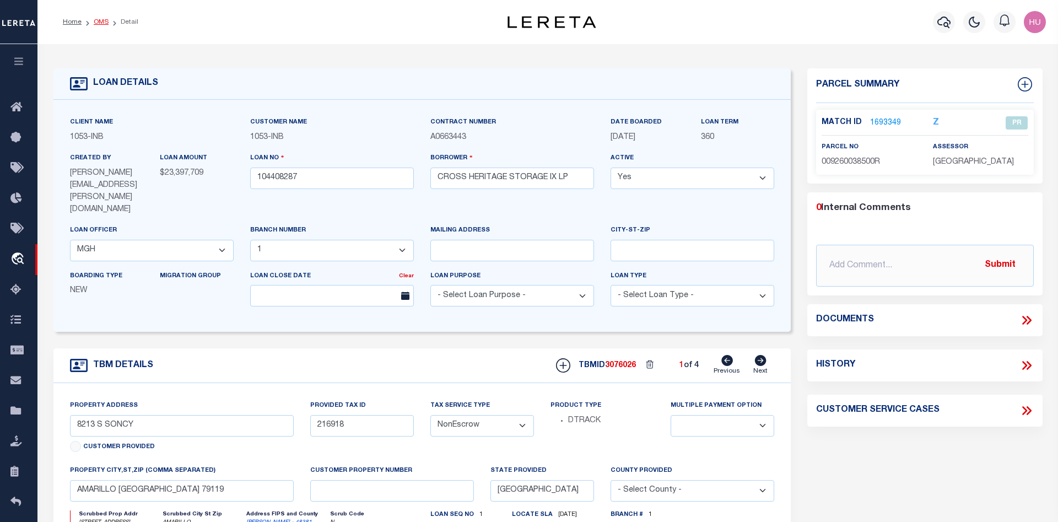
click at [103, 21] on link "OMS" at bounding box center [101, 22] width 15 height 7
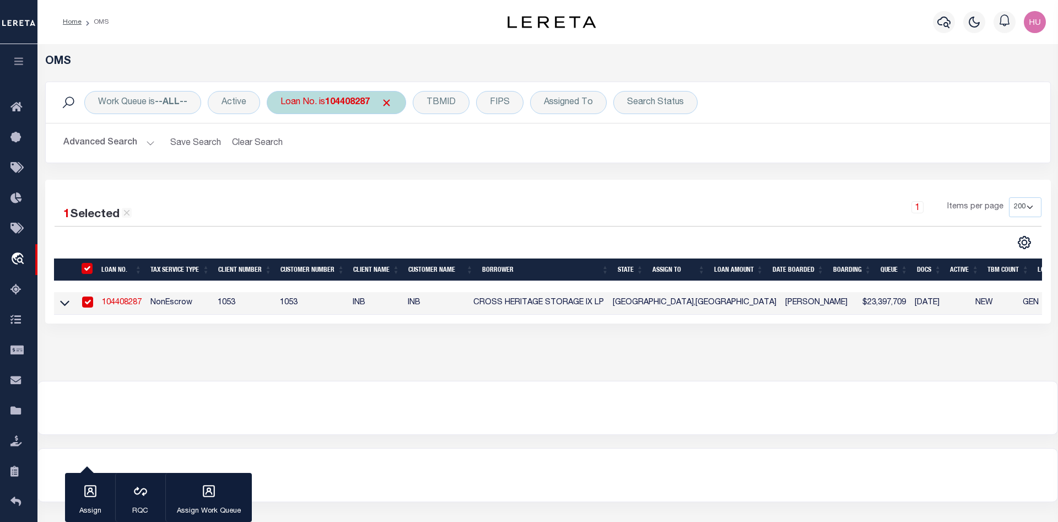
click at [326, 109] on div "Loan No. is 104408287" at bounding box center [336, 102] width 139 height 23
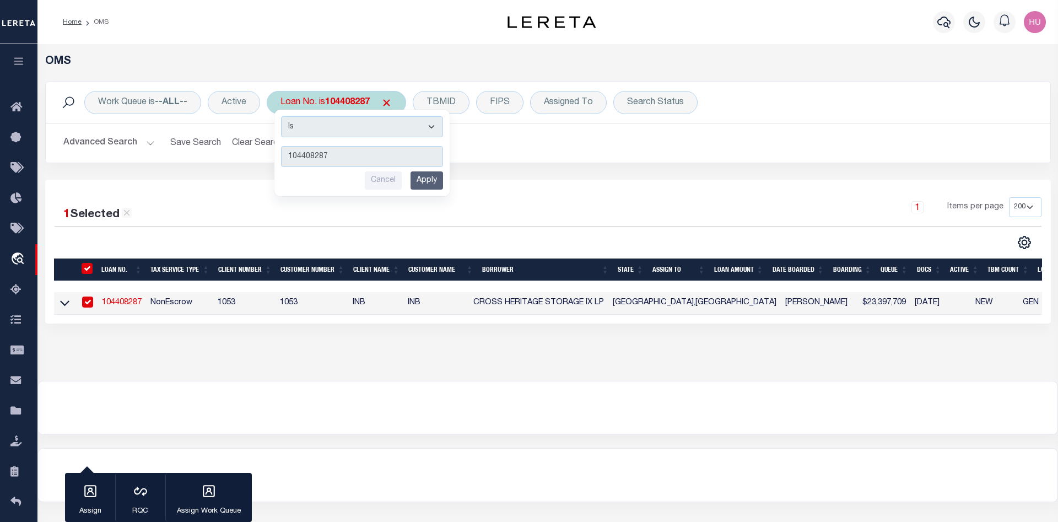
type input "1000022760"
click at [420, 175] on input "Apply" at bounding box center [426, 180] width 33 height 18
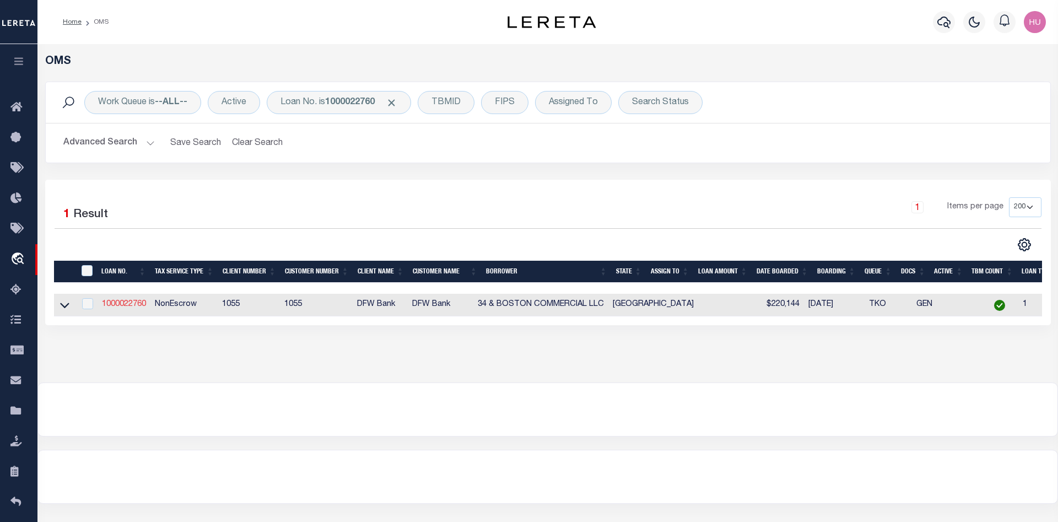
click at [128, 306] on link "1000022760" at bounding box center [124, 304] width 44 height 8
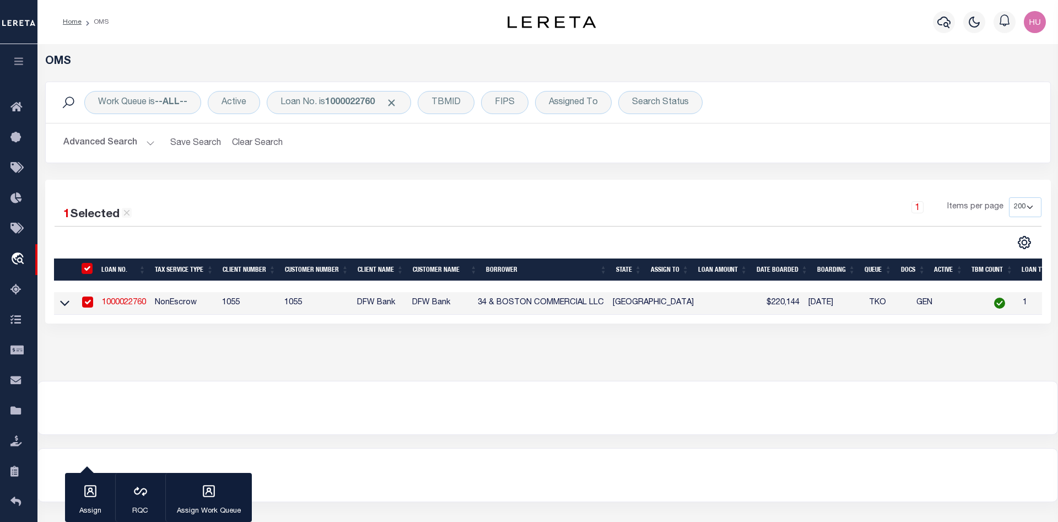
type input "1000022760"
type input "34 & BOSTON COMMERCIAL LLC"
select select
select select "400"
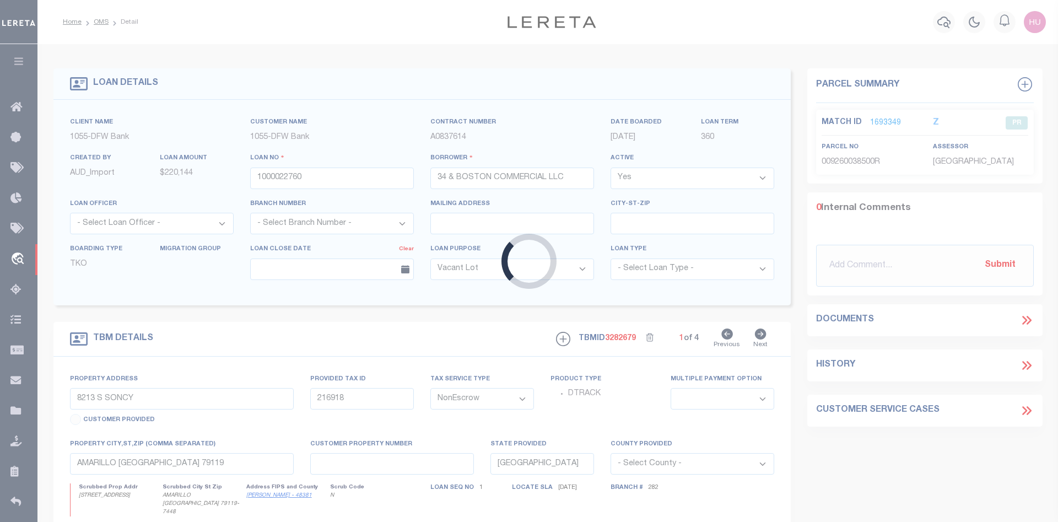
type input "2650 34TH STREET"
type input "R50788"
select select
type input "LUBBOCK TX 79410"
select select
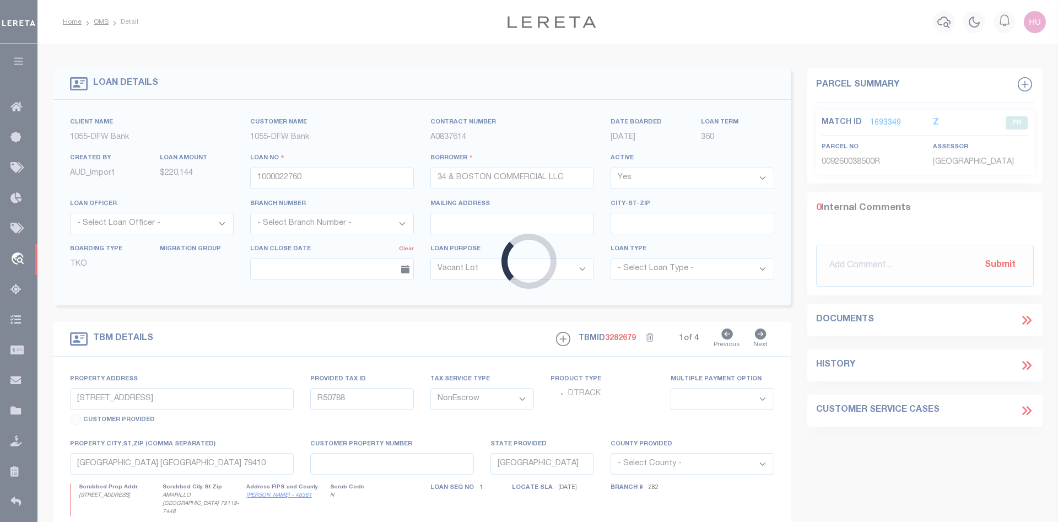
select select "14719"
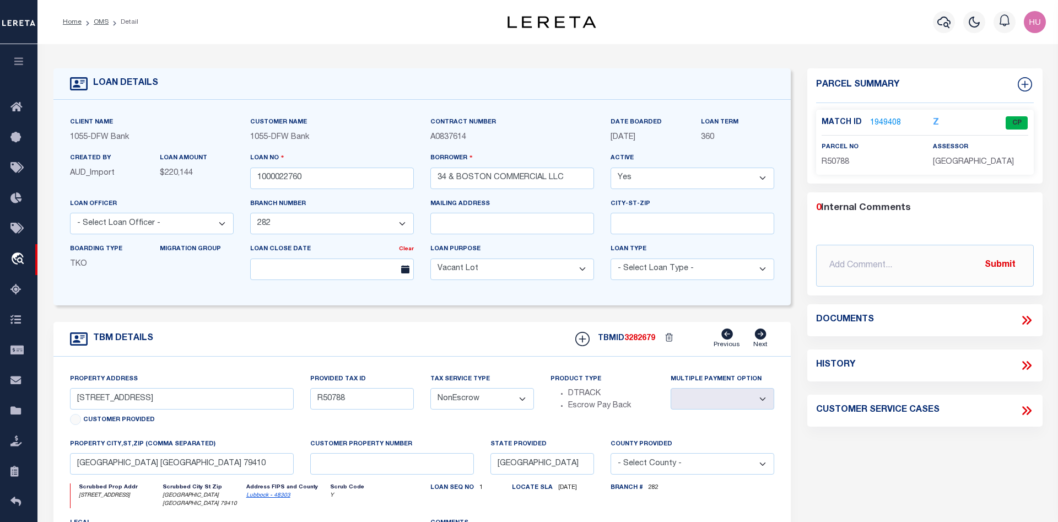
click at [876, 118] on link "1949408" at bounding box center [885, 123] width 31 height 12
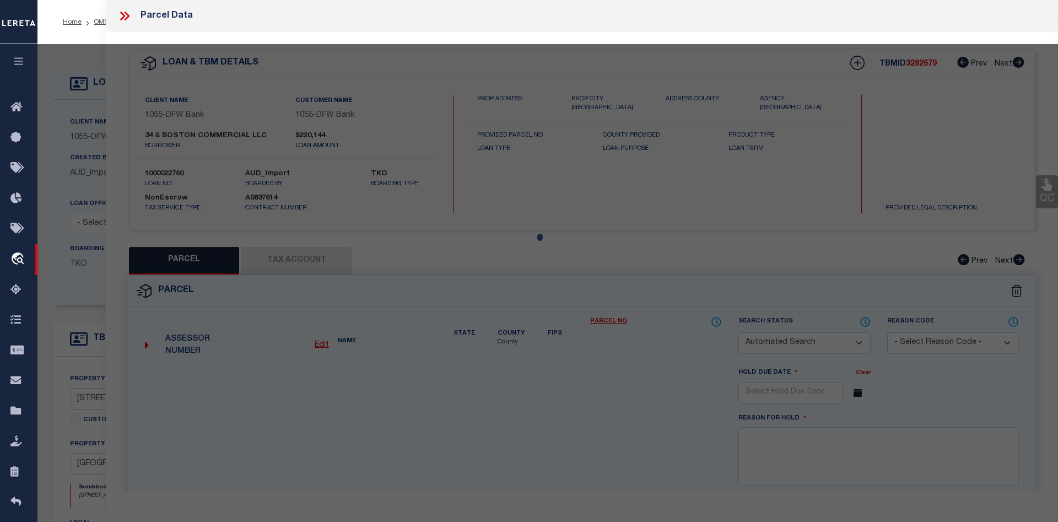
checkbox input "false"
select select "CP"
type input "34 & BOSTON COMMERCIAL LLC"
type input "O0179175"
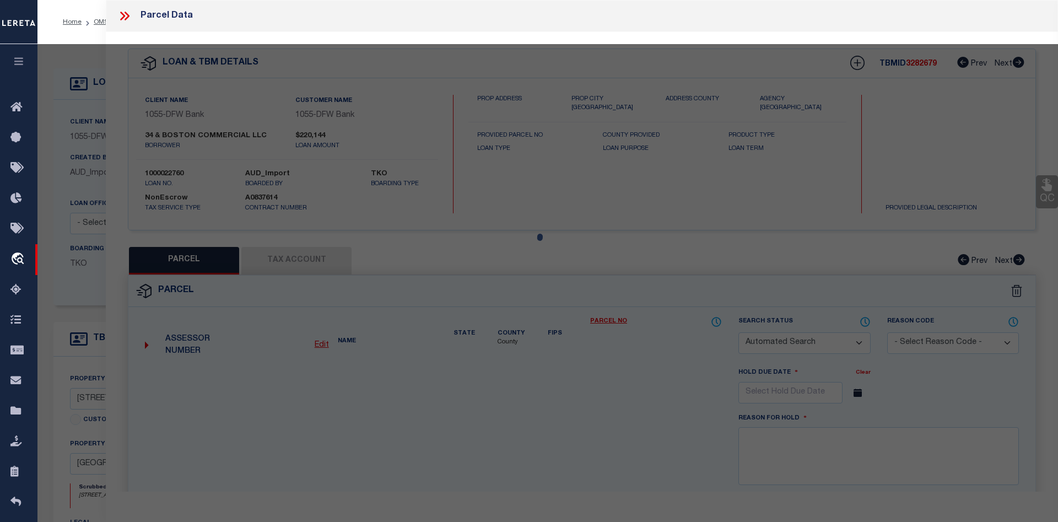
type input "2650 34TH ST"
checkbox input "false"
type input "LUBBOCK, TX 79410"
type textarea "COLLEGE VIEW BLK 5 L 16 - 18"
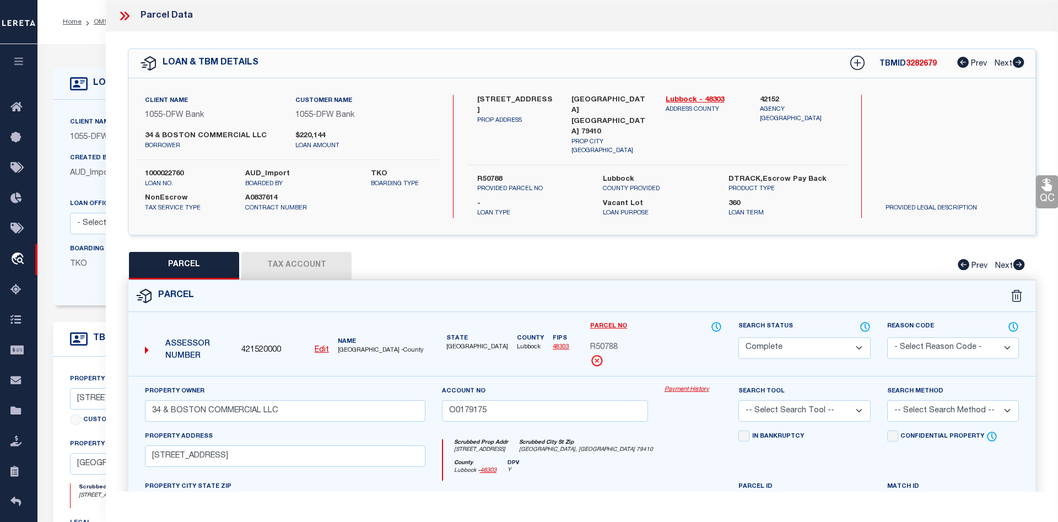
click at [311, 259] on button "Tax Account" at bounding box center [296, 266] width 110 height 28
select select "100"
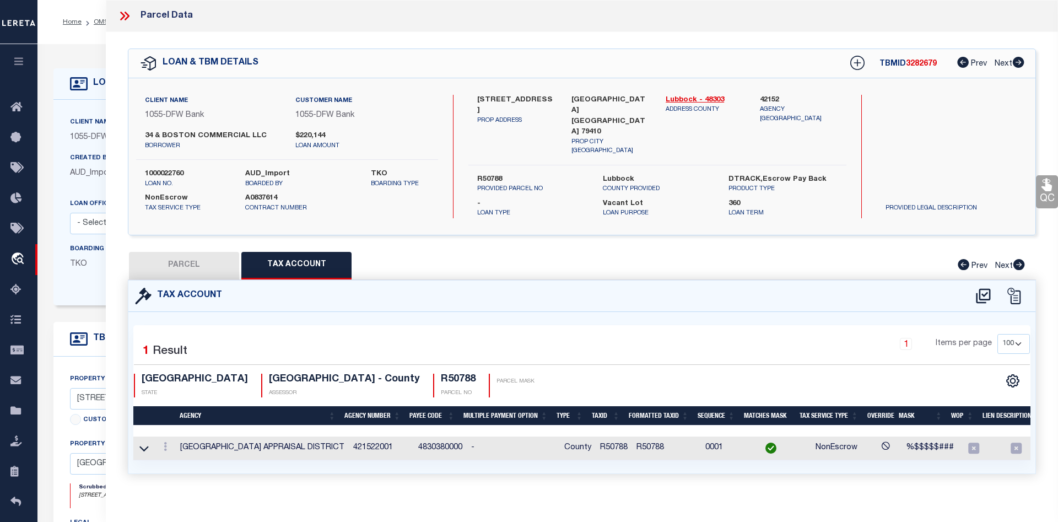
scroll to position [0, 52]
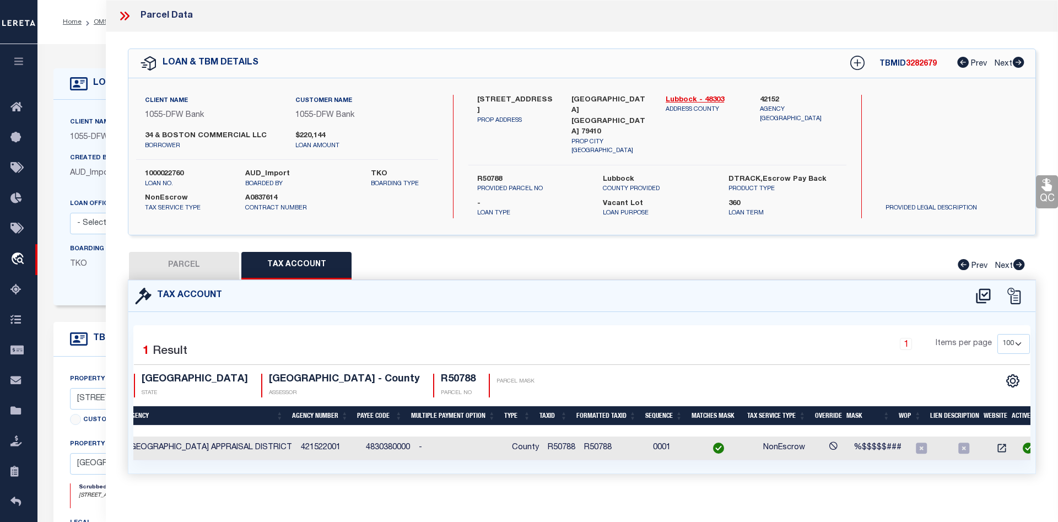
click at [217, 262] on button "PARCEL" at bounding box center [184, 266] width 110 height 28
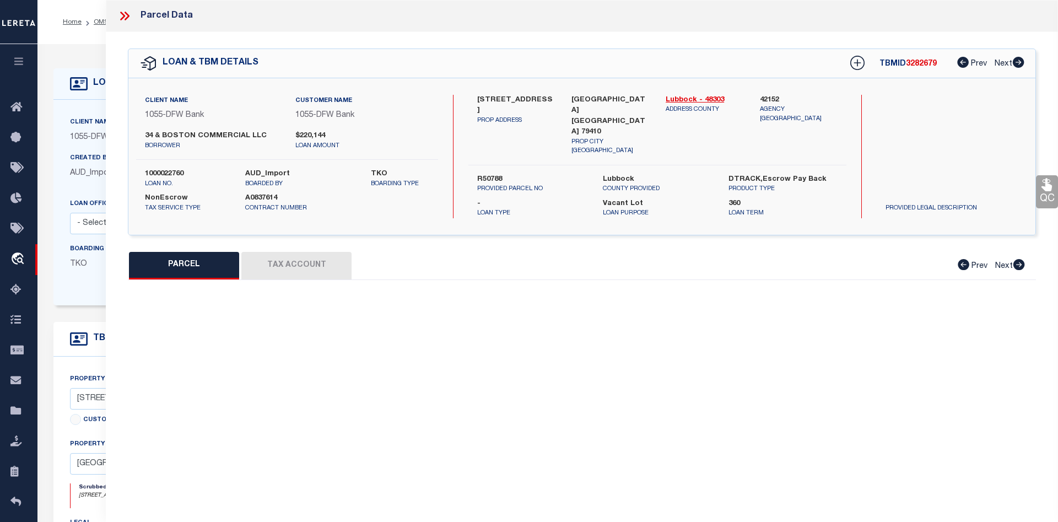
select select "AS"
checkbox input "false"
select select "CP"
type input "34 & BOSTON COMMERCIAL LLC"
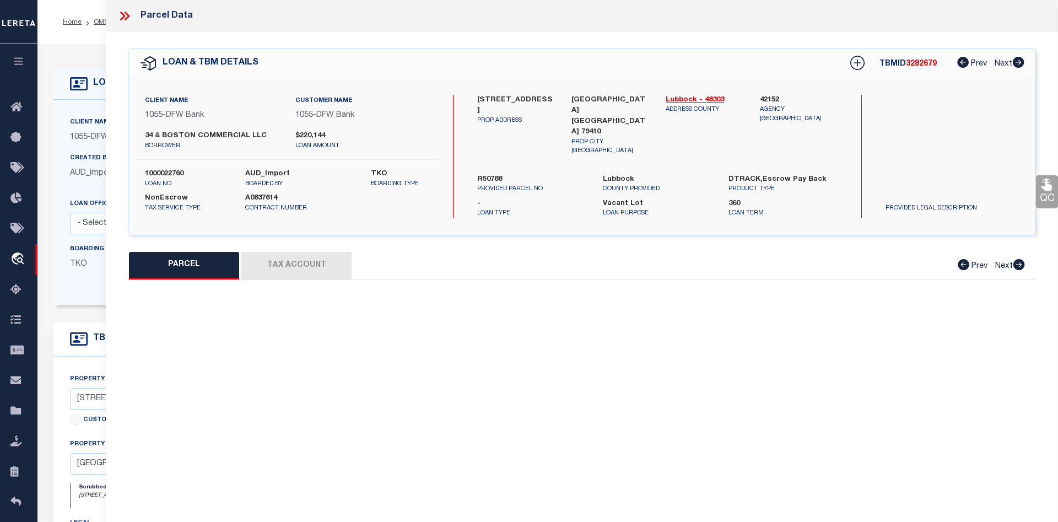
type input "O0179175"
type input "2650 34TH ST"
checkbox input "false"
type input "LUBBOCK, TX 79410"
type textarea "COLLEGE VIEW BLK 5 L 16 - 18"
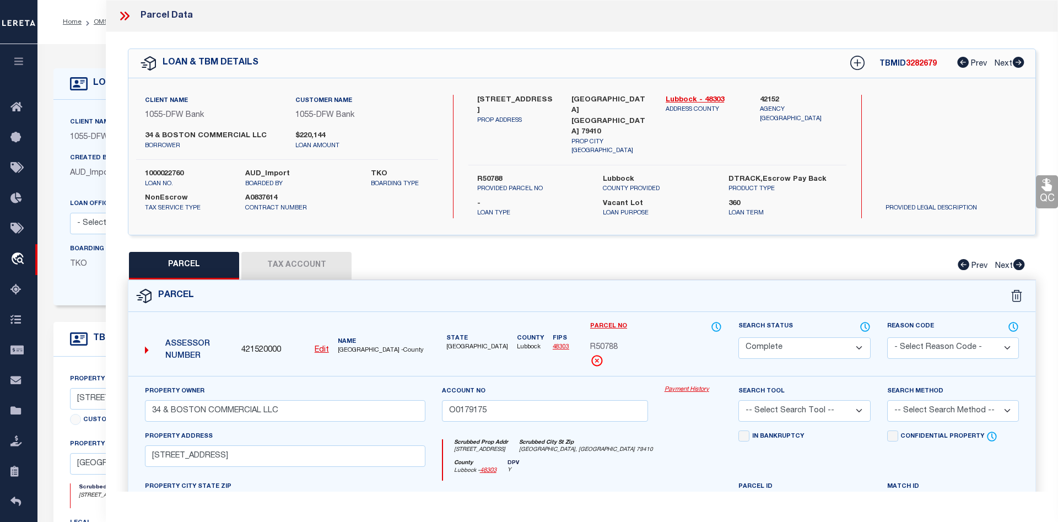
click at [686, 386] on link "Payment History" at bounding box center [693, 389] width 58 height 9
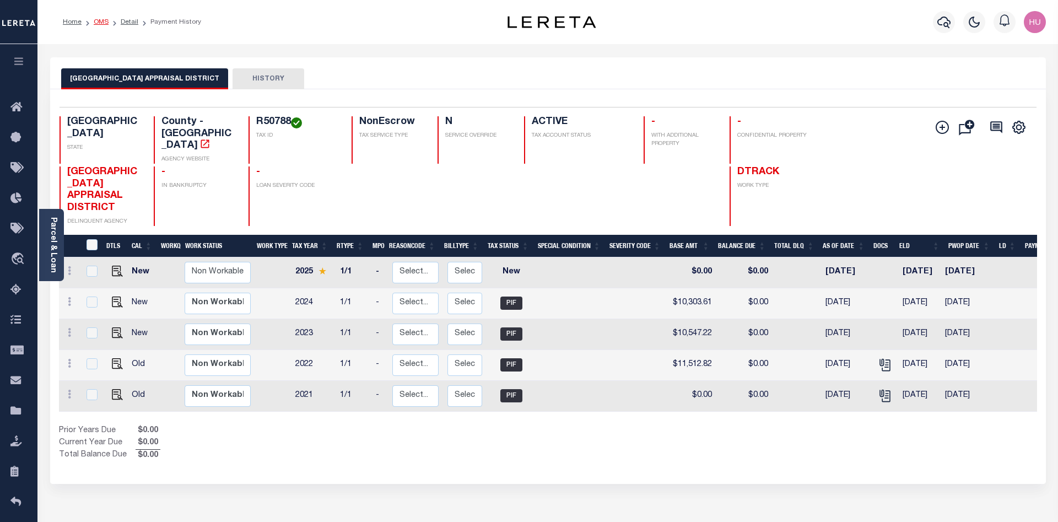
click at [104, 23] on link "OMS" at bounding box center [101, 22] width 15 height 7
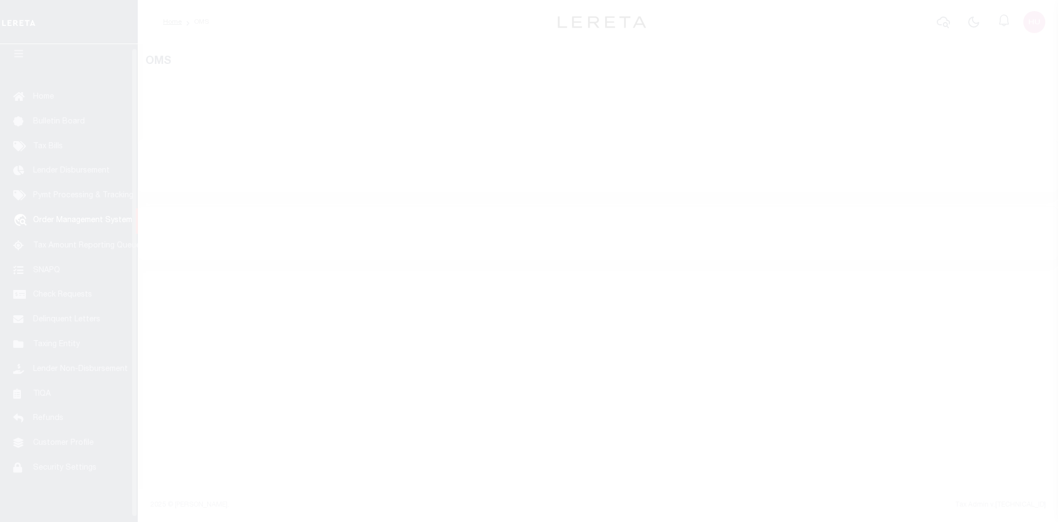
scroll to position [20, 0]
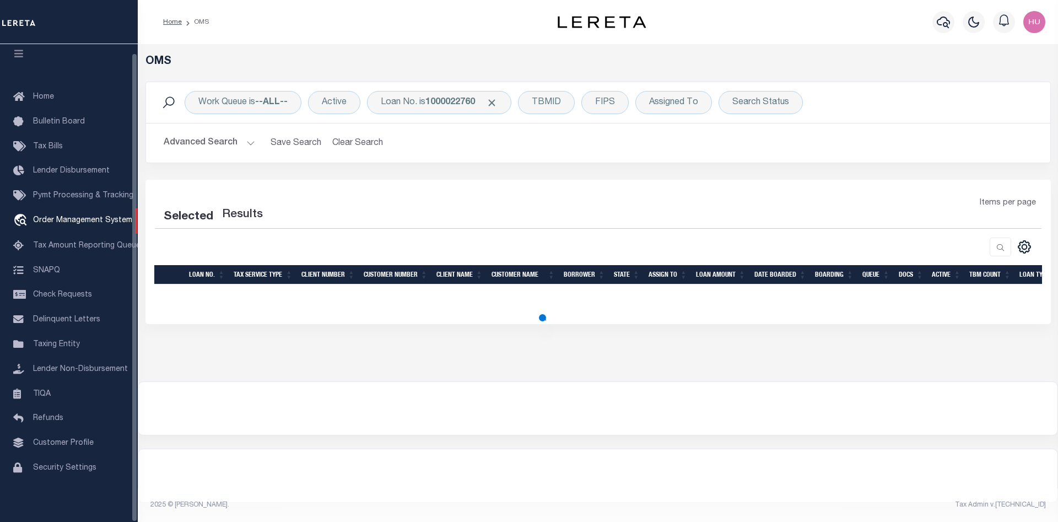
select select "200"
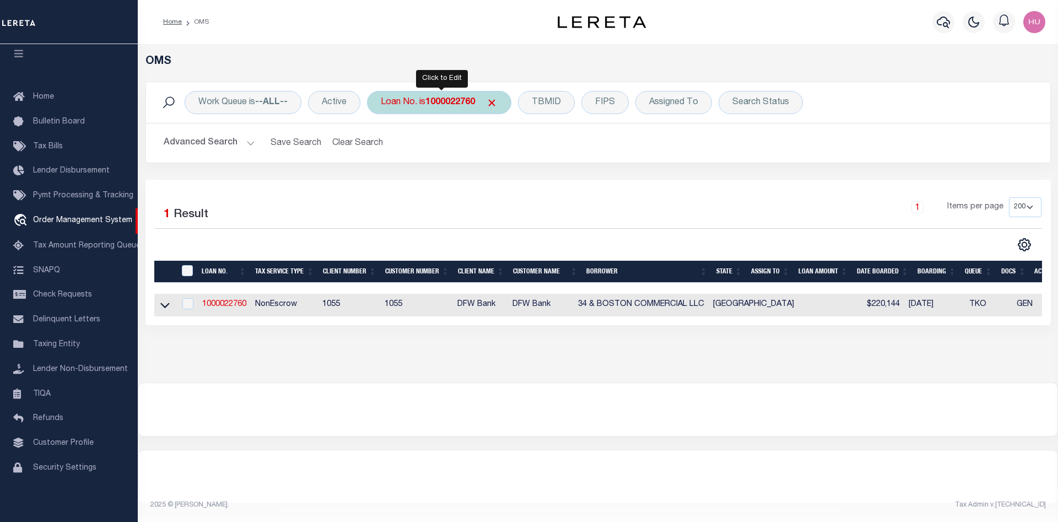
click at [437, 105] on b "1000022760" at bounding box center [450, 102] width 50 height 9
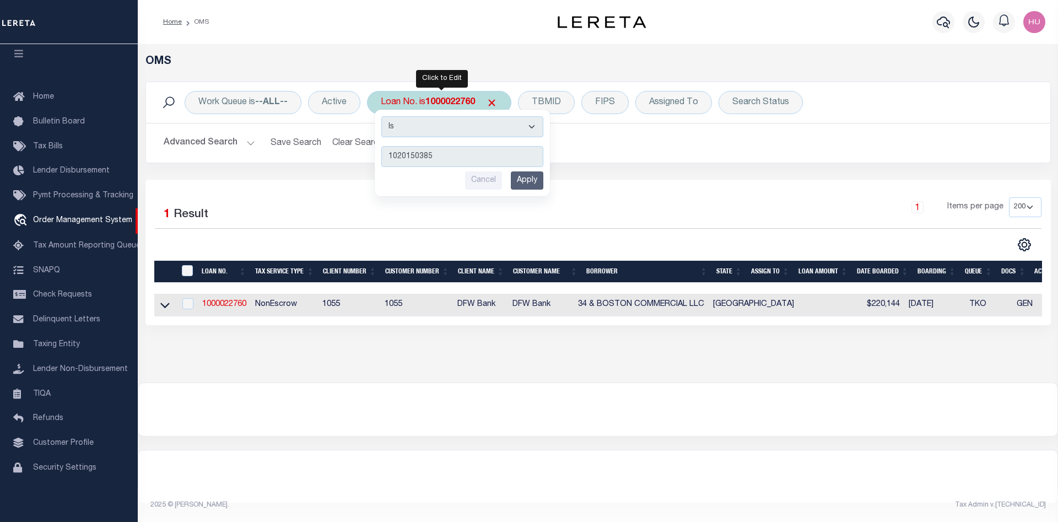
type input "1020150385"
click at [522, 181] on input "Apply" at bounding box center [527, 180] width 33 height 18
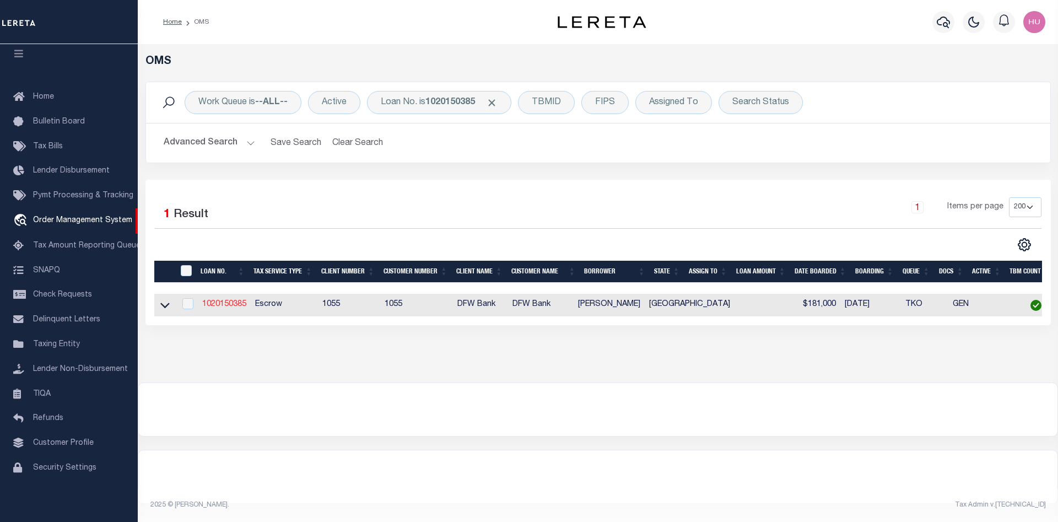
click at [232, 308] on link "1020150385" at bounding box center [224, 304] width 44 height 8
type input "1020150385"
type input "[PERSON_NAME]"
select select
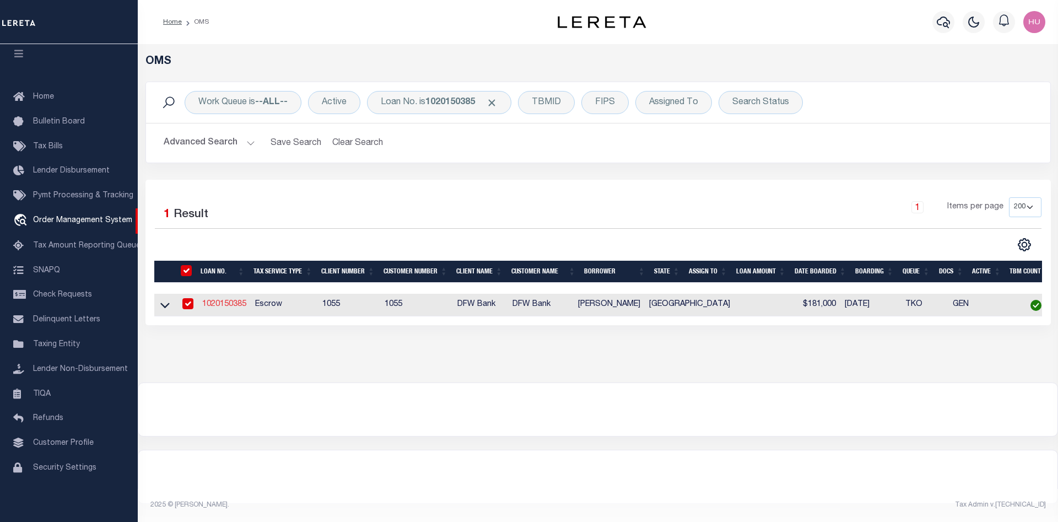
select select "500"
select select "Escrow"
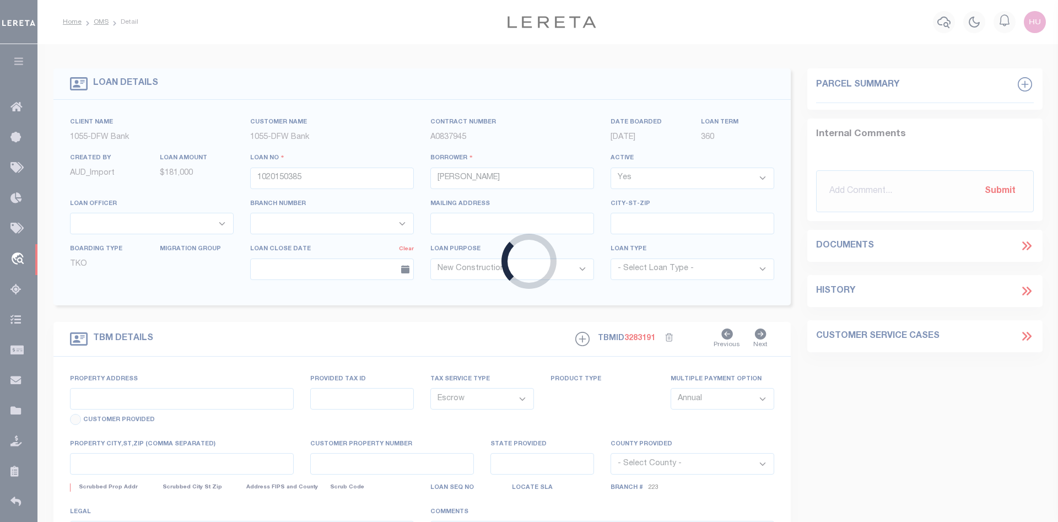
type input "[STREET_ADDRESS]"
type input "R121451"
select select
type input "[GEOGRAPHIC_DATA] [GEOGRAPHIC_DATA] 79403"
type input "[GEOGRAPHIC_DATA]"
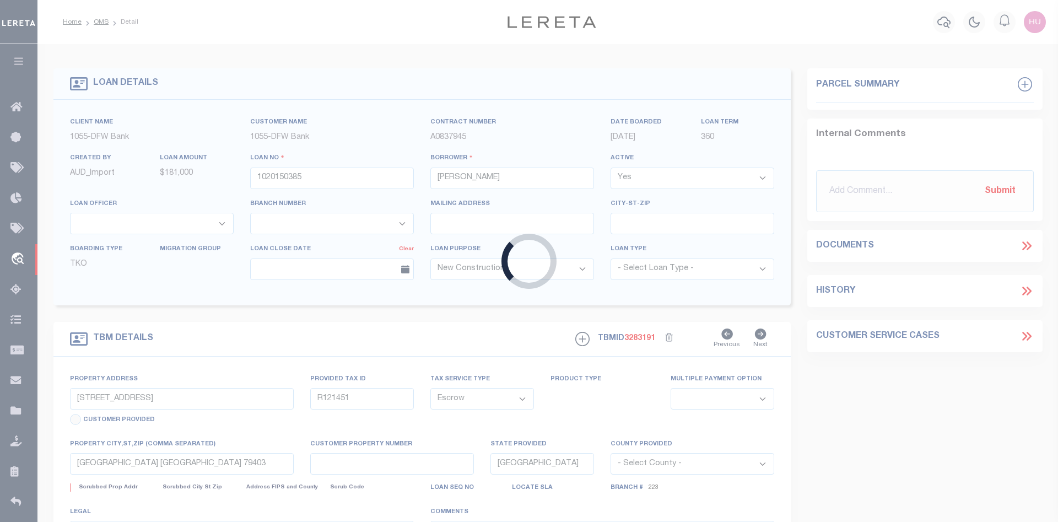
select select "3970"
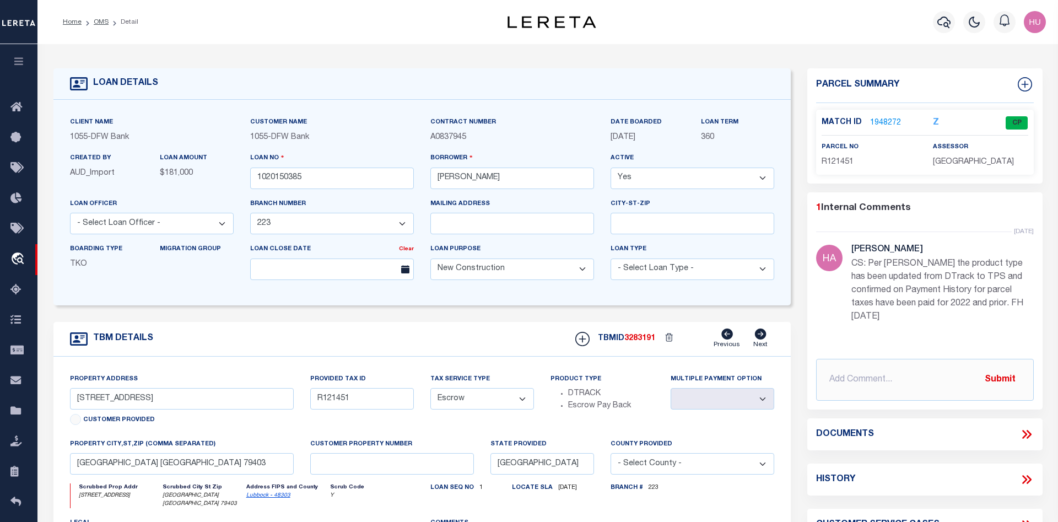
click at [880, 121] on link "1948272" at bounding box center [885, 123] width 31 height 12
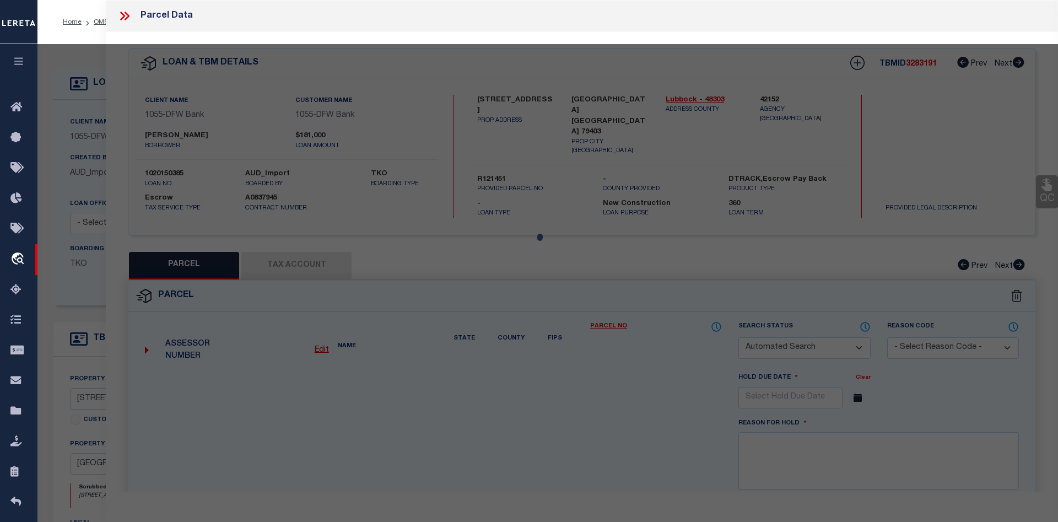
checkbox input "false"
select select "CP"
type input "TIDWELL JAMES & SUNNY"
type input "R892800-00004-00110-000"
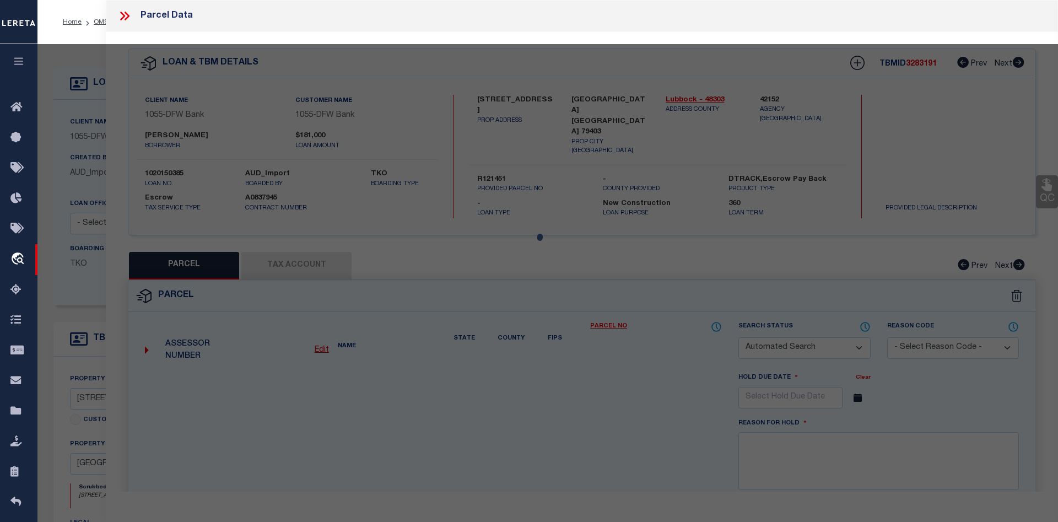
type input "2613 RIDGE RD"
checkbox input "false"
type input "LUBBOCK, TX 79403"
type textarea "VALLEY VIEW BLK 4 L 8A"
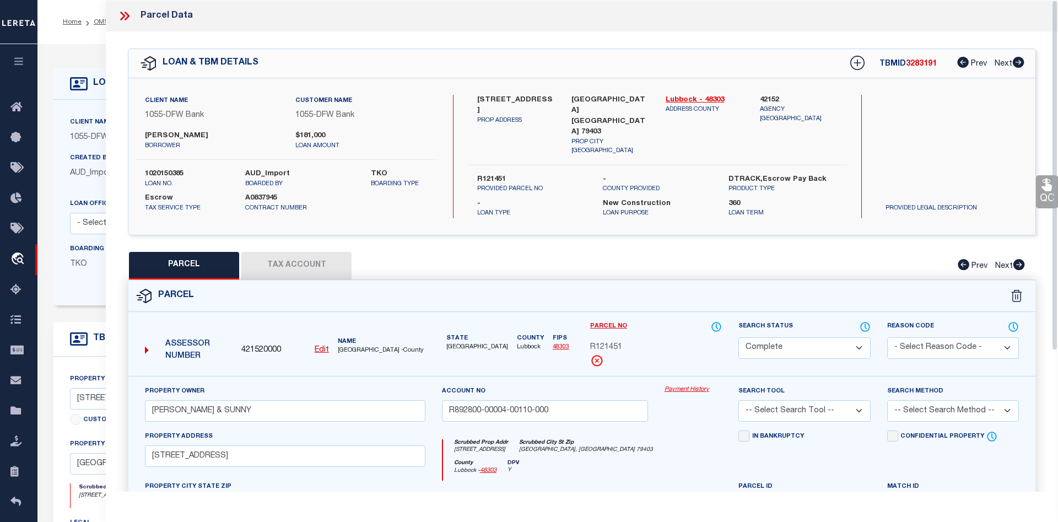
drag, startPoint x: 296, startPoint y: 250, endPoint x: 321, endPoint y: 293, distance: 50.1
click at [297, 252] on button "Tax Account" at bounding box center [296, 266] width 110 height 28
select select "100"
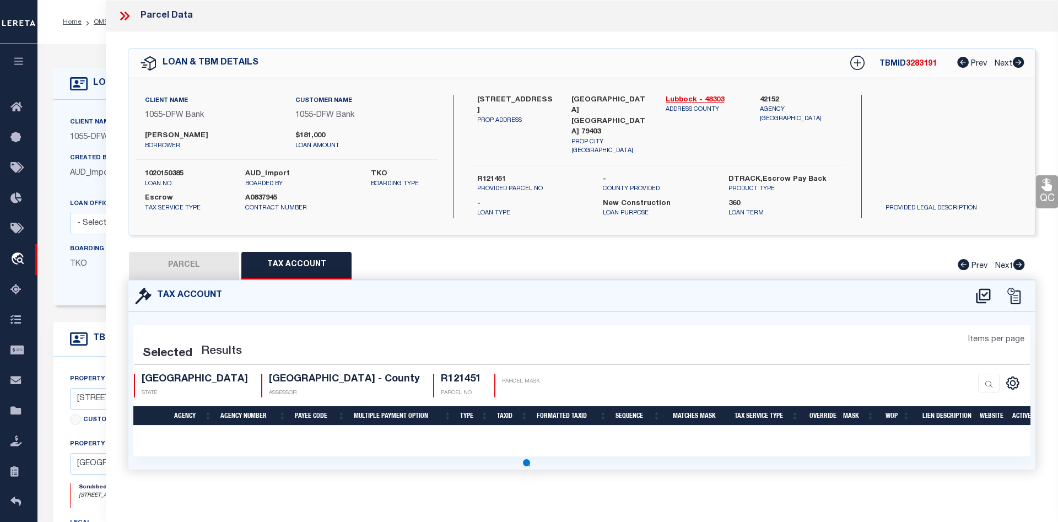
select select "100"
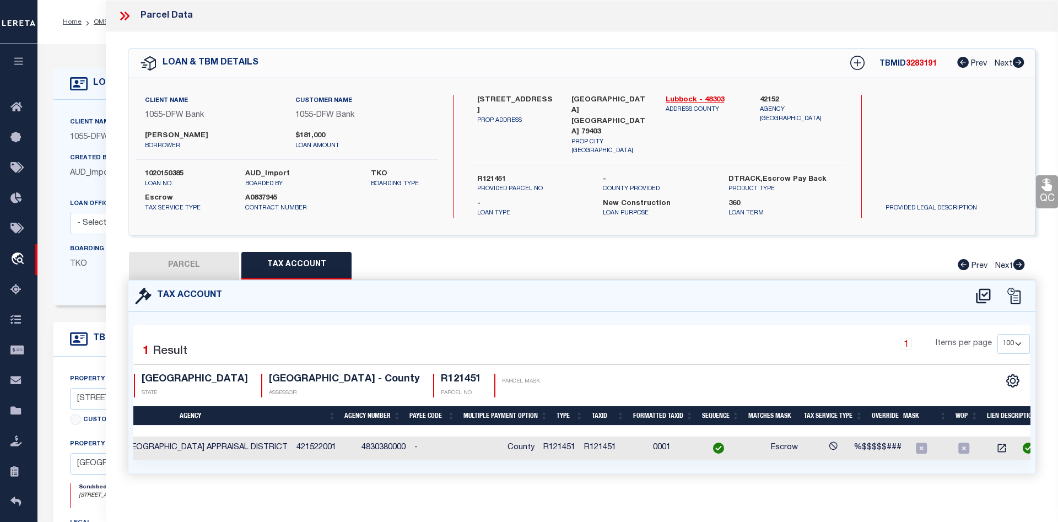
scroll to position [0, 57]
drag, startPoint x: 224, startPoint y: 262, endPoint x: 338, endPoint y: 304, distance: 121.0
click at [224, 262] on button "PARCEL" at bounding box center [184, 266] width 110 height 28
select select "AS"
checkbox input "false"
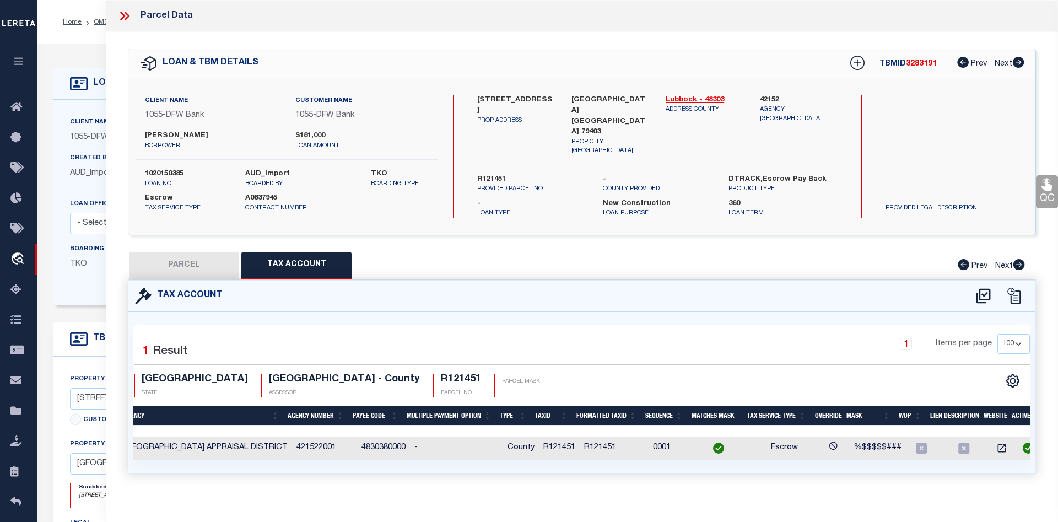
checkbox input "false"
select select "CP"
type input "TIDWELL JAMES & SUNNY"
type input "R892800-00004-00110-000"
type input "2613 RIDGE RD"
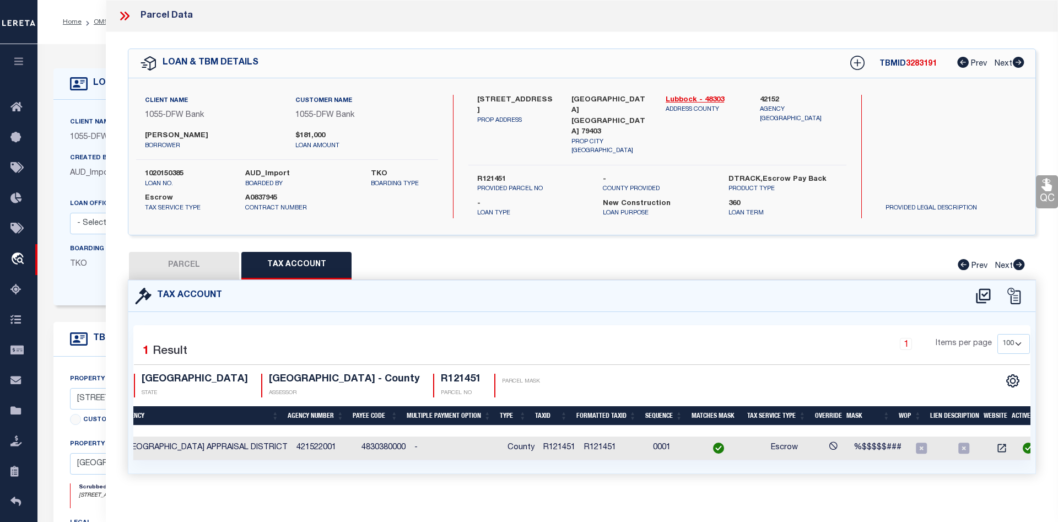
checkbox input "false"
type input "LUBBOCK, TX 79403"
type textarea "VALLEY VIEW BLK 4 L 8A"
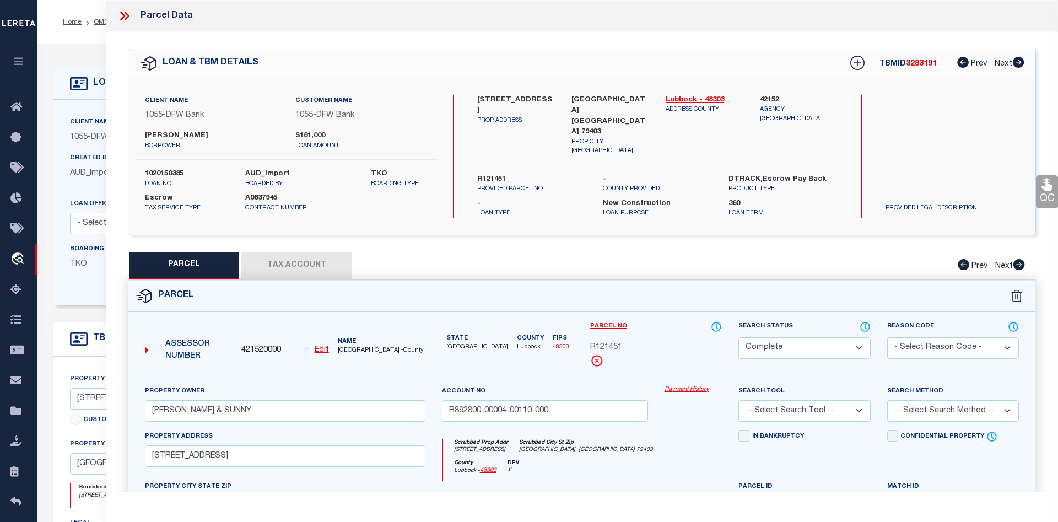
click at [688, 386] on link "Payment History" at bounding box center [693, 389] width 58 height 9
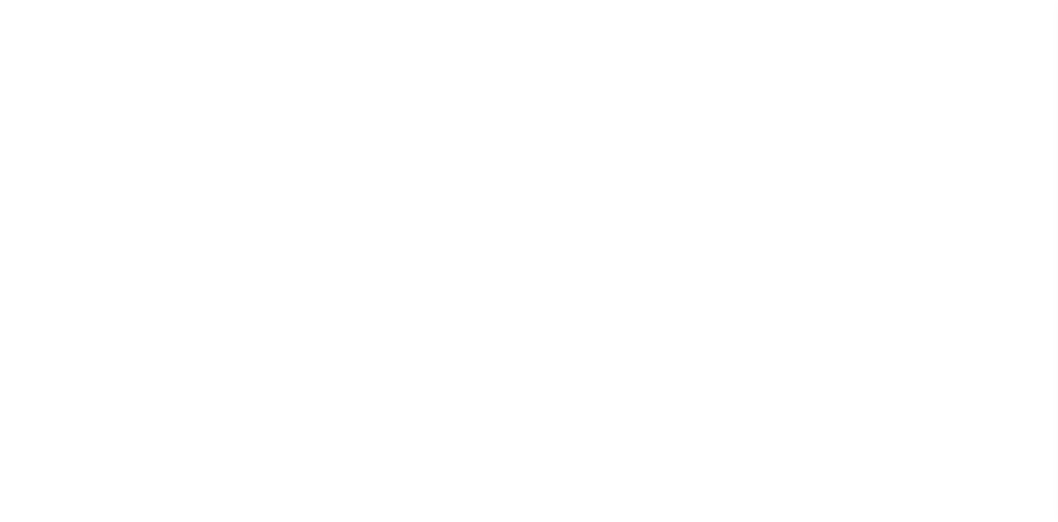
select select
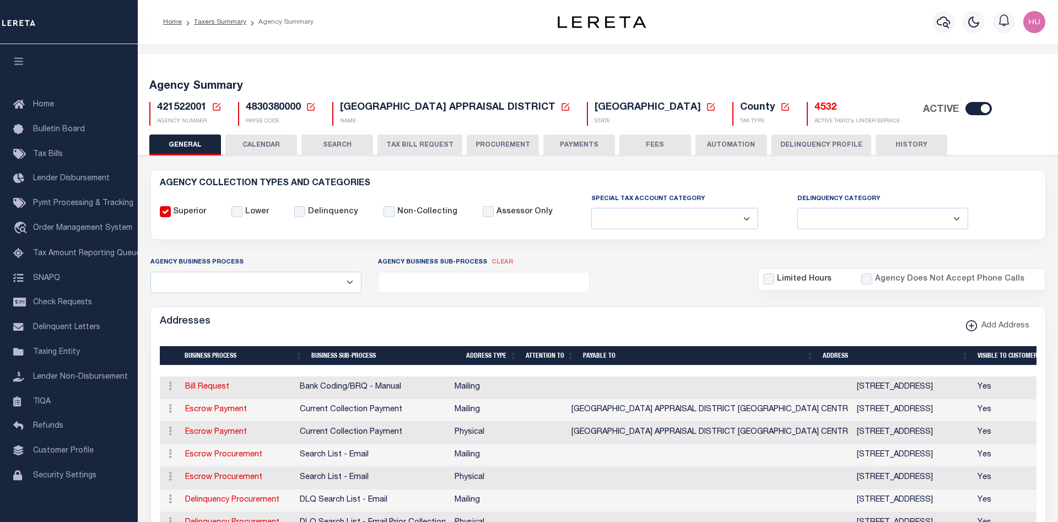
click at [965, 111] on input "checkbox" at bounding box center [978, 108] width 26 height 13
checkbox input "false"
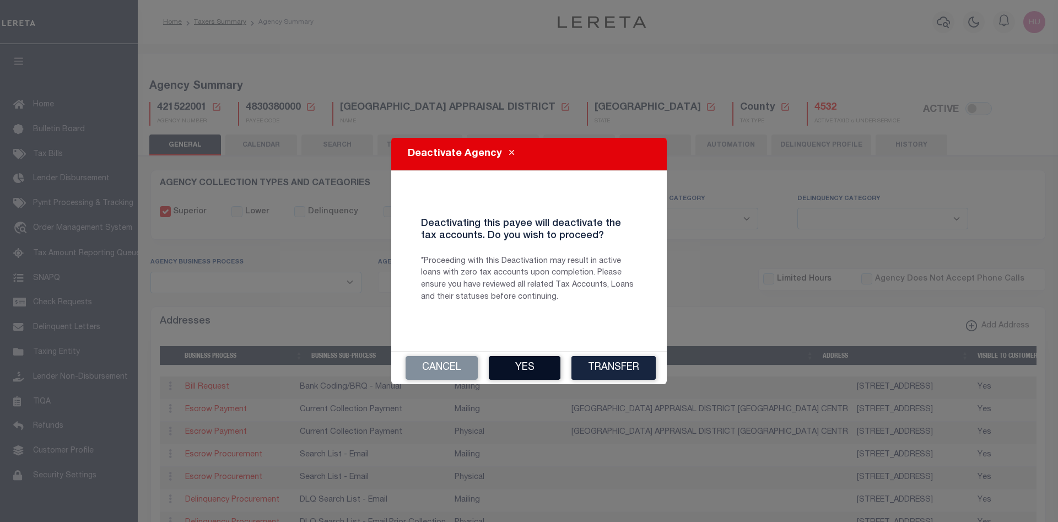
click at [533, 363] on button "Yes" at bounding box center [525, 368] width 72 height 24
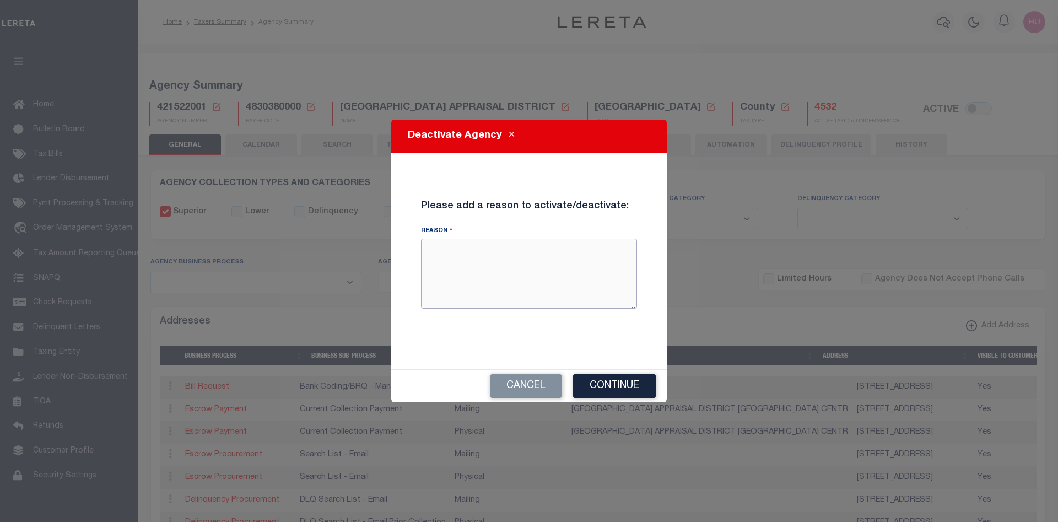
click at [522, 288] on textarea "Reason" at bounding box center [529, 273] width 216 height 69
type textarea "E2E Testing in Demo - Deactivating Agency"
click at [603, 388] on button "Continue" at bounding box center [614, 386] width 83 height 24
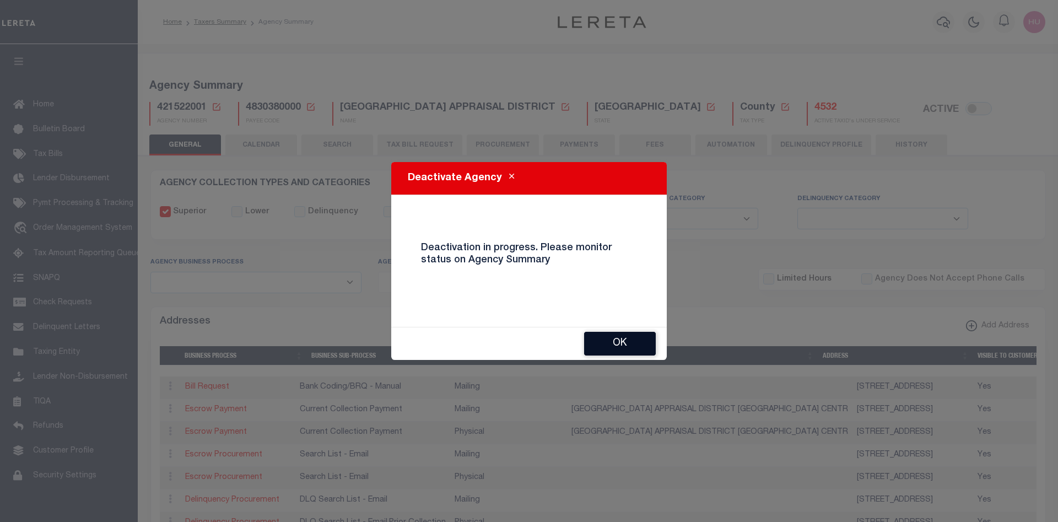
click at [621, 344] on button "OK" at bounding box center [620, 344] width 72 height 24
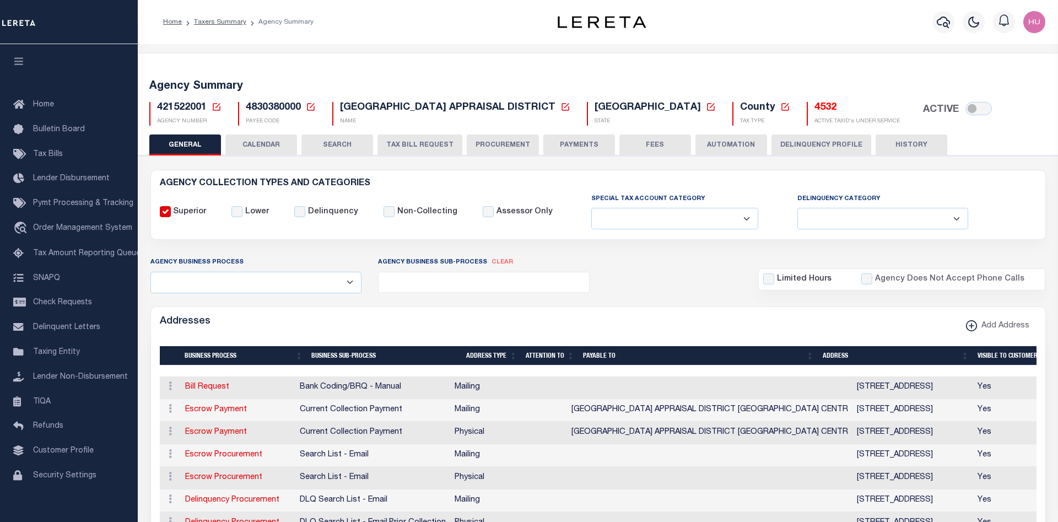
checkbox input "true"
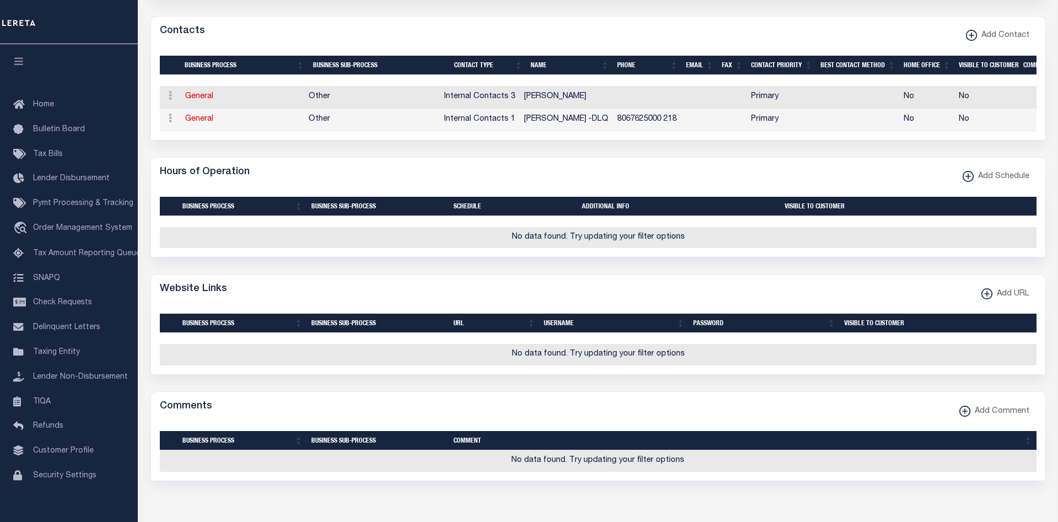
scroll to position [281, 0]
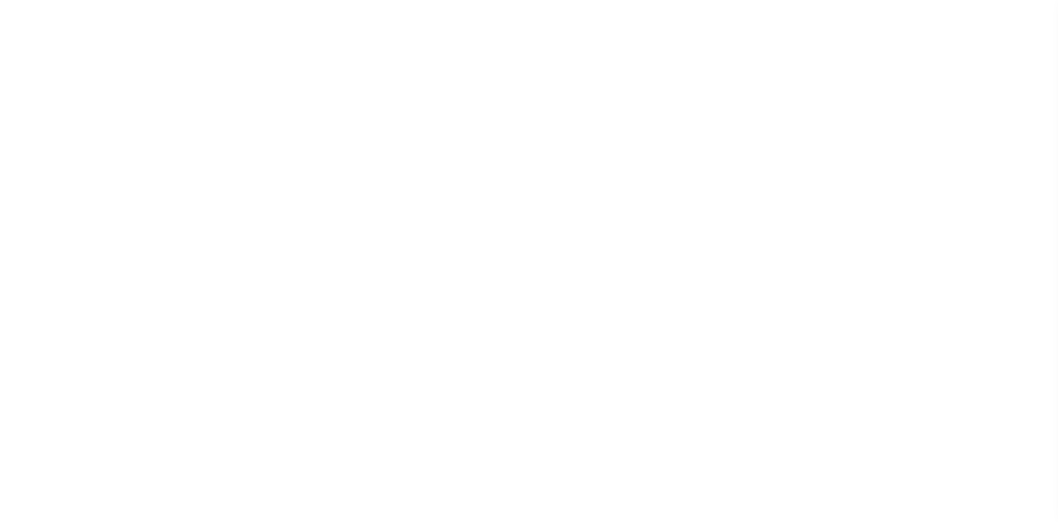
select select
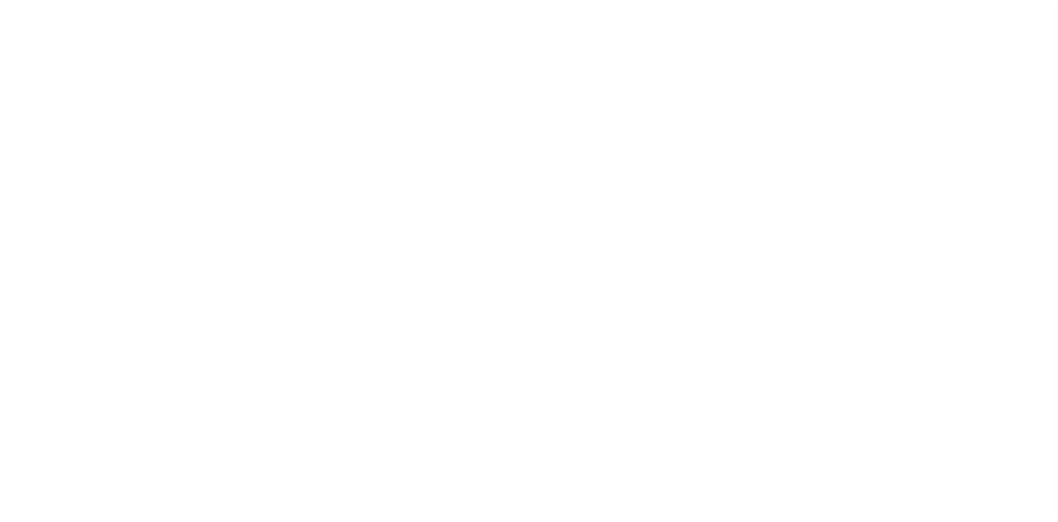
select select
checkbox input "false"
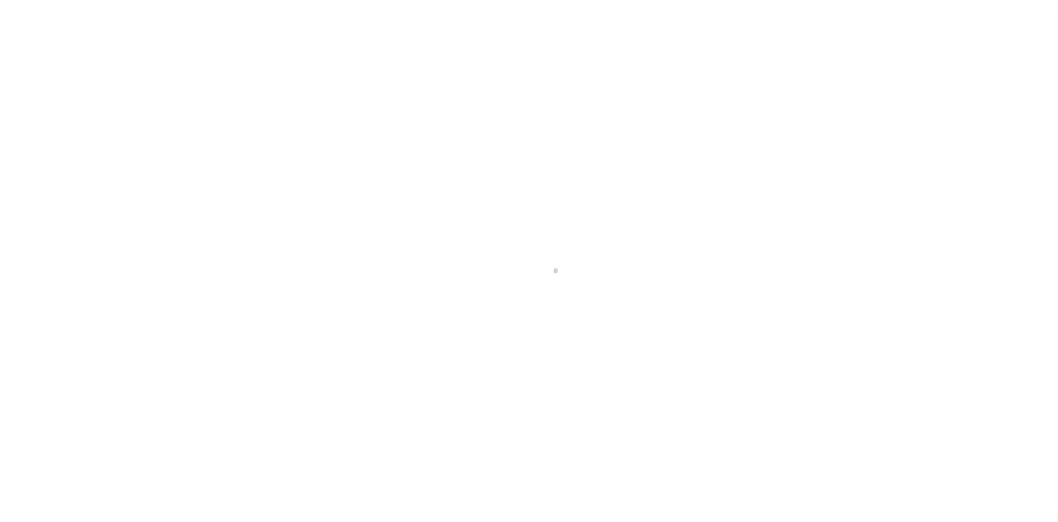
checkbox input "false"
type input "4830380000"
select select
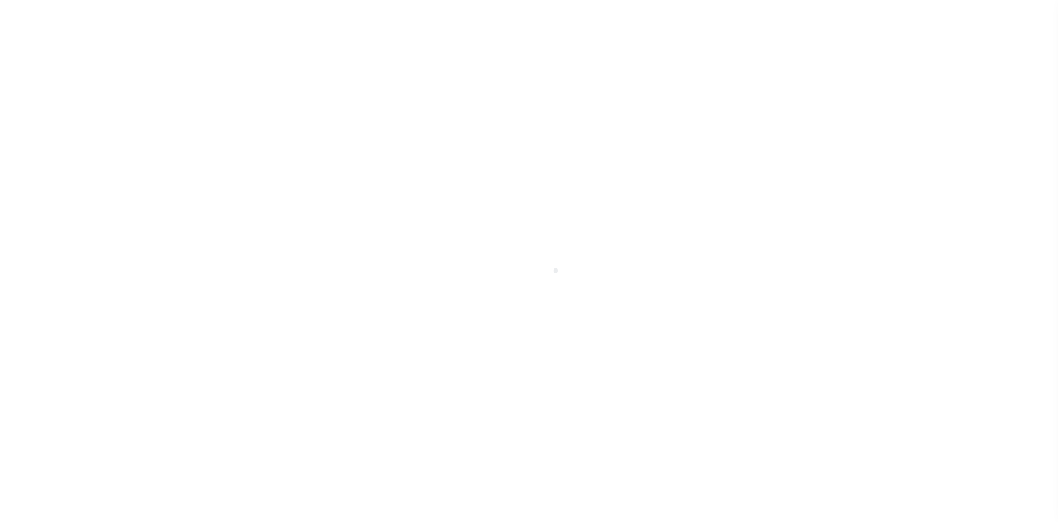
select select
checkbox input "false"
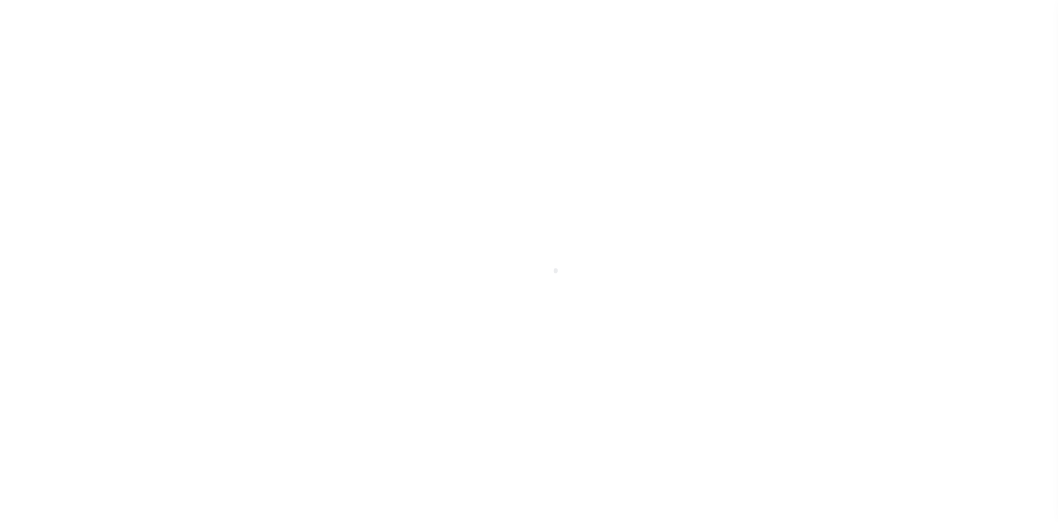
checkbox input "false"
type input "4830380000"
select select
